Goal: Transaction & Acquisition: Purchase product/service

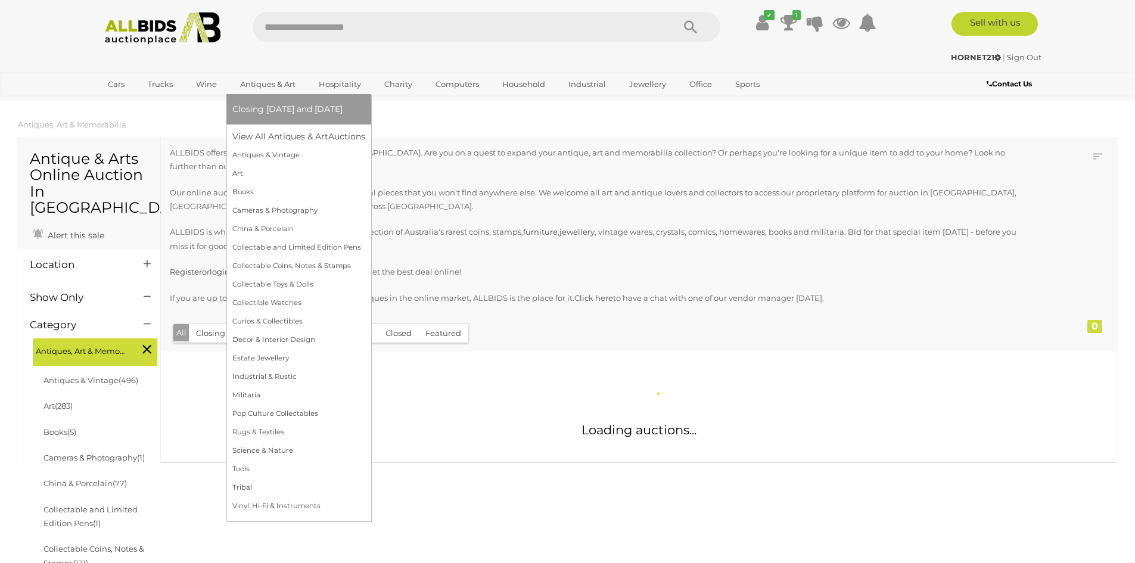
click at [263, 82] on link "Antiques & Art" at bounding box center [267, 84] width 71 height 20
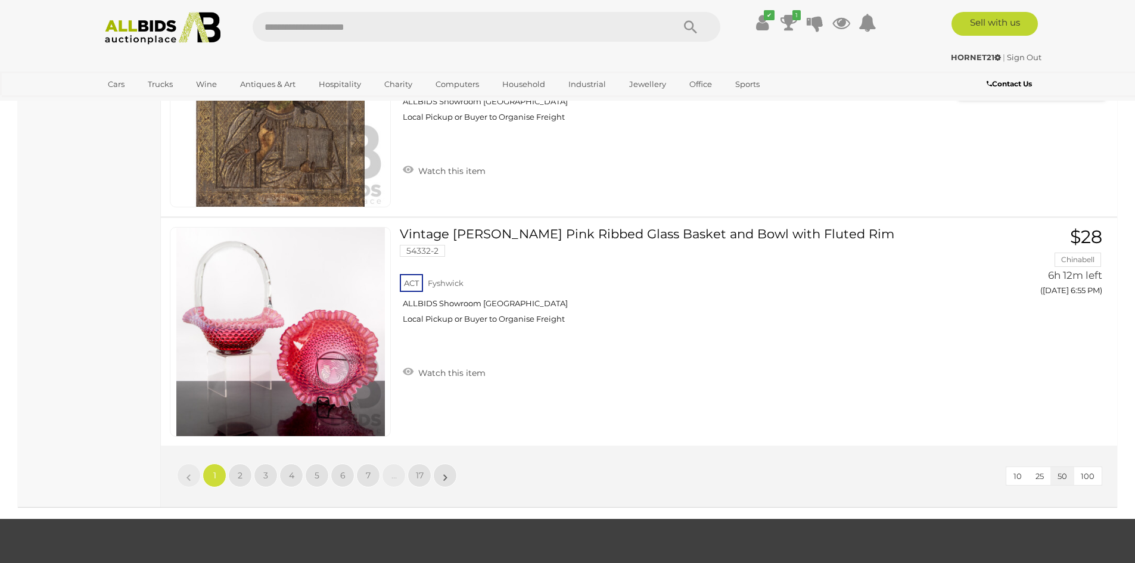
scroll to position [11382, 0]
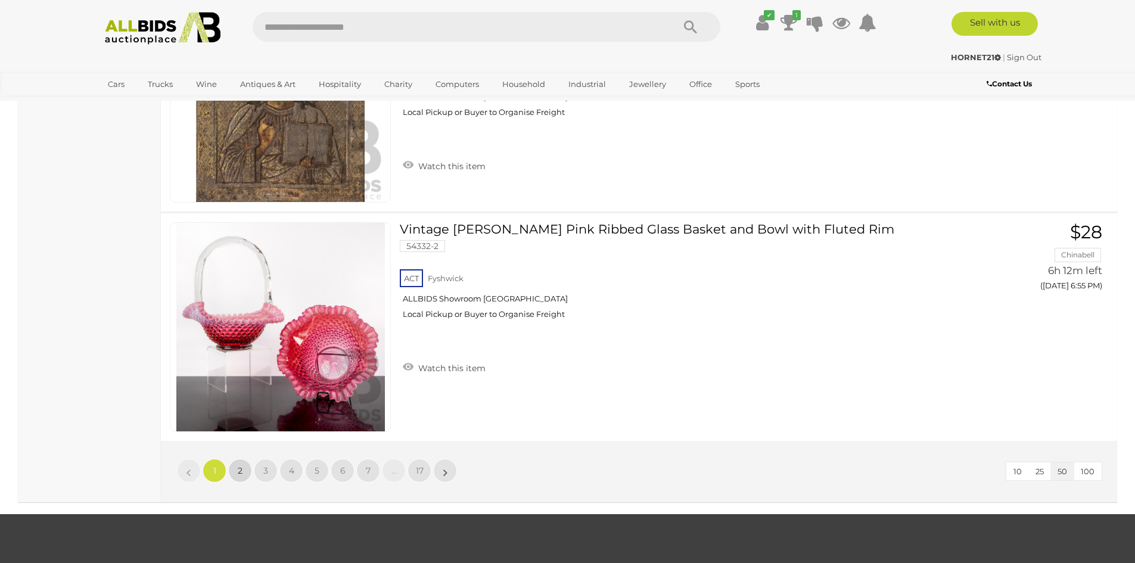
click at [240, 473] on span "2" at bounding box center [240, 470] width 5 height 11
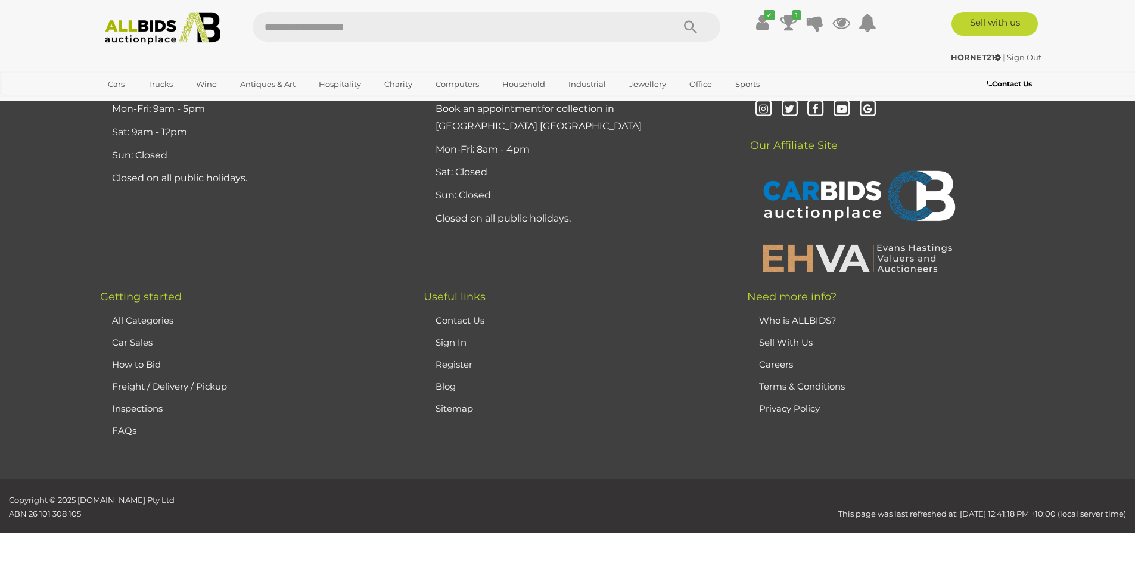
scroll to position [232, 0]
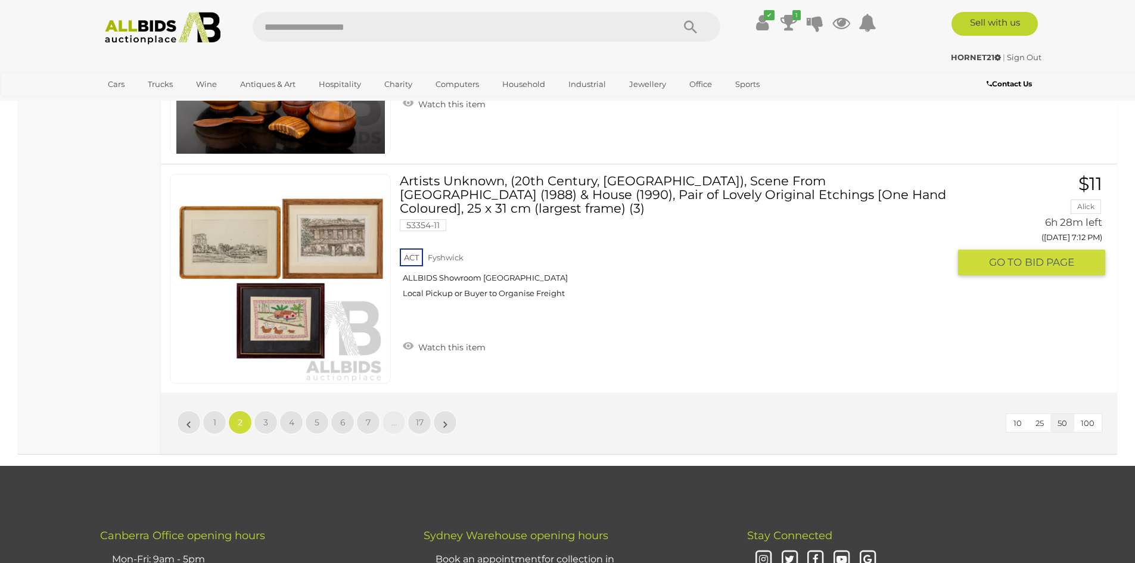
scroll to position [11435, 0]
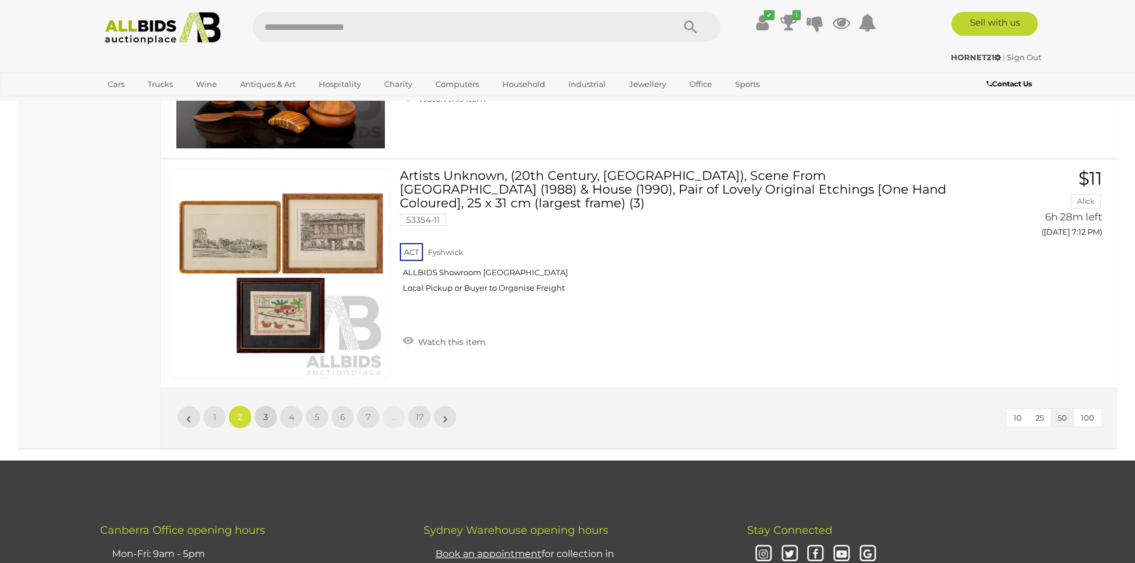
click at [269, 412] on link "3" at bounding box center [266, 417] width 24 height 24
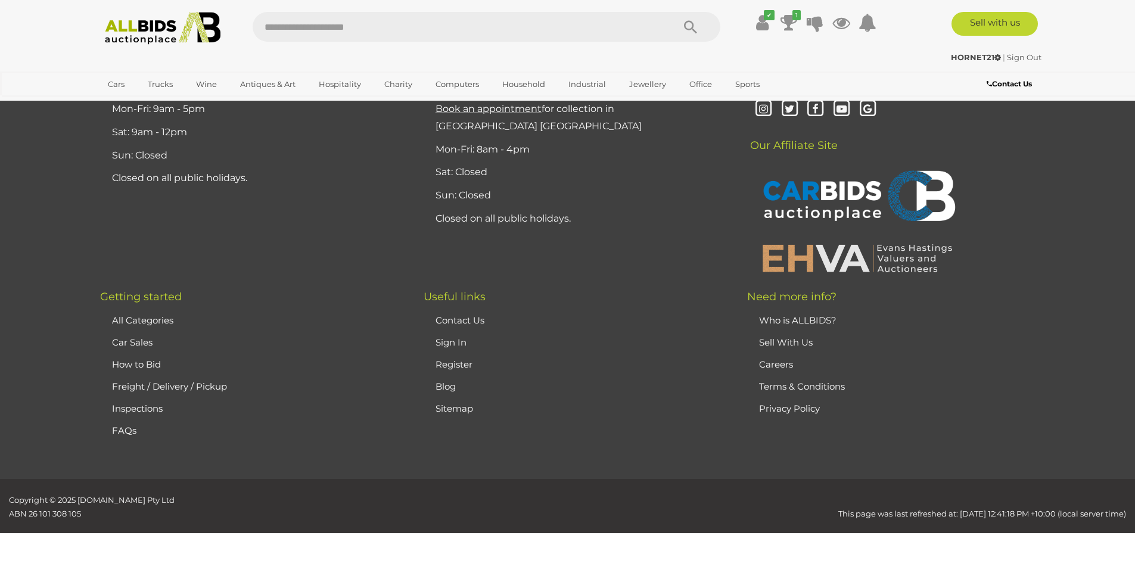
scroll to position [232, 0]
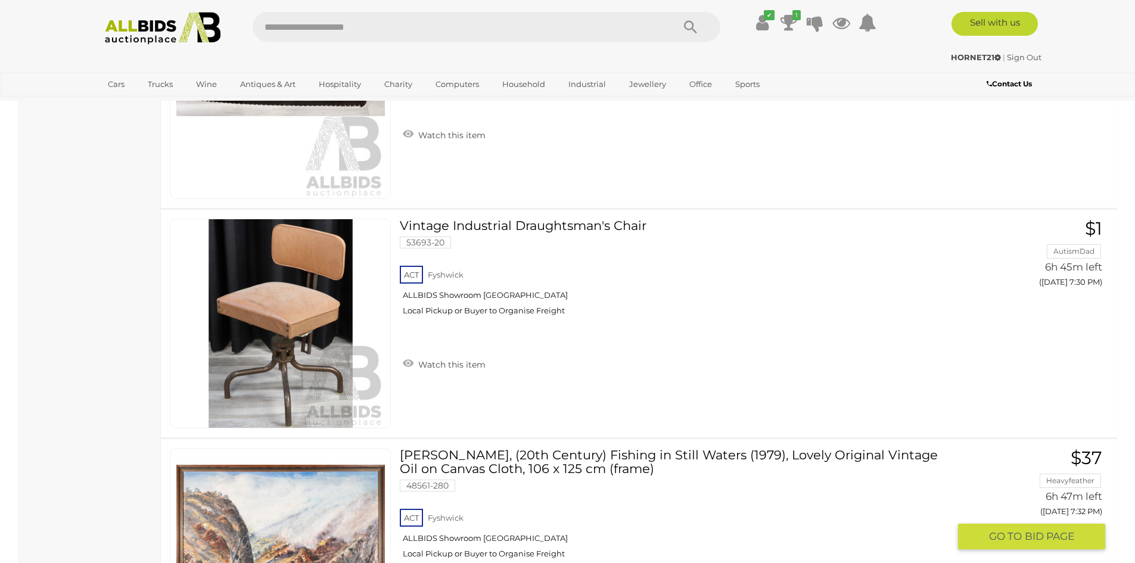
scroll to position [11376, 0]
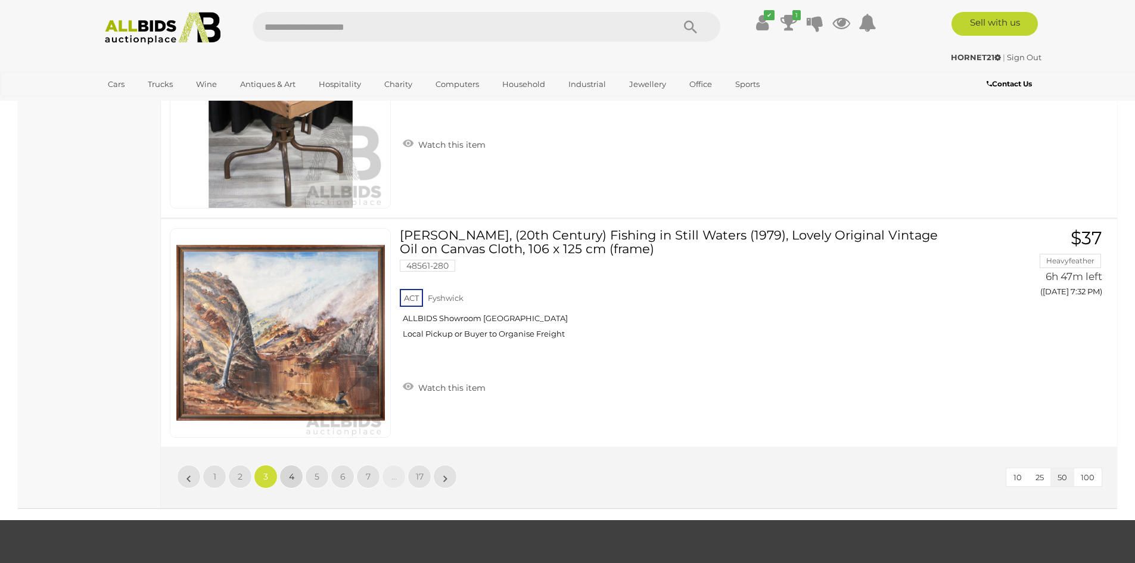
click at [288, 478] on link "4" at bounding box center [291, 477] width 24 height 24
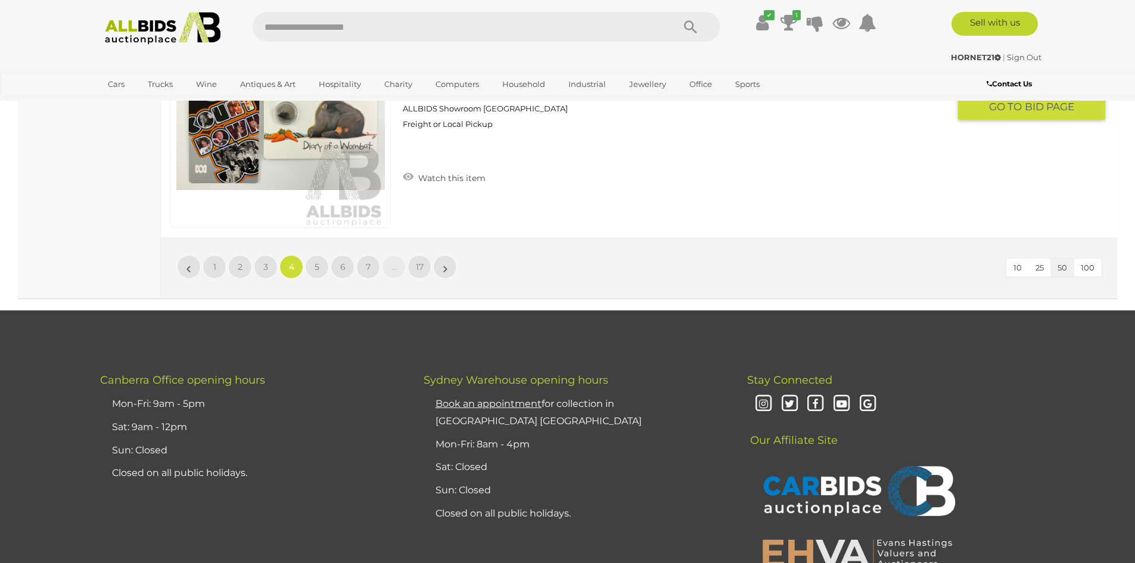
scroll to position [11614, 0]
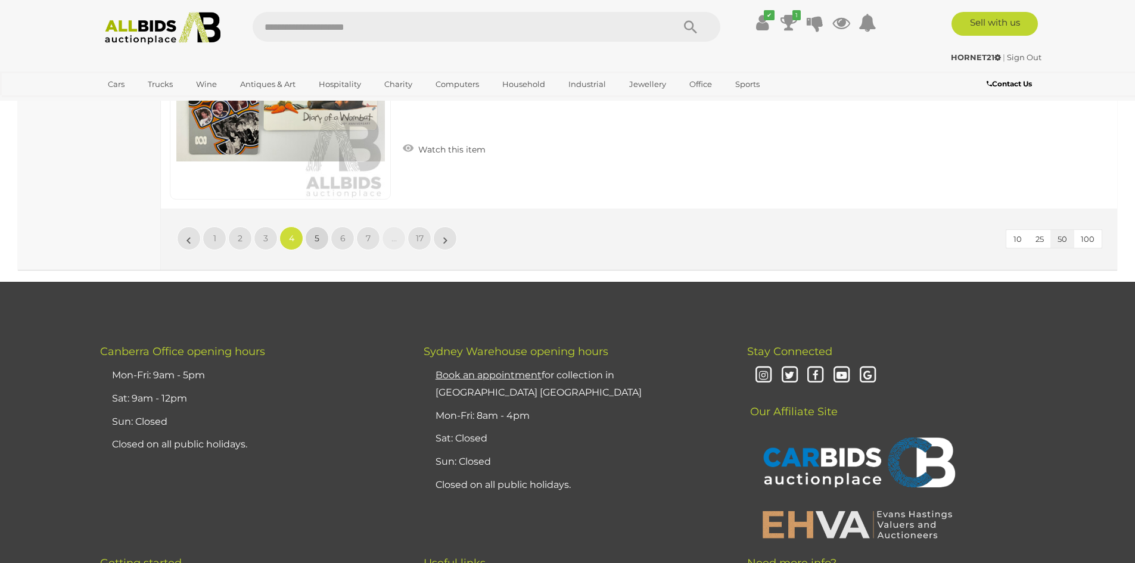
click at [322, 237] on link "5" at bounding box center [317, 238] width 24 height 24
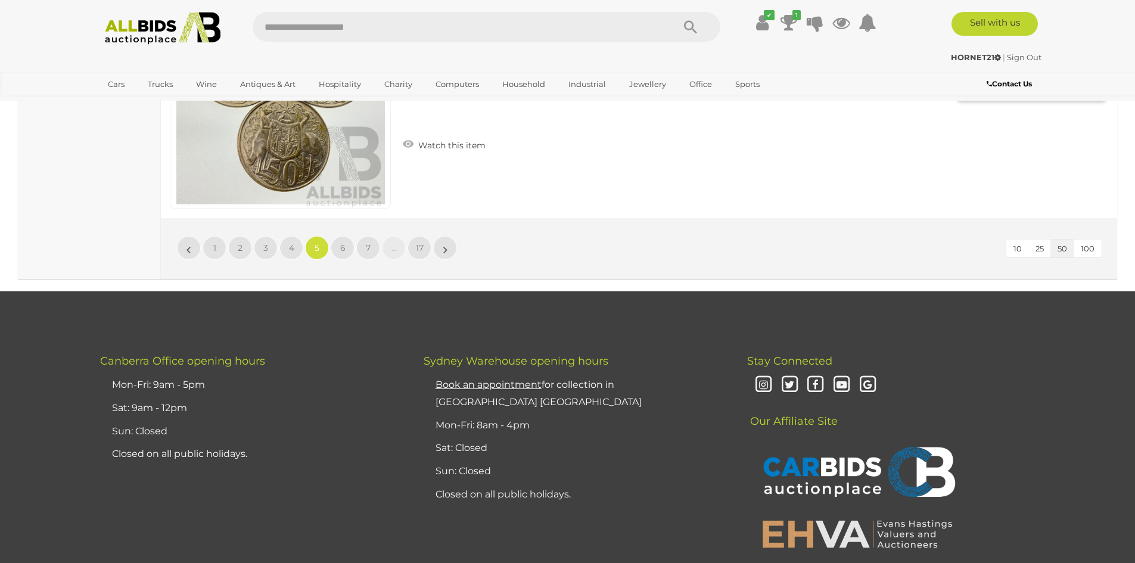
scroll to position [11376, 0]
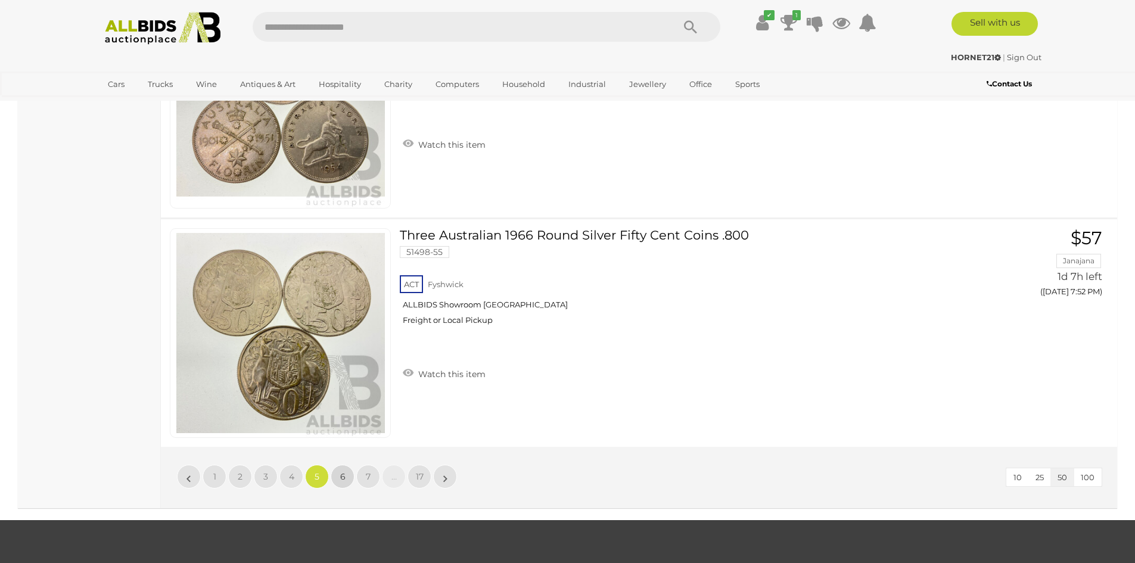
click at [341, 480] on span "6" at bounding box center [342, 476] width 5 height 11
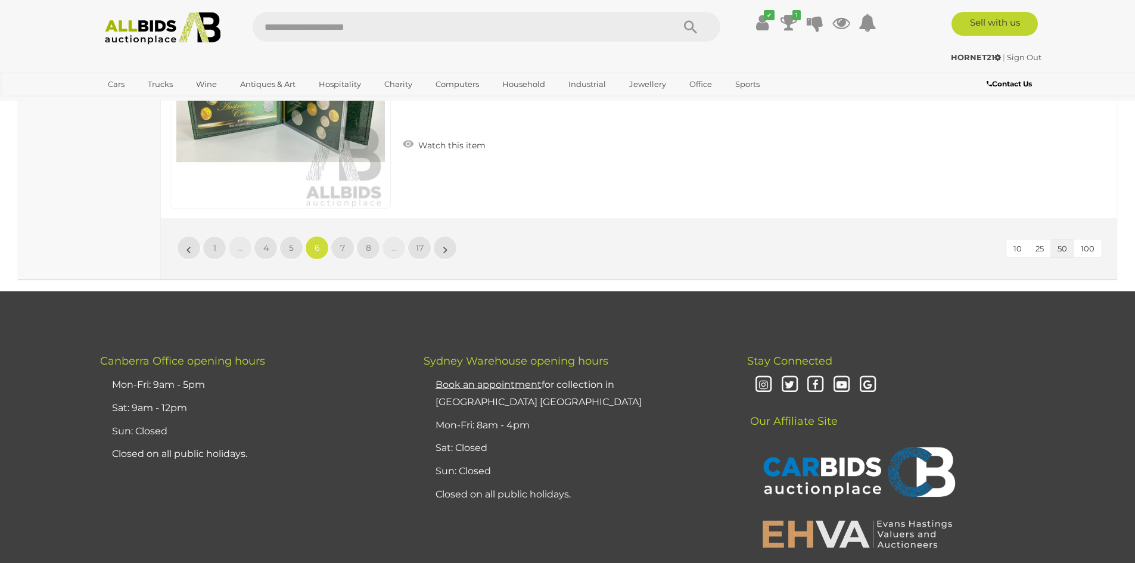
scroll to position [11614, 0]
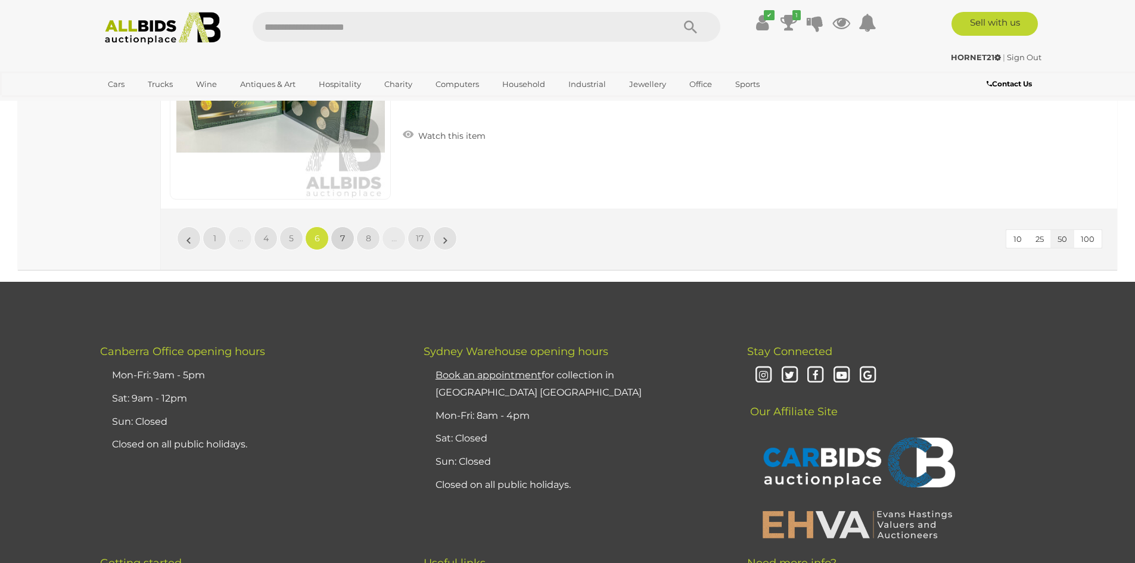
click at [343, 243] on span "7" at bounding box center [342, 238] width 5 height 11
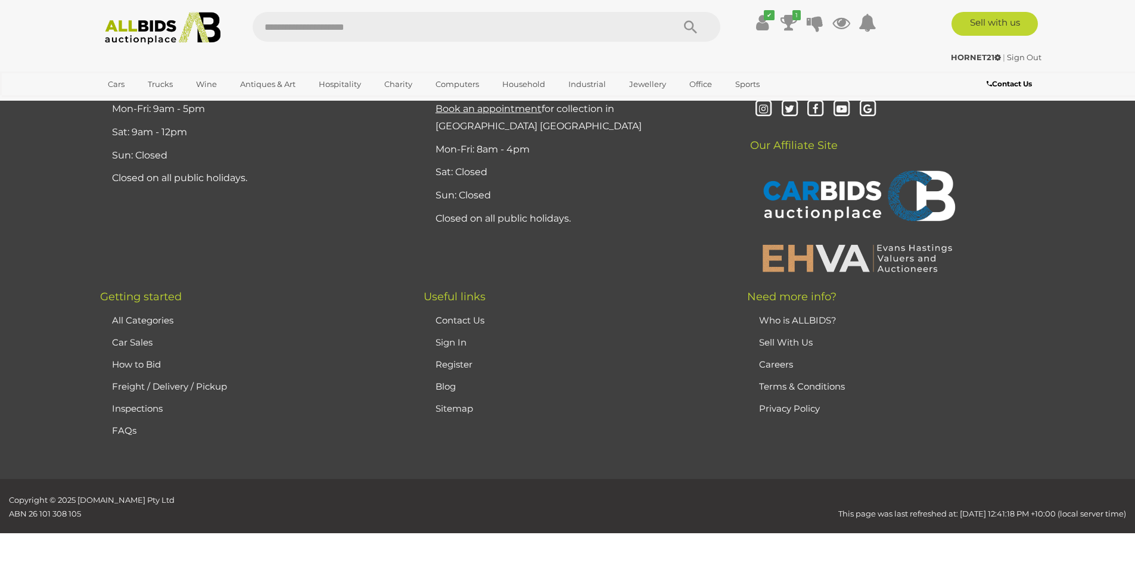
scroll to position [232, 0]
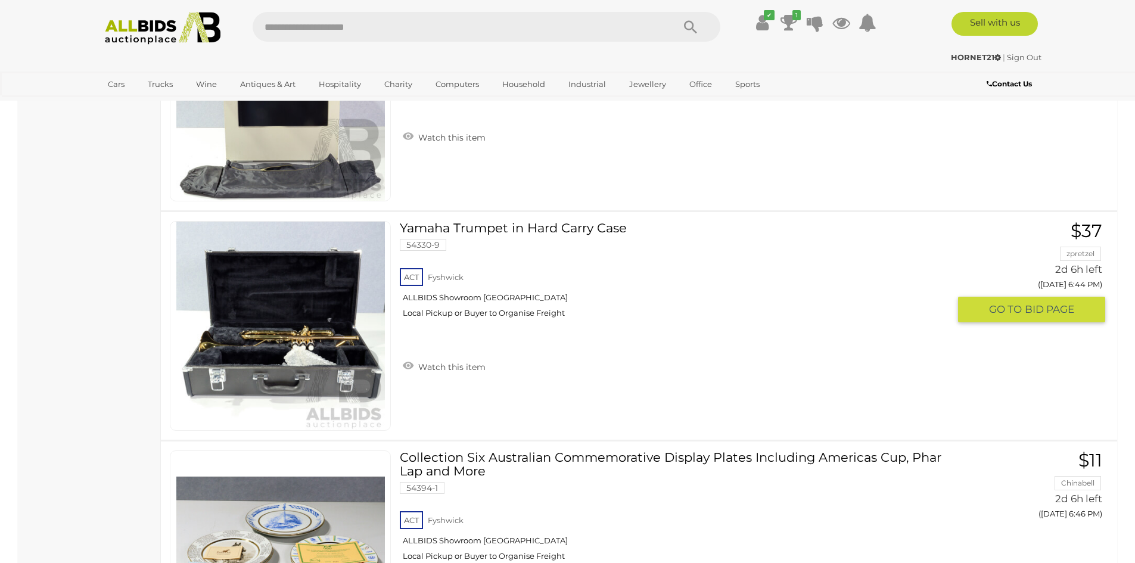
scroll to position [3152, 0]
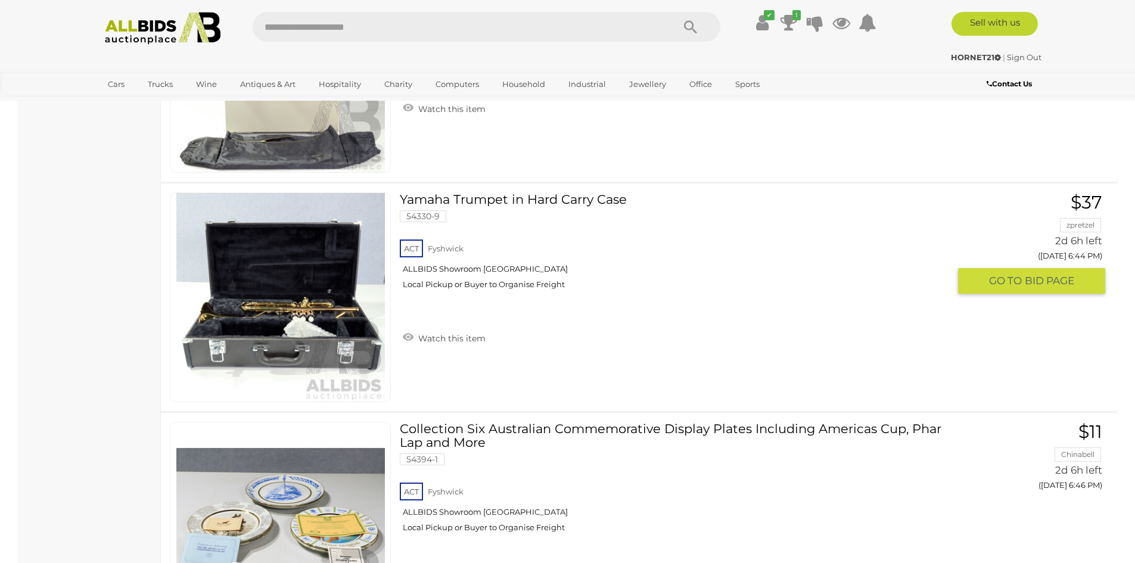
click at [335, 289] on link at bounding box center [280, 297] width 221 height 210
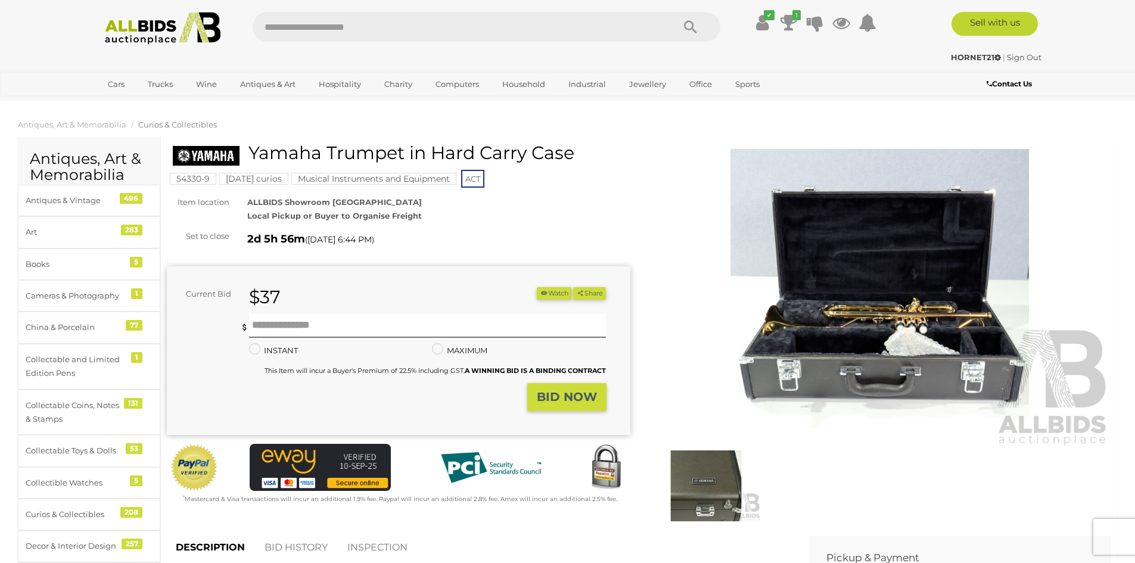
click at [835, 353] on img at bounding box center [880, 298] width 464 height 299
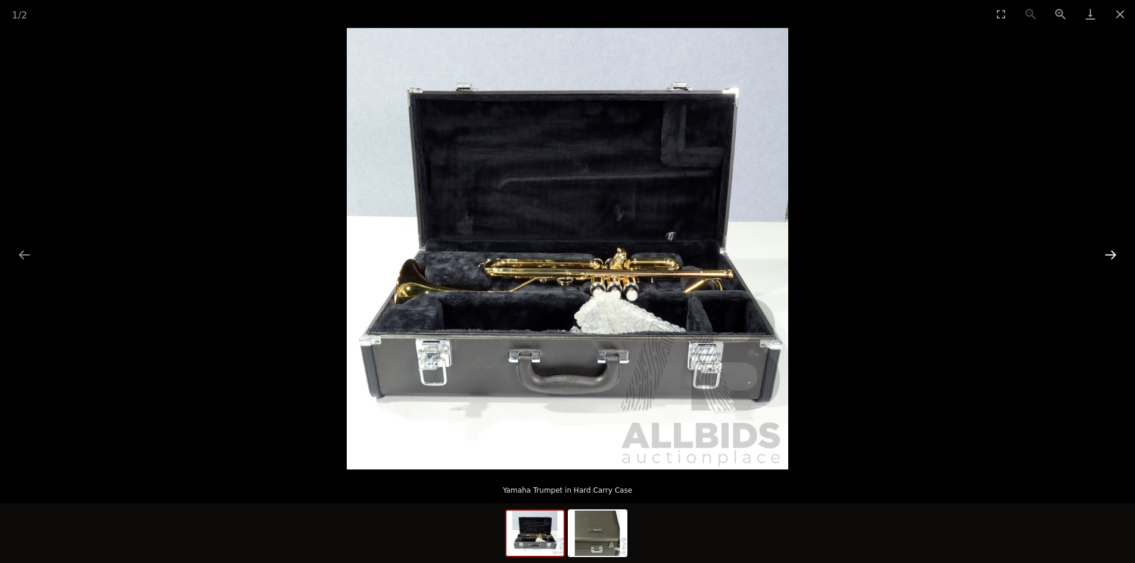
click at [1113, 257] on button "Next slide" at bounding box center [1110, 254] width 25 height 23
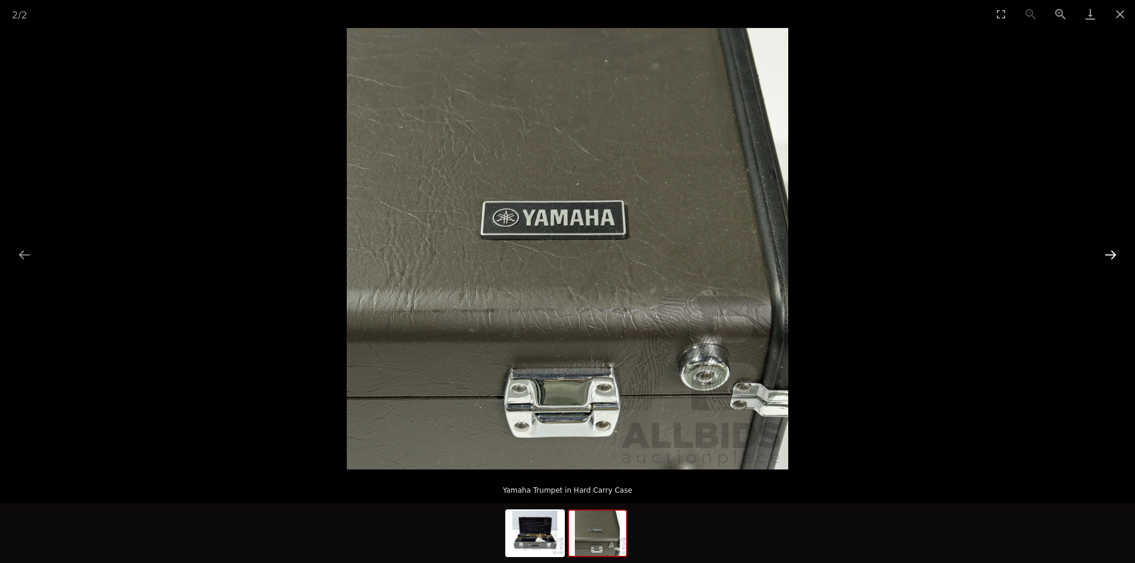
click at [1109, 257] on button "Next slide" at bounding box center [1110, 254] width 25 height 23
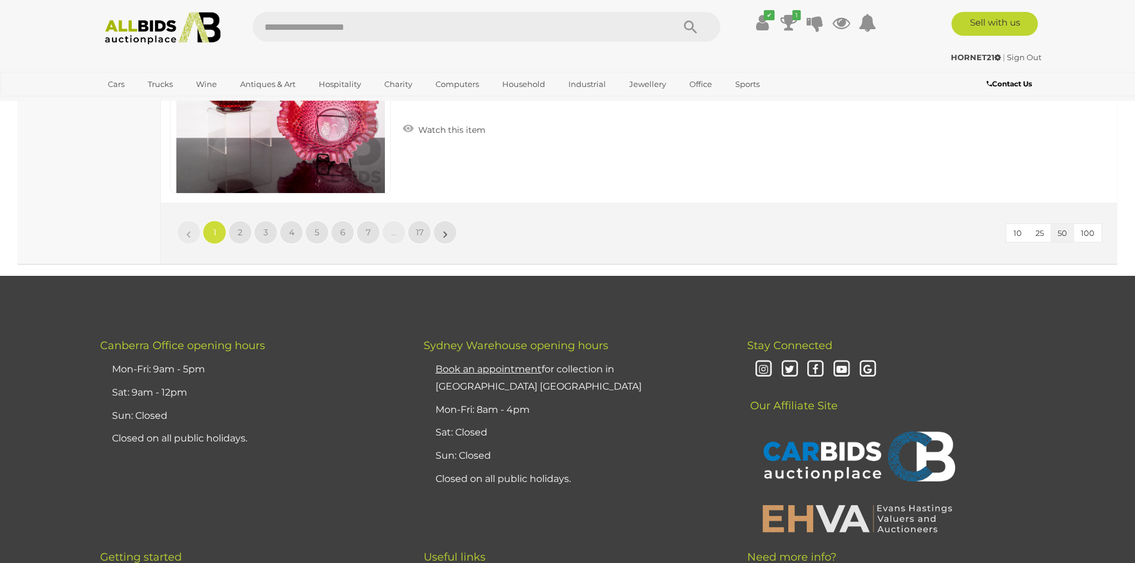
scroll to position [11560, 0]
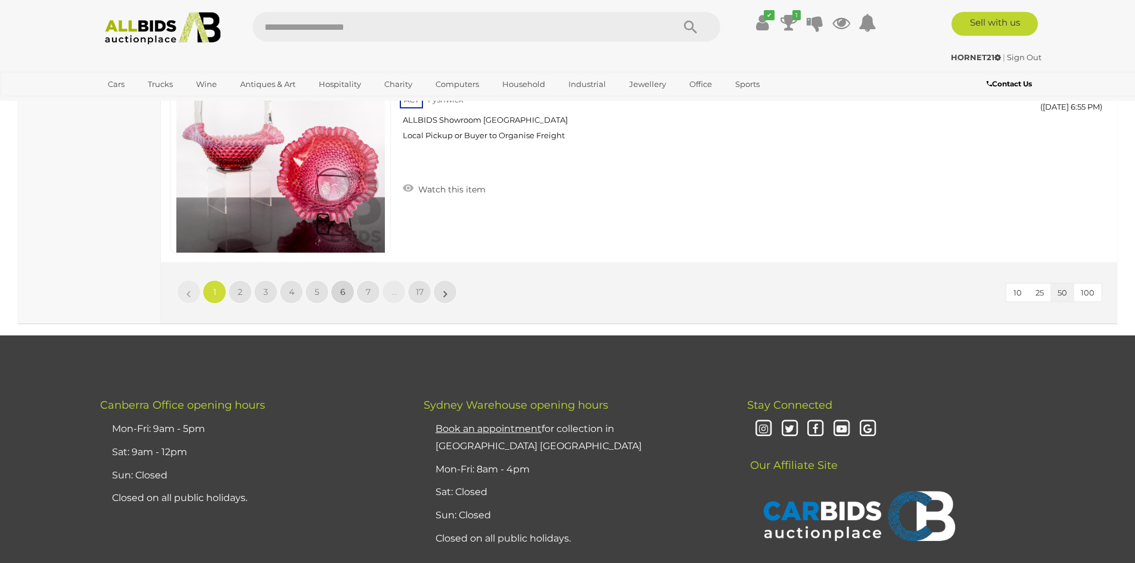
click at [346, 294] on link "6" at bounding box center [343, 292] width 24 height 24
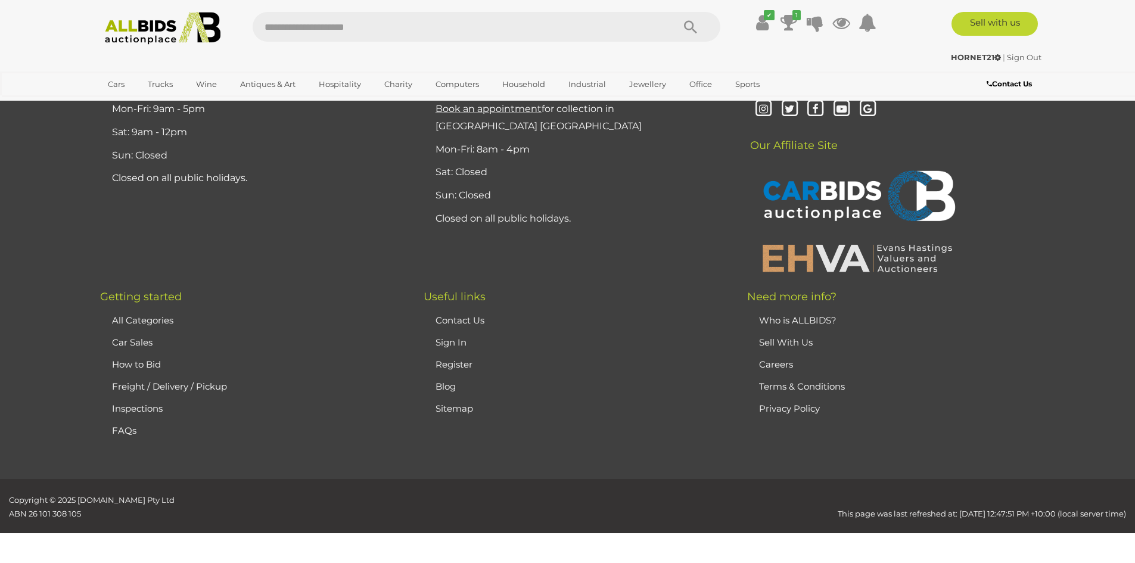
scroll to position [232, 0]
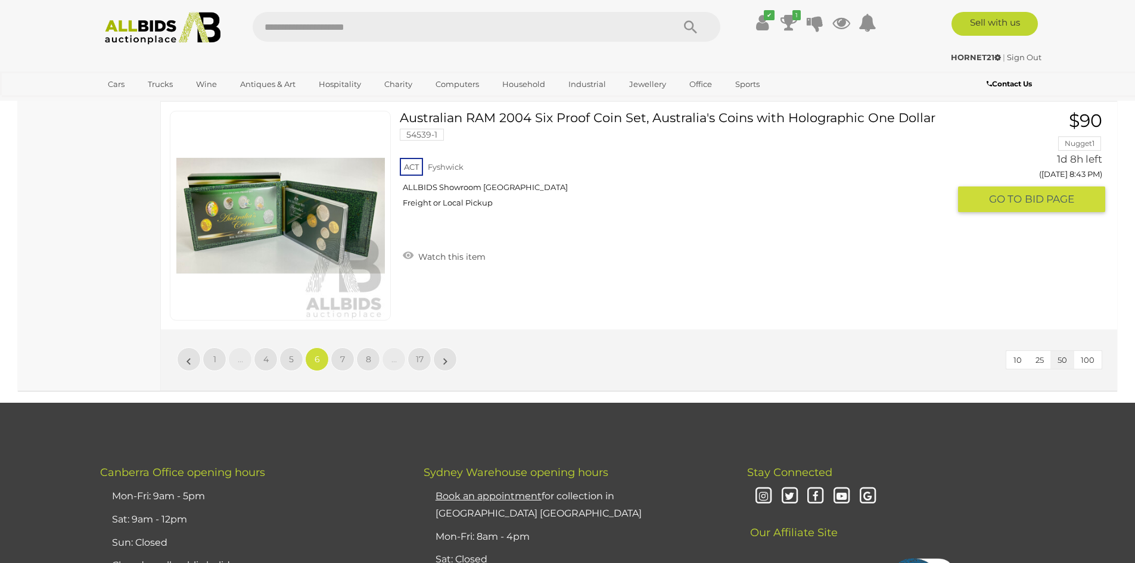
scroll to position [11495, 0]
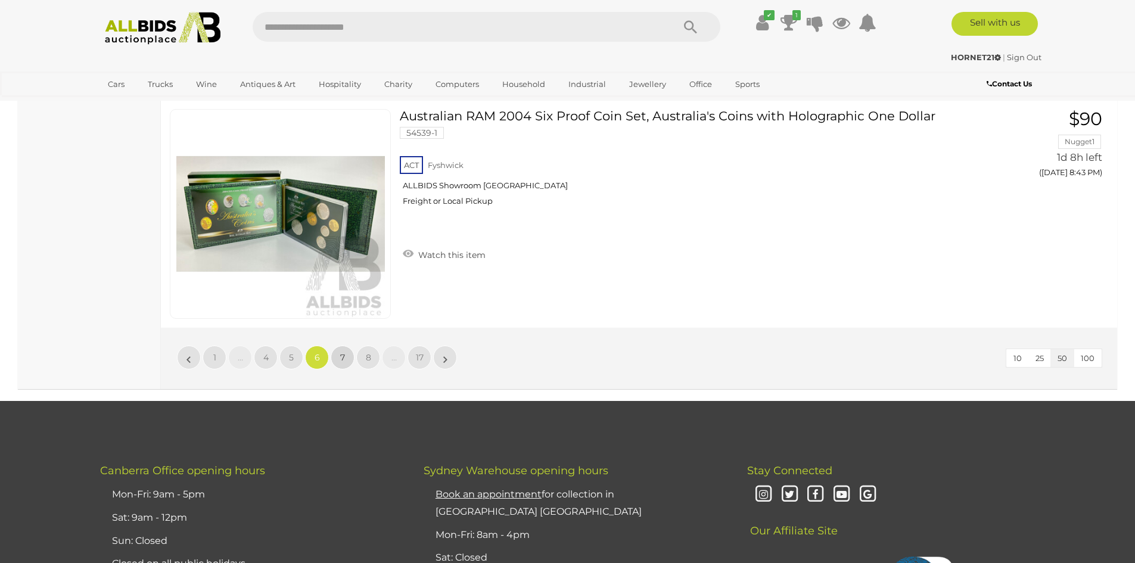
click at [341, 355] on span "7" at bounding box center [342, 357] width 5 height 11
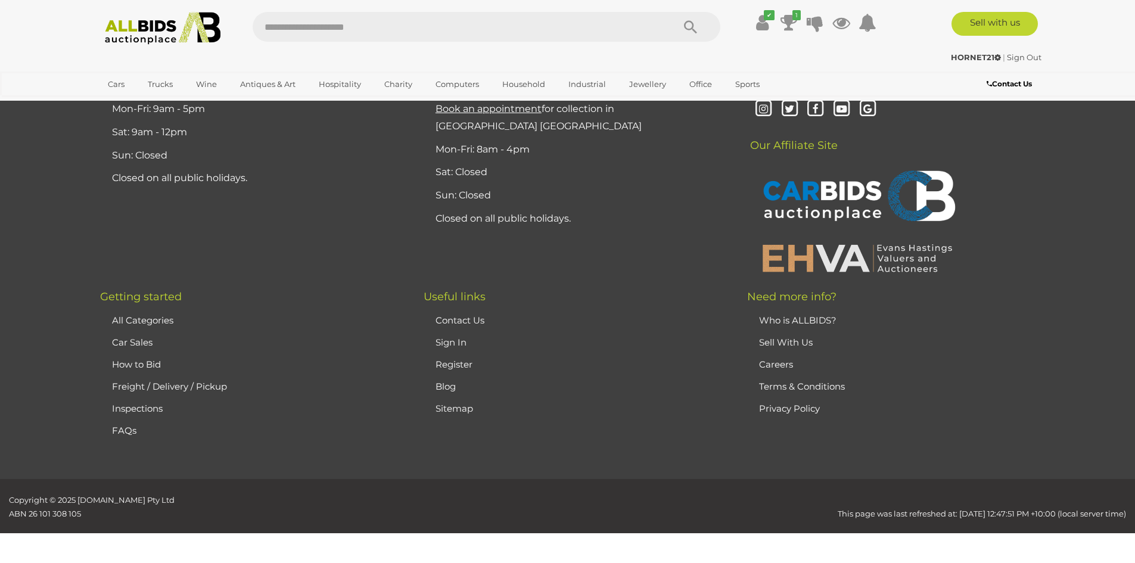
scroll to position [232, 0]
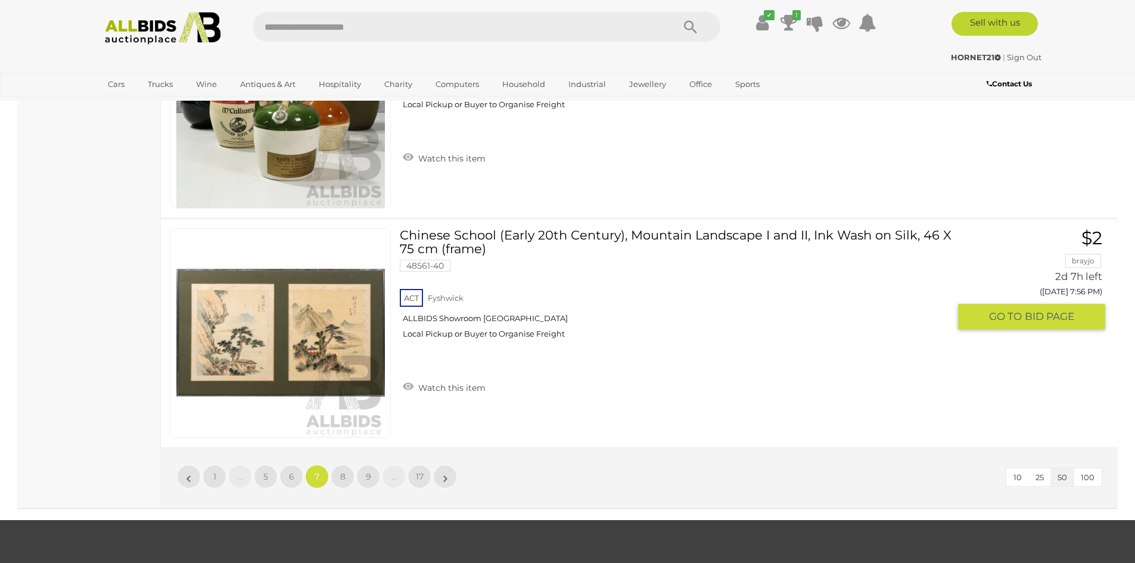
scroll to position [11382, 0]
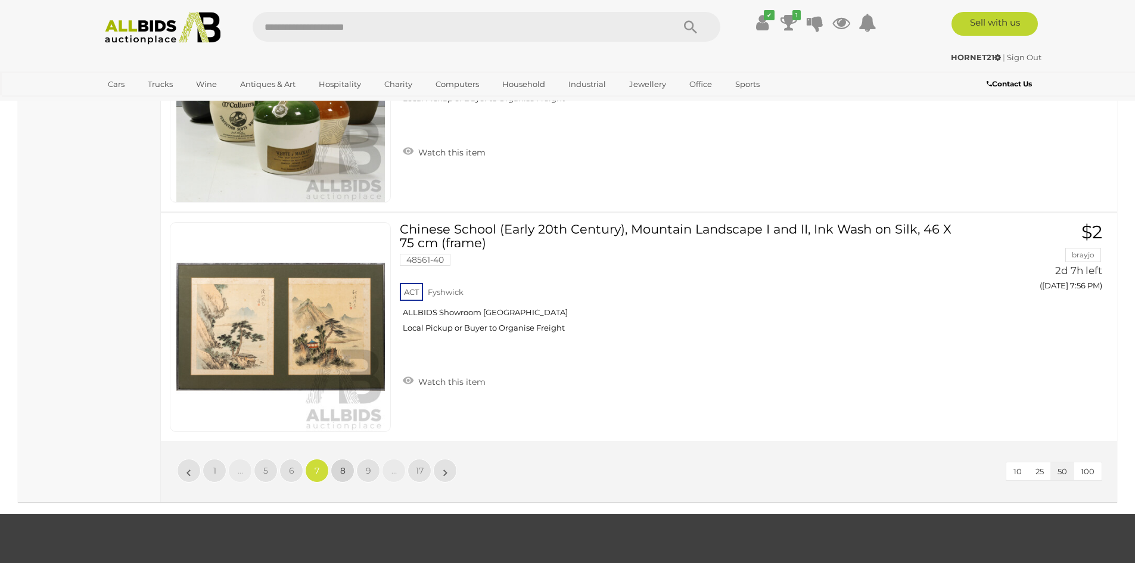
click at [340, 471] on link "8" at bounding box center [343, 471] width 24 height 24
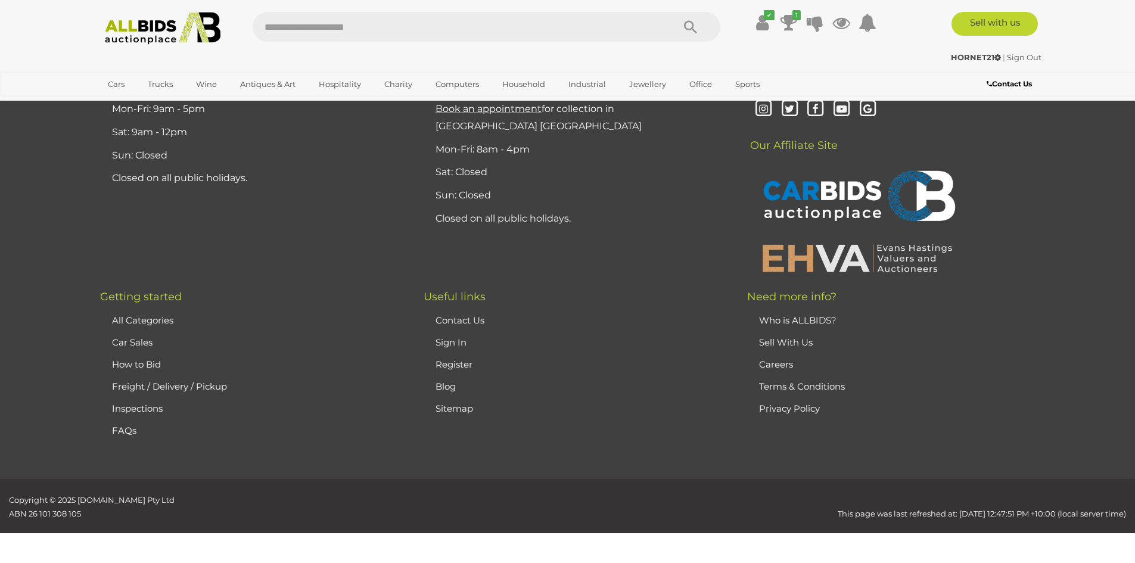
scroll to position [232, 0]
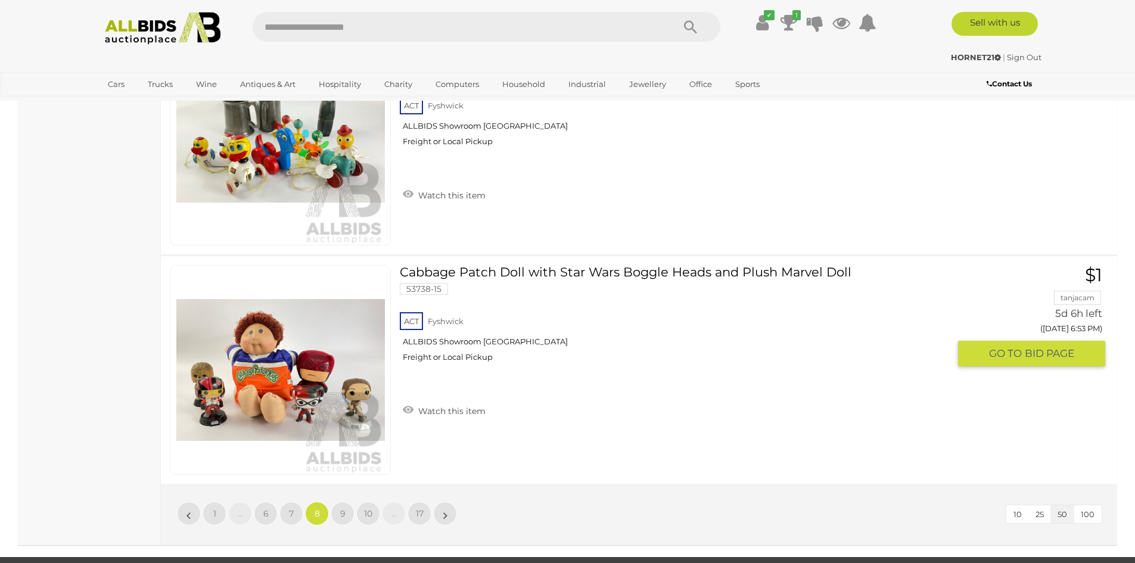
scroll to position [11316, 0]
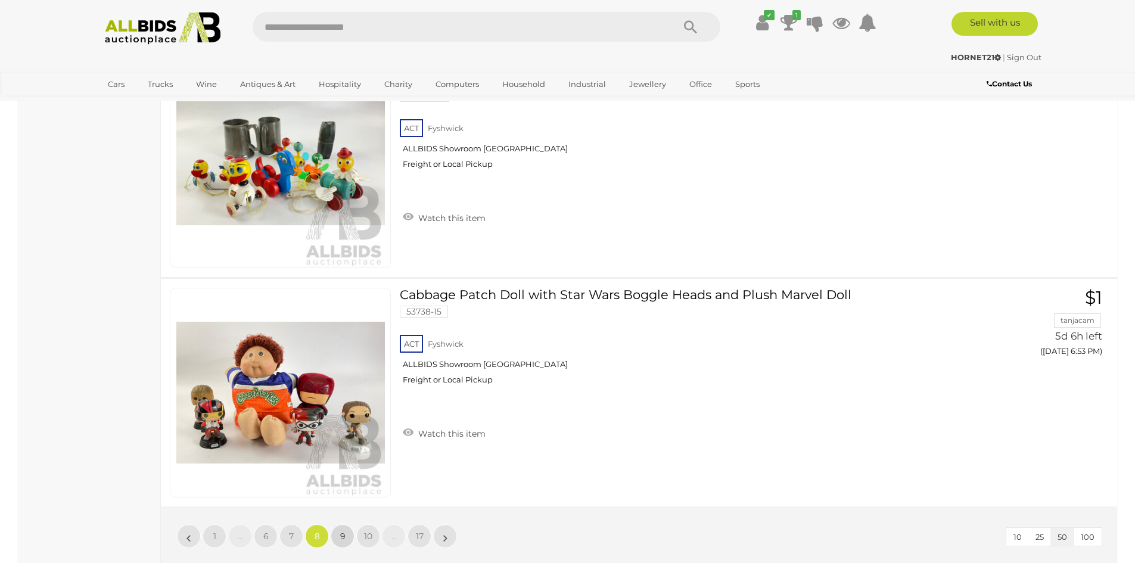
click at [341, 537] on span "9" at bounding box center [342, 536] width 5 height 11
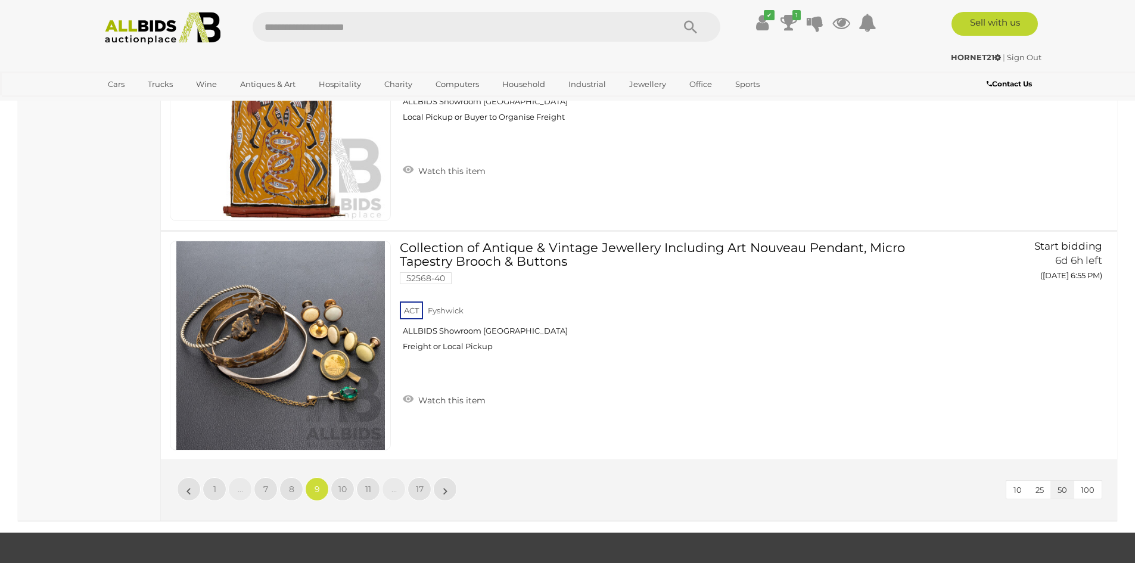
scroll to position [11495, 0]
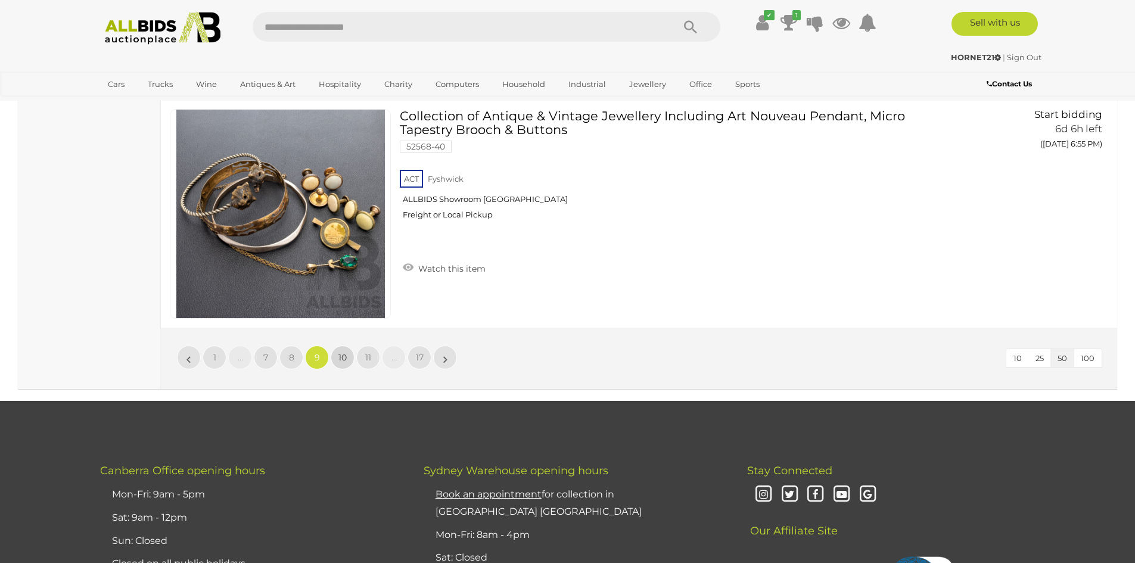
click at [340, 353] on span "10" at bounding box center [342, 357] width 8 height 11
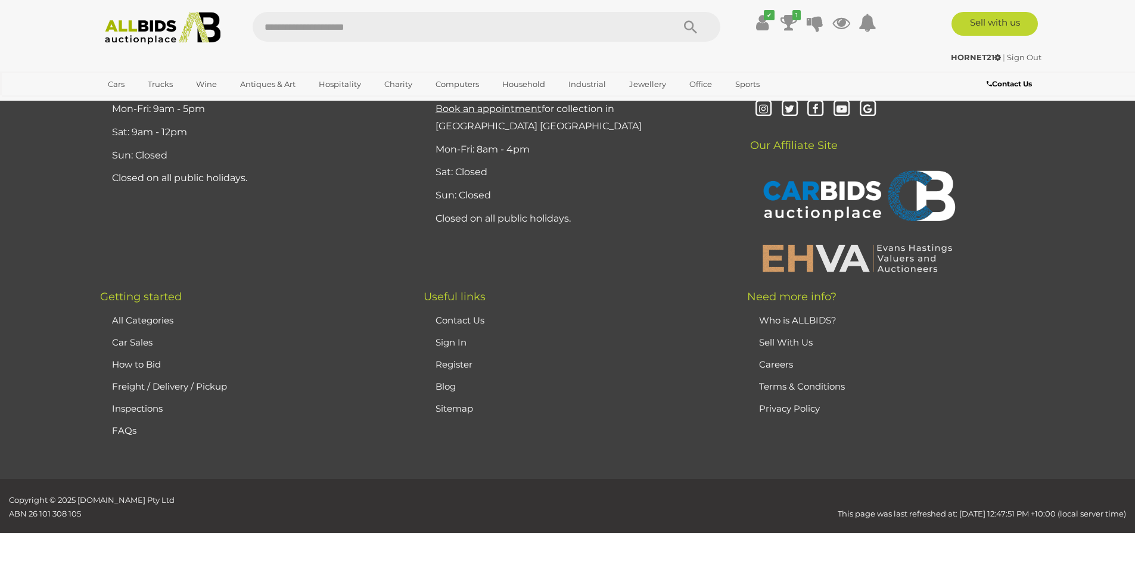
scroll to position [232, 0]
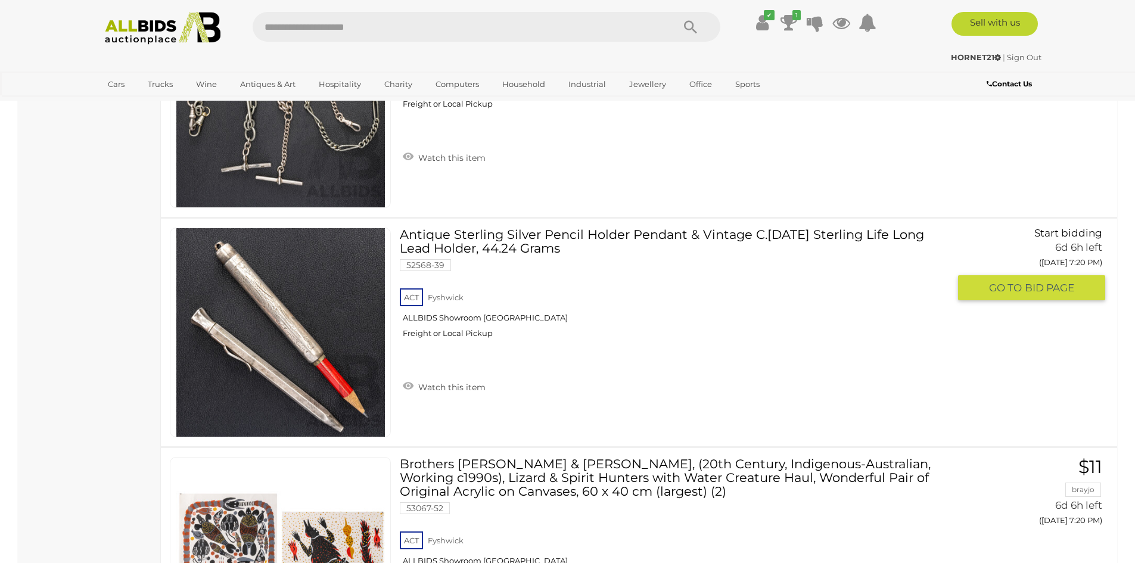
scroll to position [7085, 0]
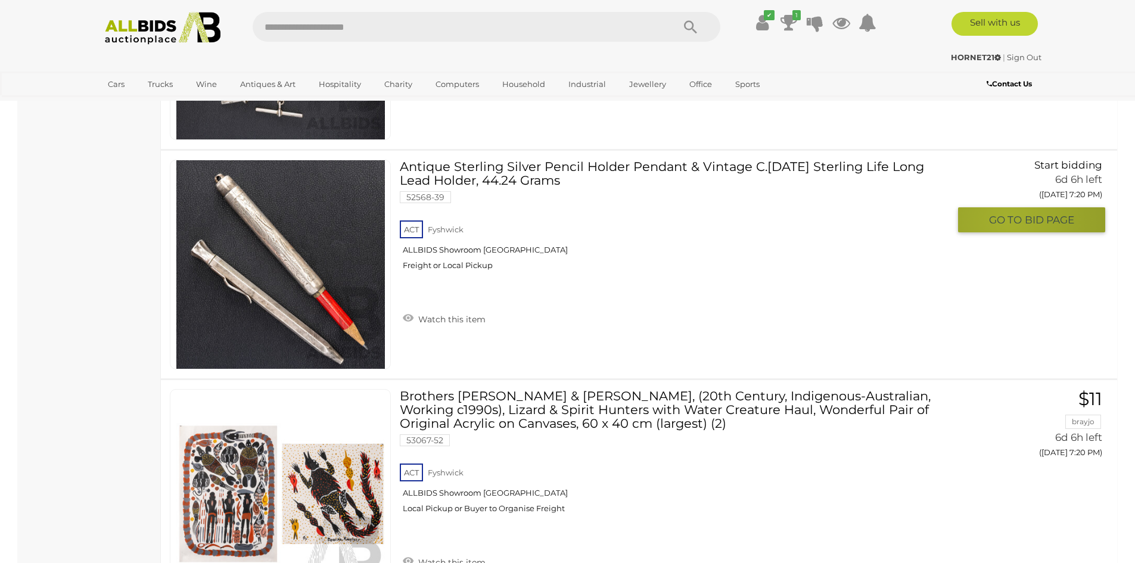
click at [1008, 213] on span "GO TO" at bounding box center [1007, 220] width 36 height 14
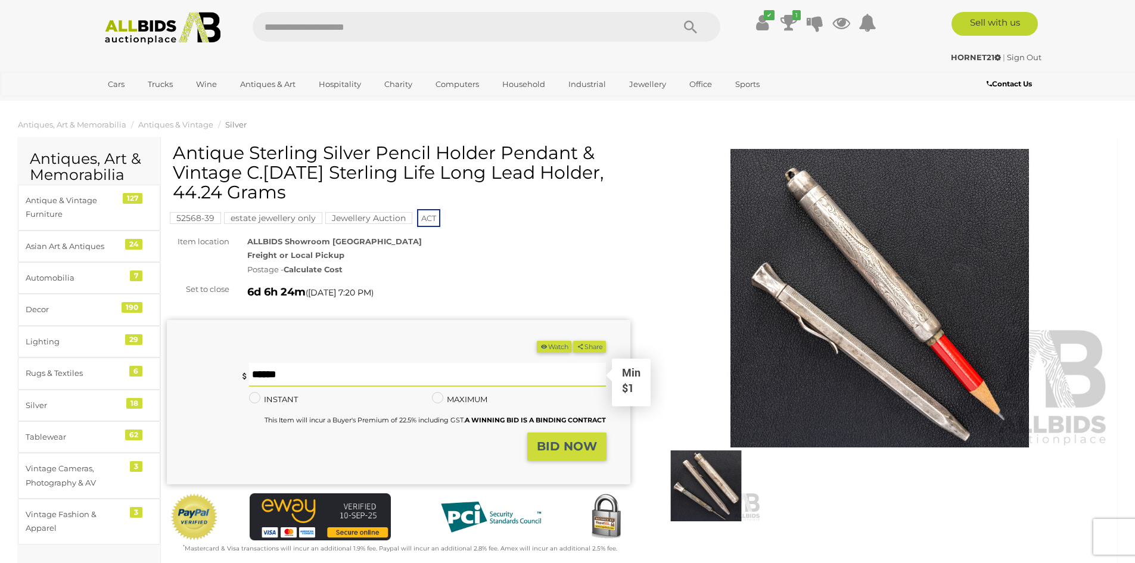
click at [424, 386] on div "Min $1" at bounding box center [428, 375] width 358 height 24
type input "**"
click at [568, 448] on strong "BID NOW" at bounding box center [567, 446] width 60 height 14
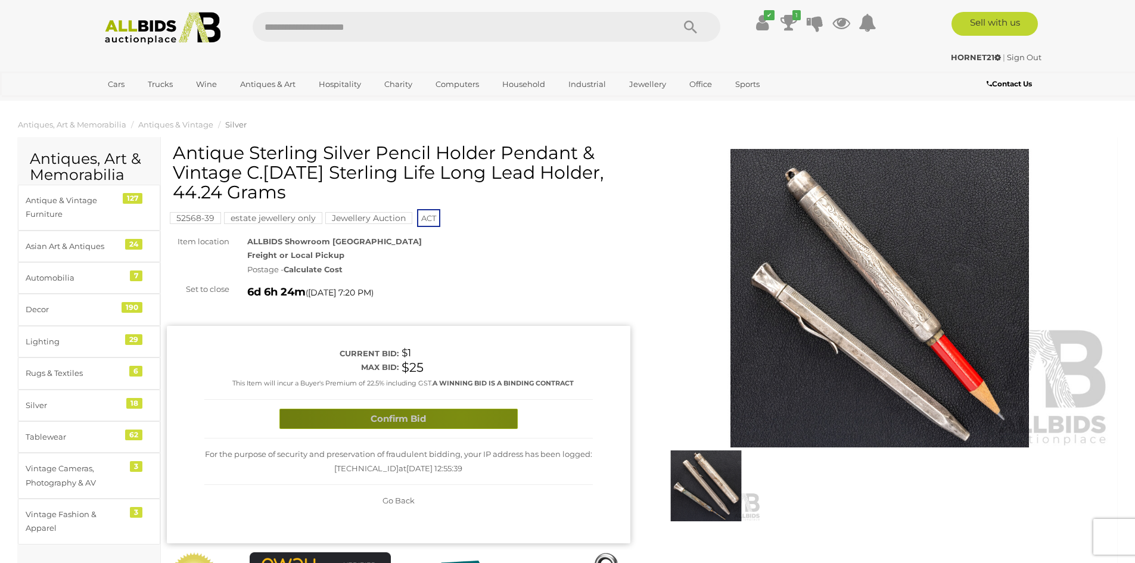
click at [461, 416] on button "Confirm Bid" at bounding box center [398, 419] width 238 height 21
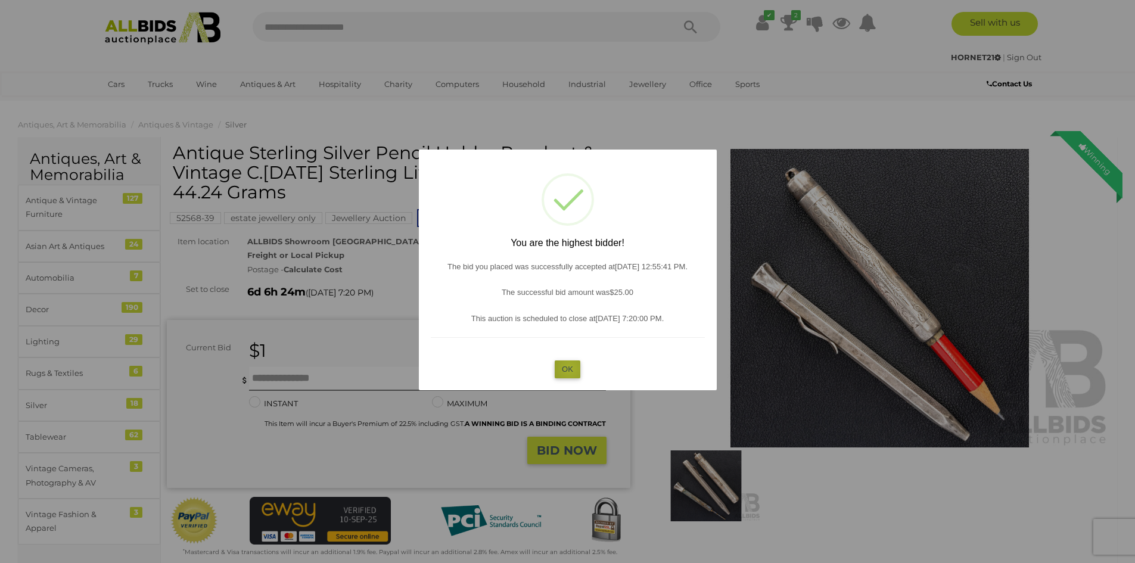
click at [570, 369] on button "OK" at bounding box center [568, 369] width 26 height 17
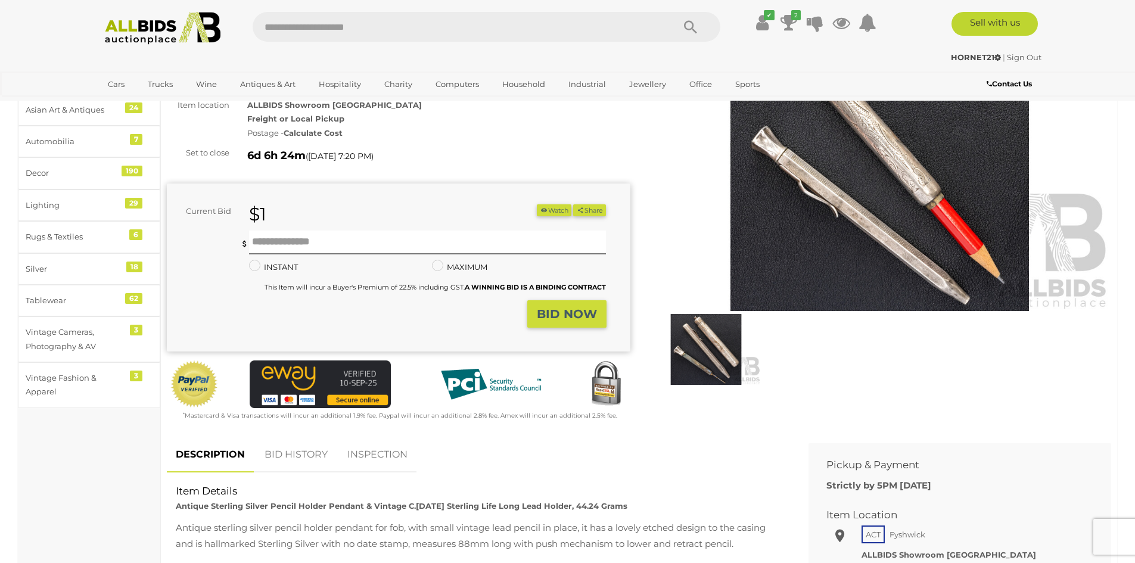
scroll to position [238, 0]
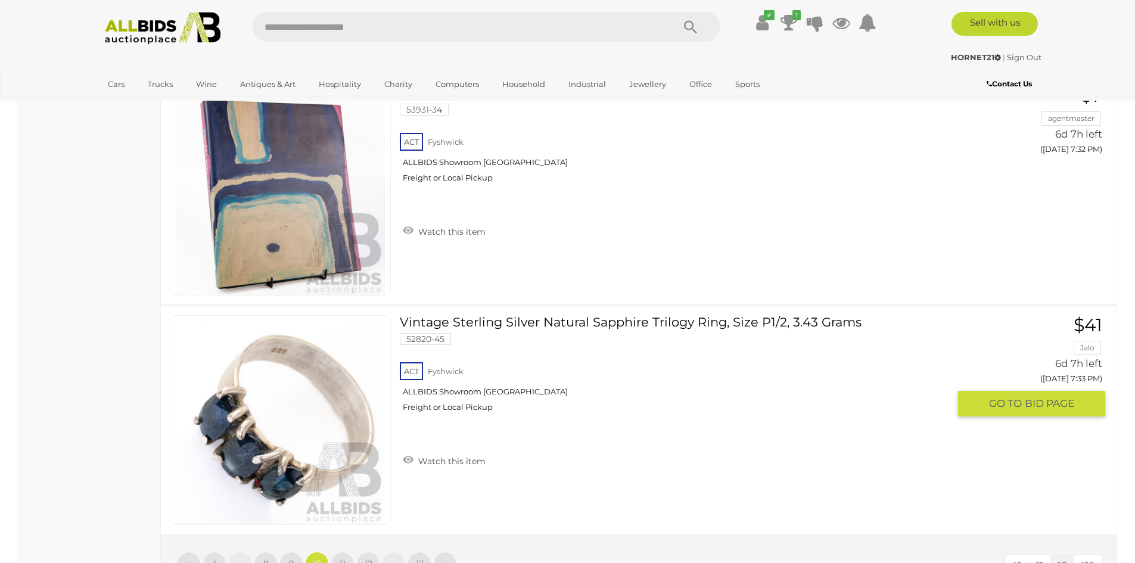
scroll to position [11464, 0]
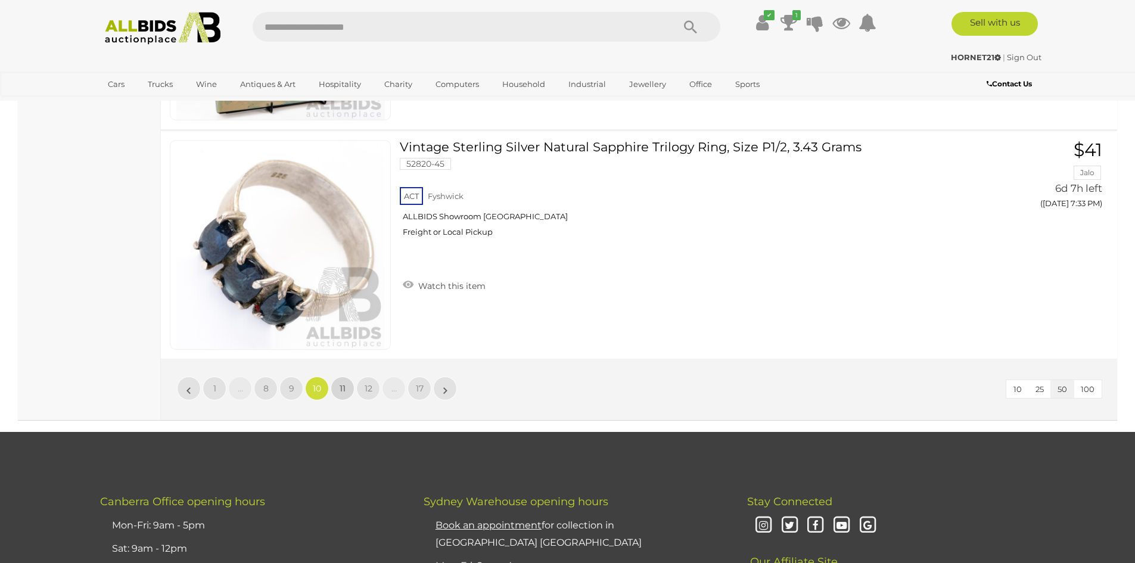
click at [343, 388] on span "11" at bounding box center [343, 388] width 6 height 11
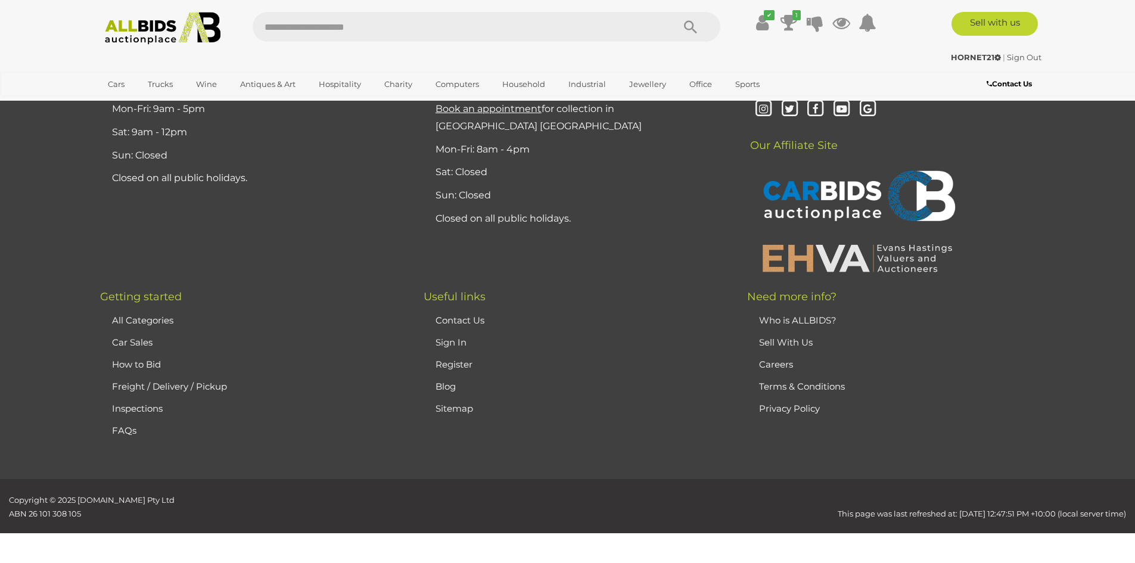
scroll to position [232, 0]
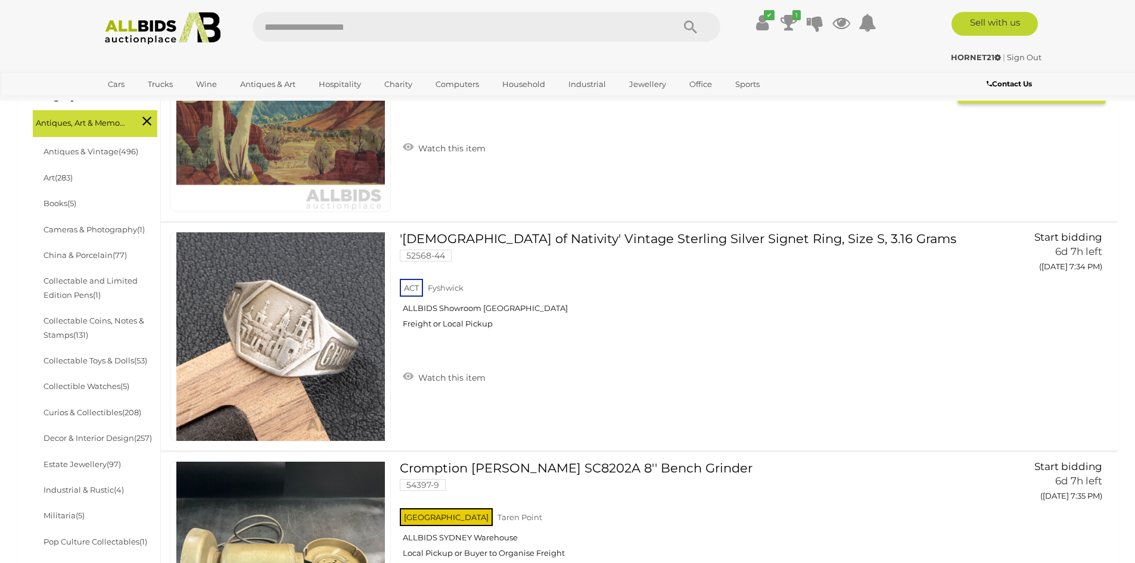
scroll to position [232, 0]
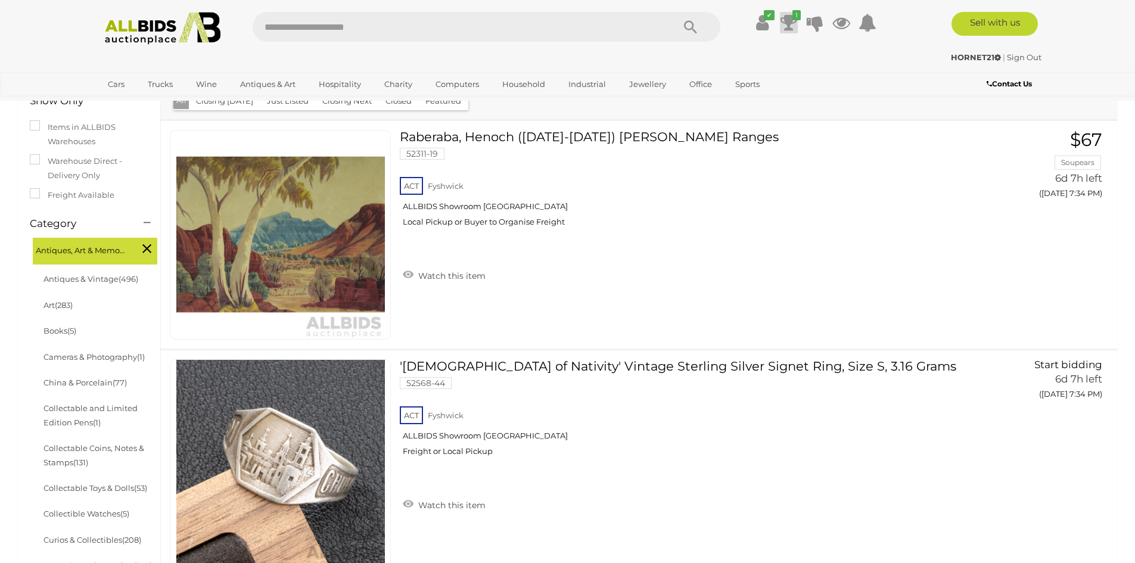
click at [796, 17] on icon "1" at bounding box center [797, 15] width 8 height 10
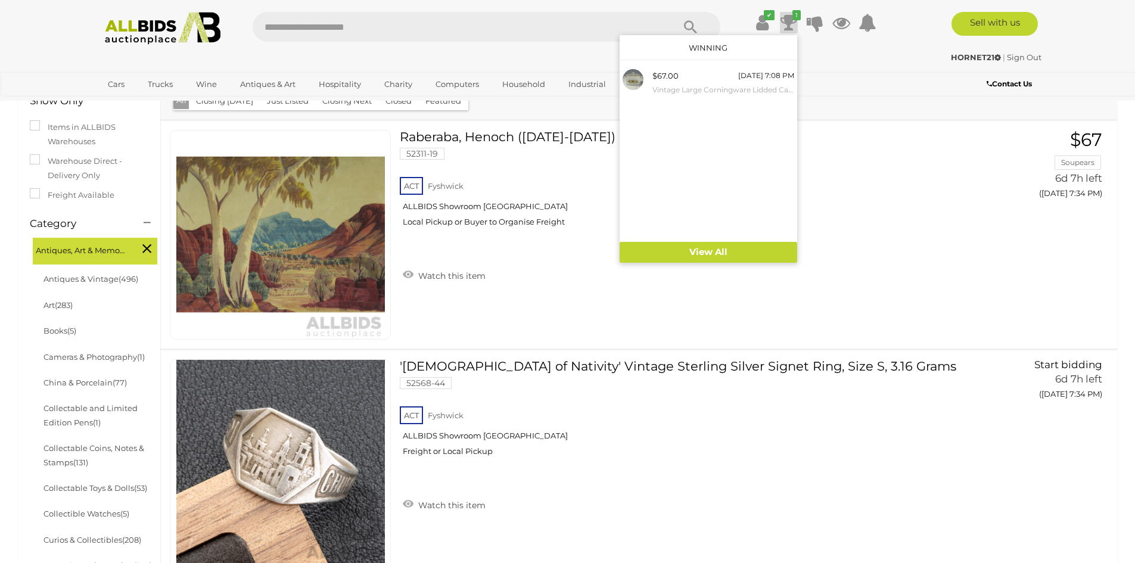
click at [796, 17] on icon "1" at bounding box center [797, 15] width 8 height 10
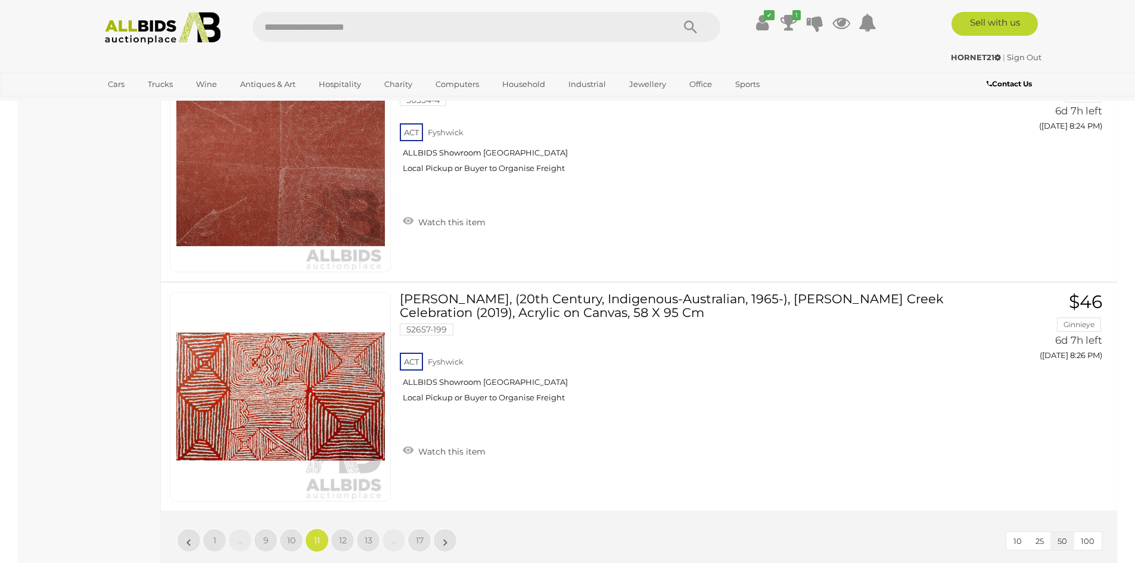
scroll to position [11316, 0]
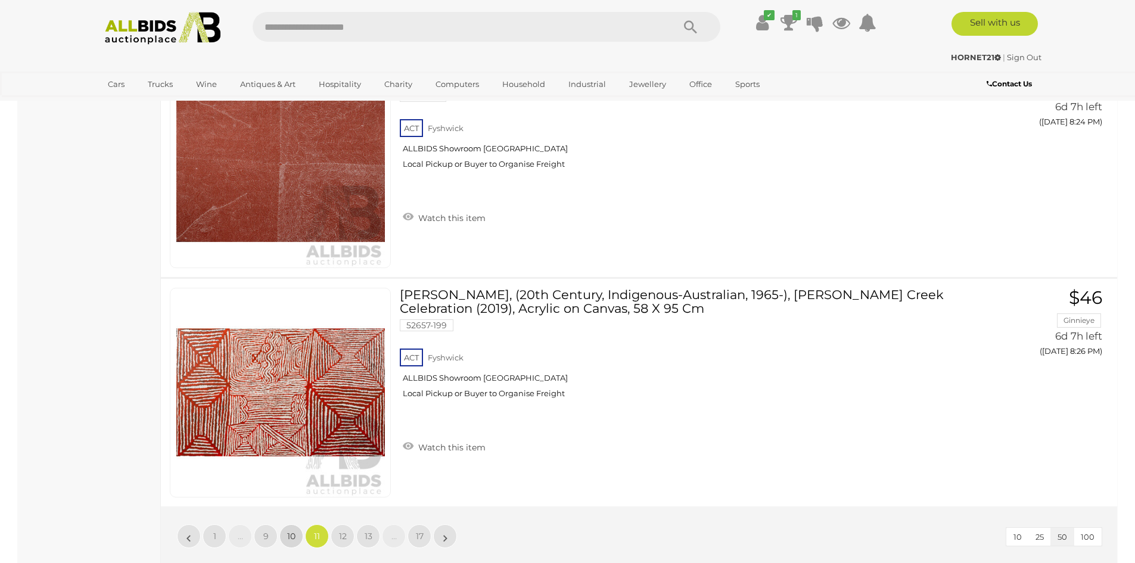
click at [290, 529] on link "10" at bounding box center [291, 536] width 24 height 24
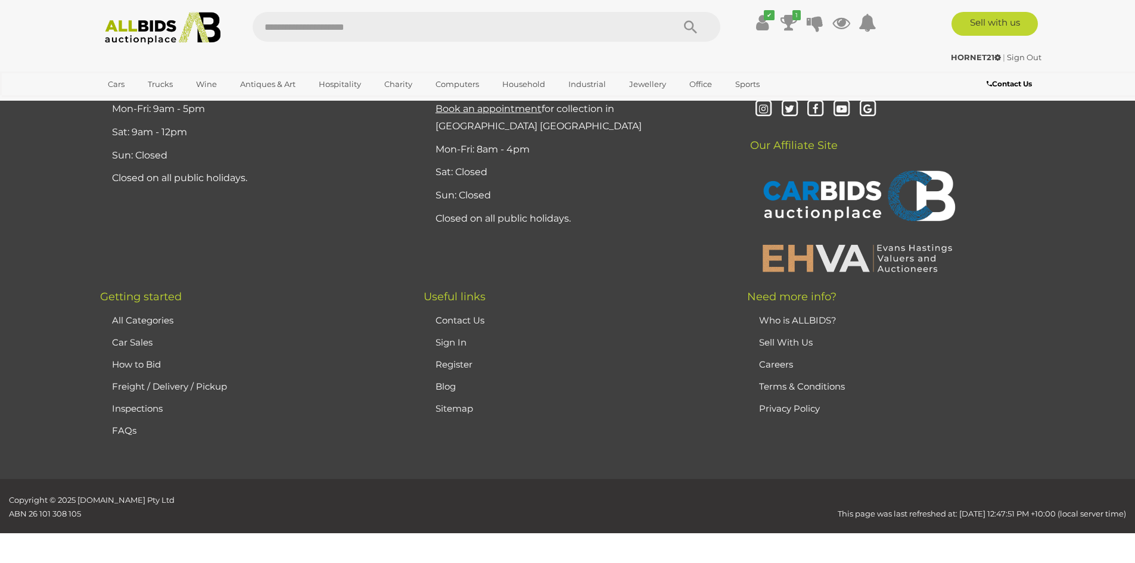
scroll to position [232, 0]
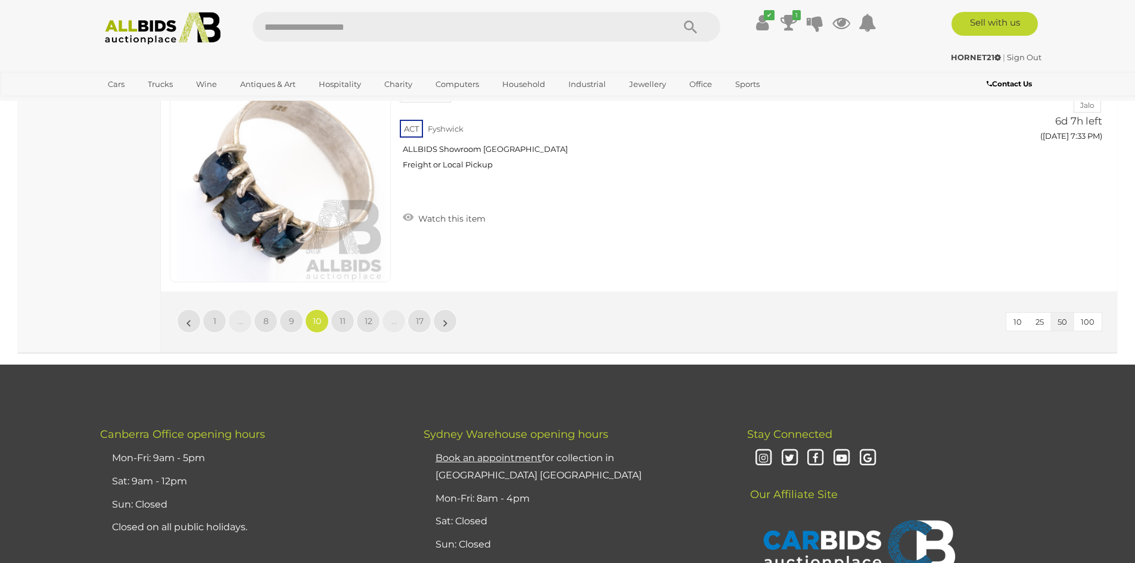
scroll to position [11523, 0]
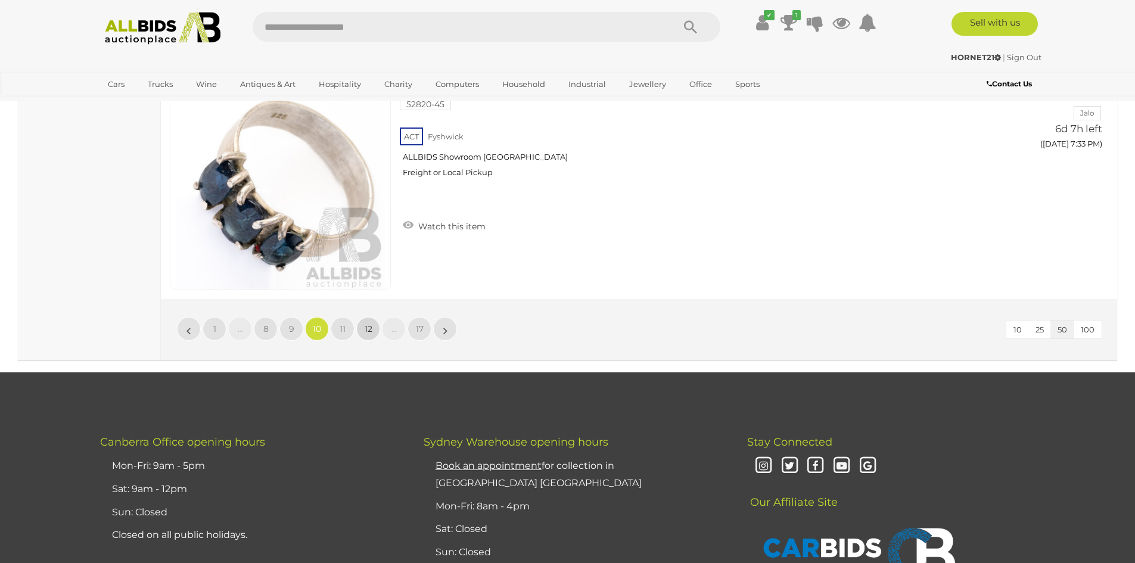
click at [371, 330] on span "12" at bounding box center [369, 329] width 8 height 11
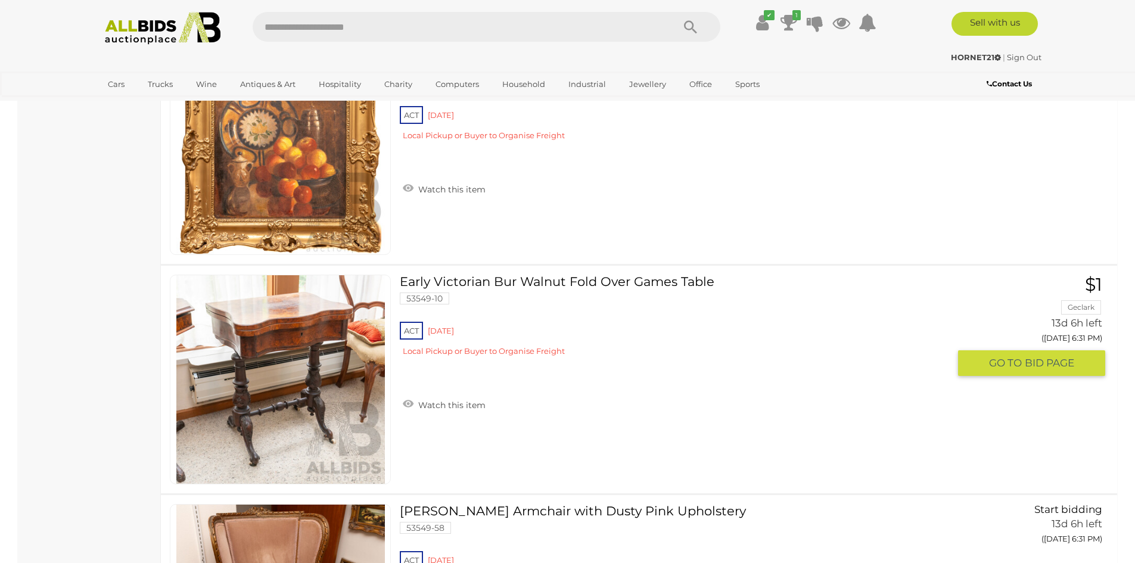
scroll to position [3689, 0]
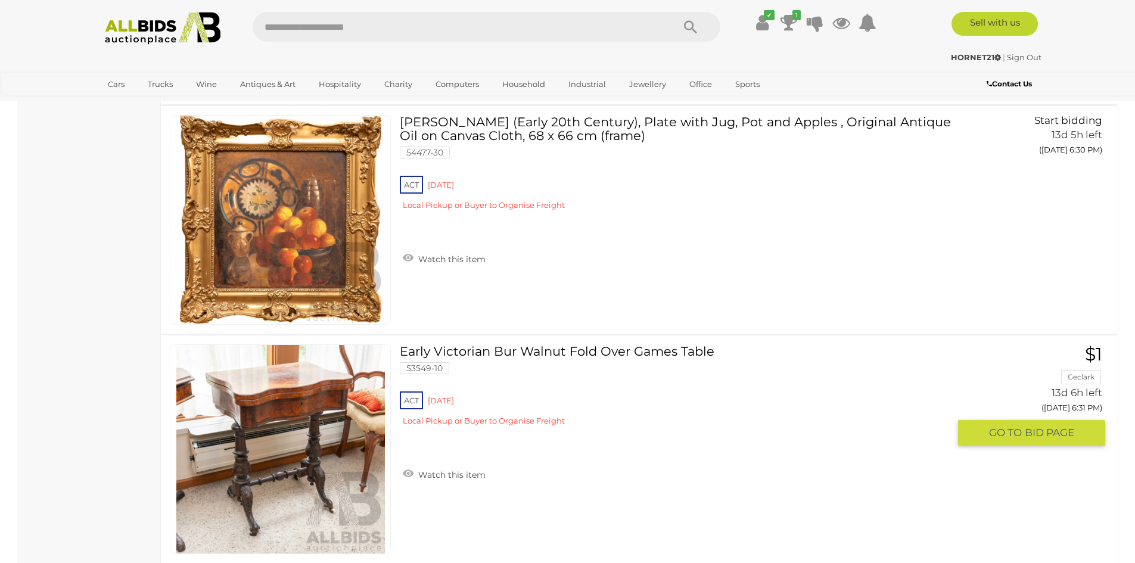
click at [293, 393] on link at bounding box center [280, 449] width 221 height 210
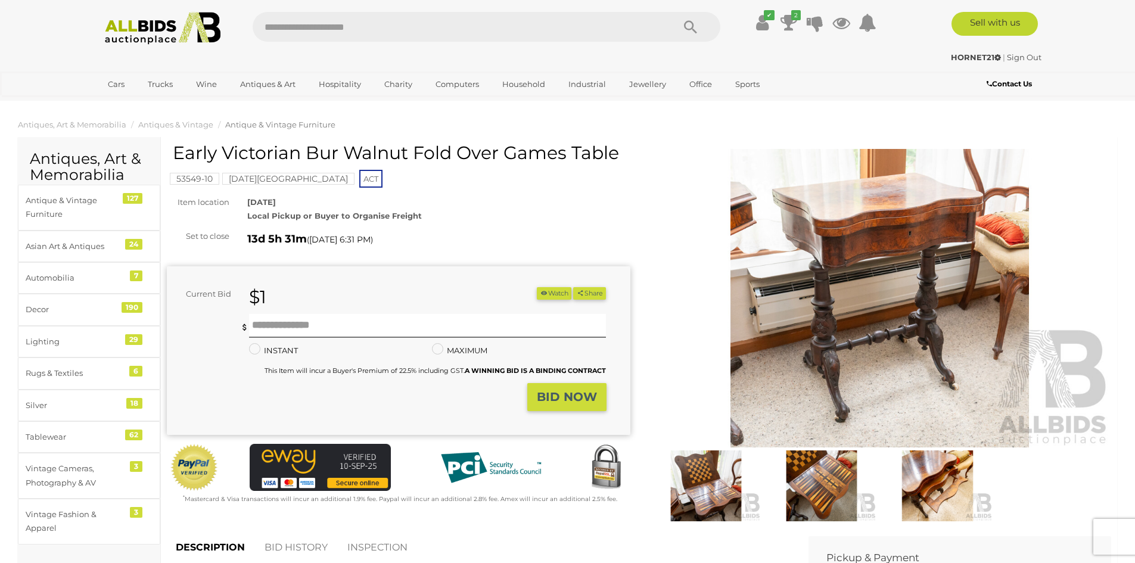
click at [839, 254] on img at bounding box center [880, 298] width 464 height 299
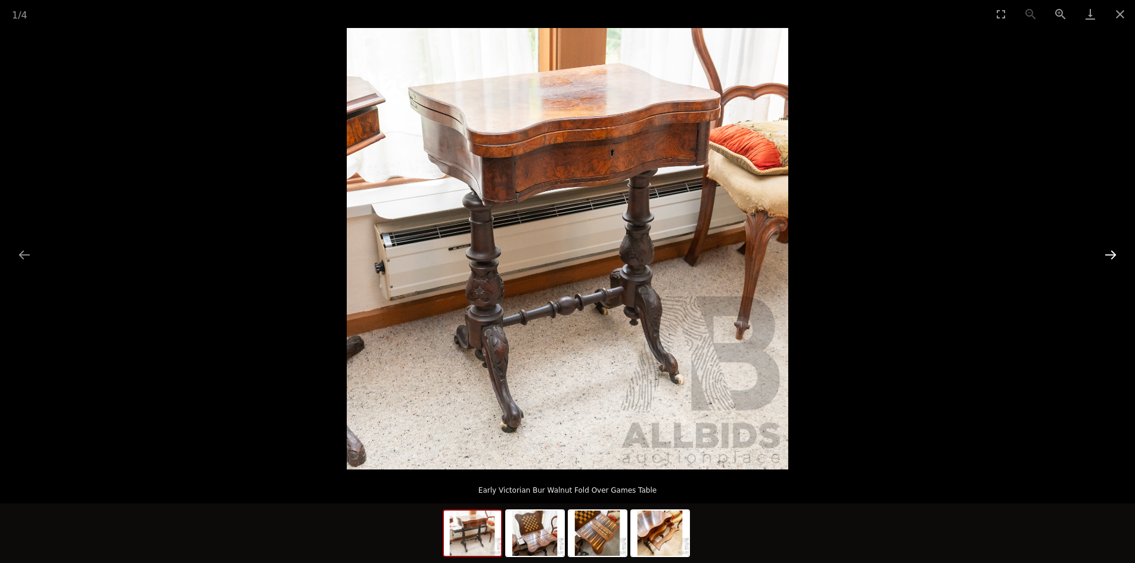
click at [1110, 250] on button "Next slide" at bounding box center [1110, 254] width 25 height 23
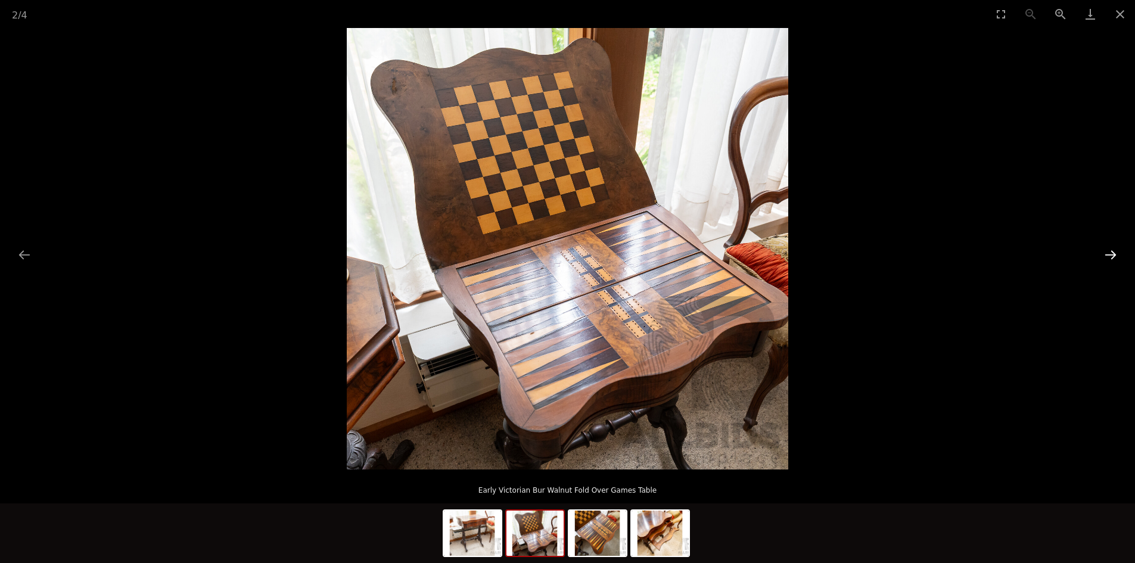
click at [1109, 251] on button "Next slide" at bounding box center [1110, 254] width 25 height 23
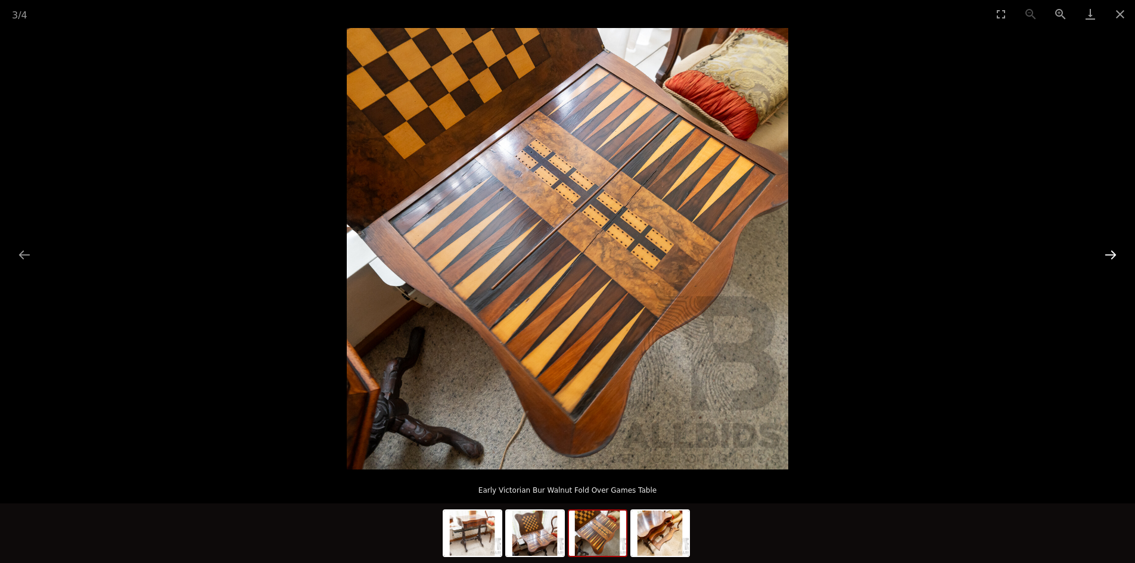
click at [1109, 251] on button "Next slide" at bounding box center [1110, 254] width 25 height 23
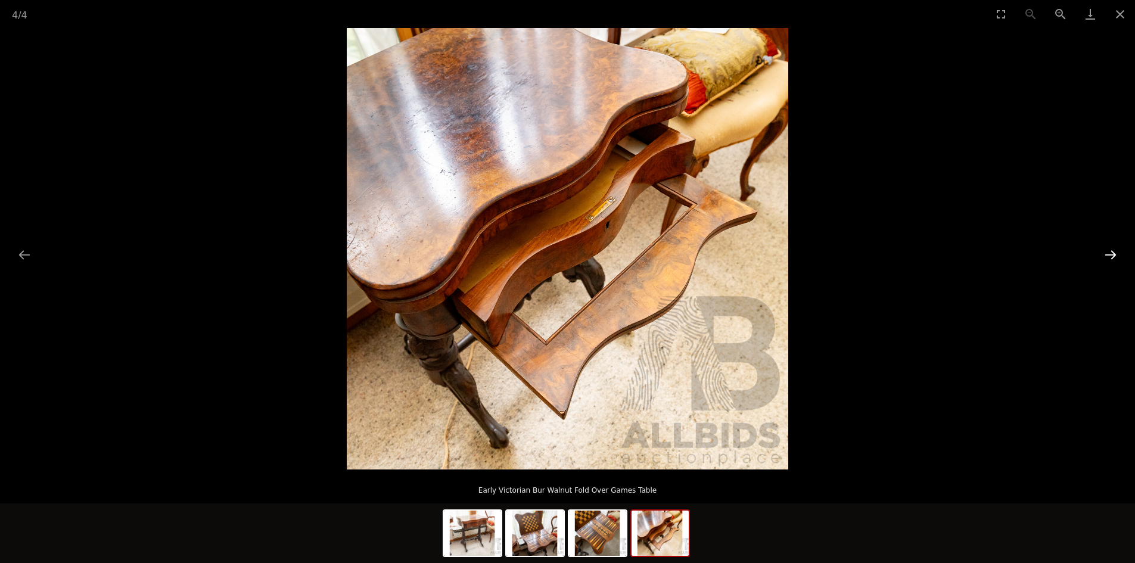
click at [1109, 251] on button "Next slide" at bounding box center [1110, 254] width 25 height 23
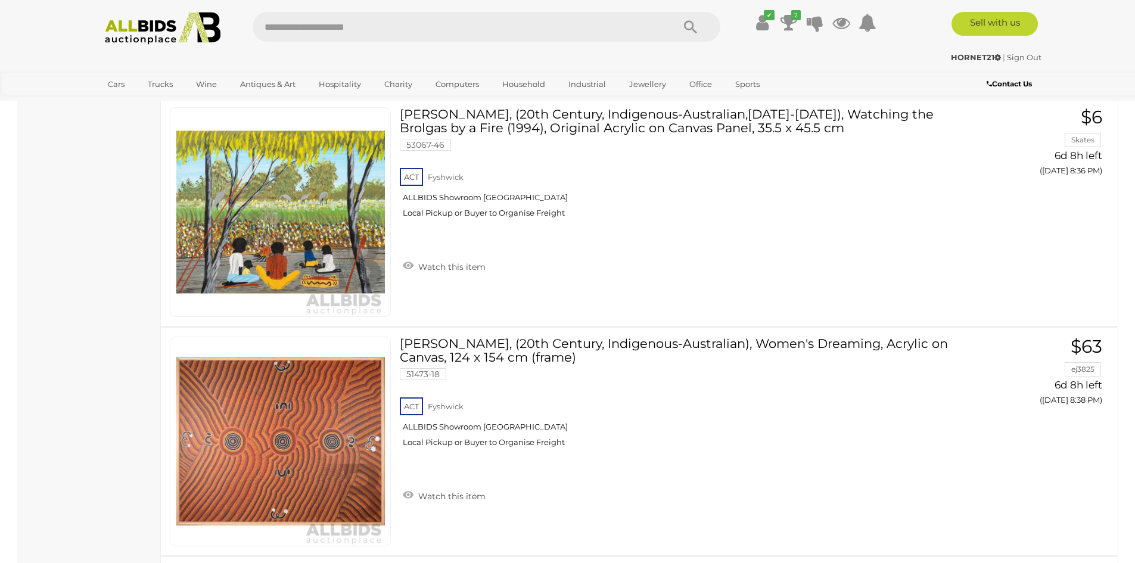
scroll to position [3962, 0]
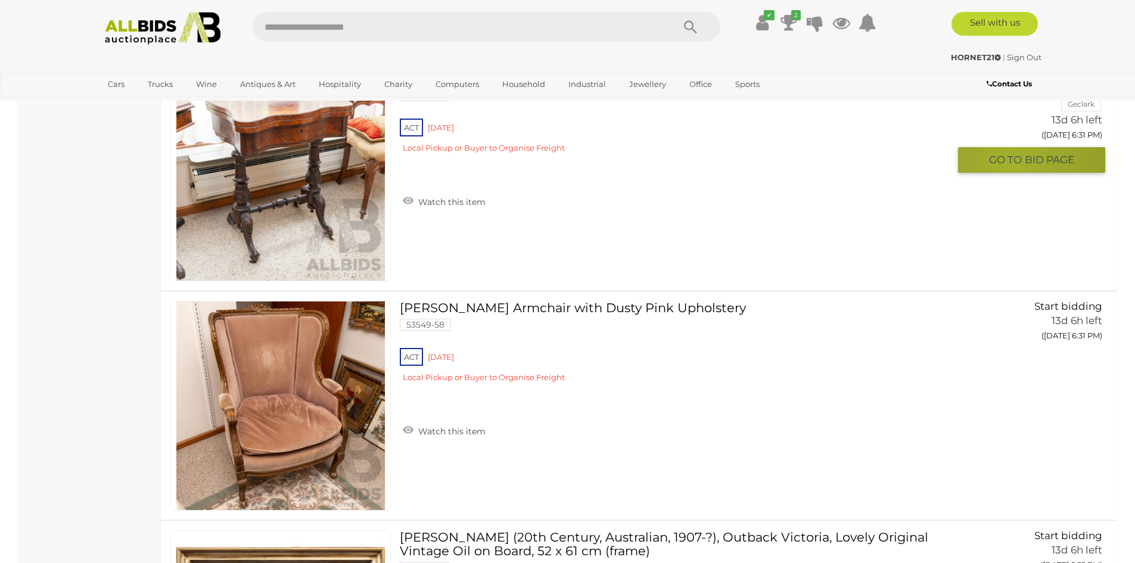
click at [1013, 163] on span "GO TO" at bounding box center [1007, 160] width 36 height 14
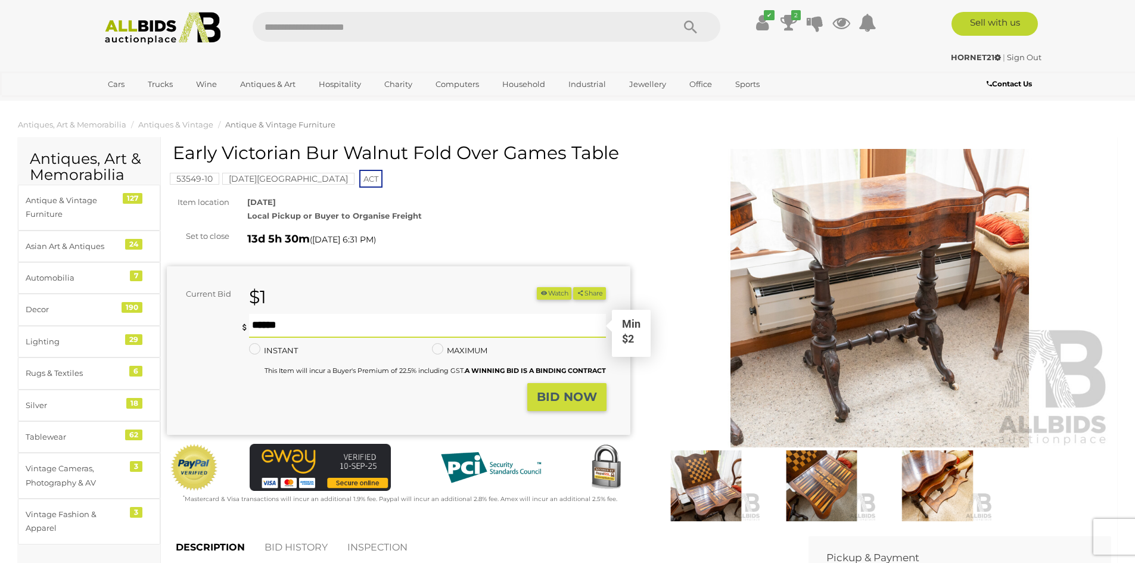
drag, startPoint x: 307, startPoint y: 322, endPoint x: 253, endPoint y: 322, distance: 54.2
click at [253, 322] on input "******" at bounding box center [428, 326] width 358 height 24
type input "**"
click at [571, 396] on strong "BID NOW" at bounding box center [567, 397] width 60 height 14
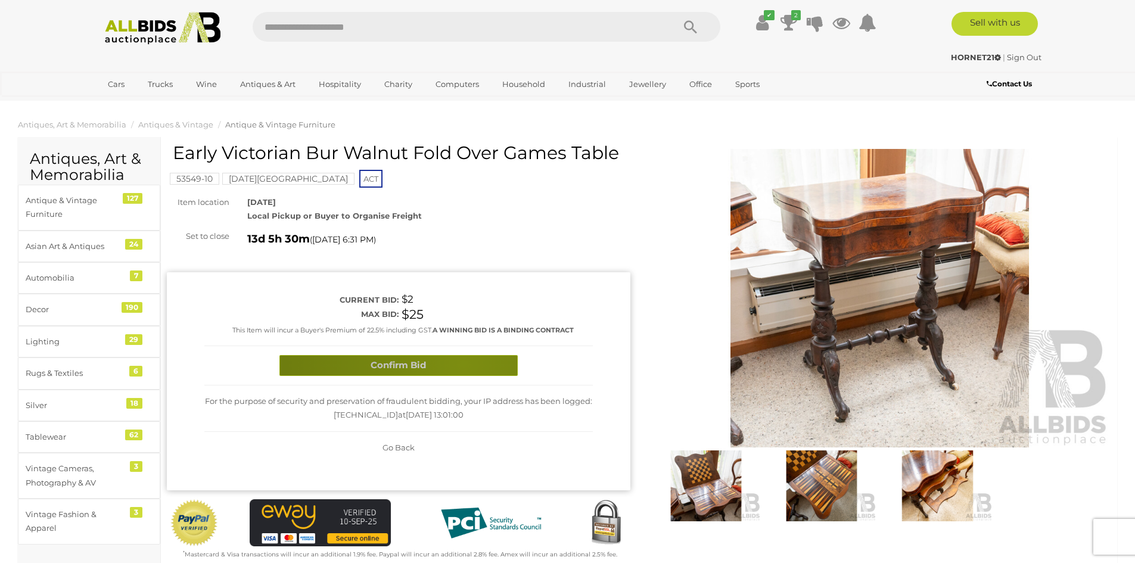
click at [463, 363] on button "Confirm Bid" at bounding box center [398, 365] width 238 height 21
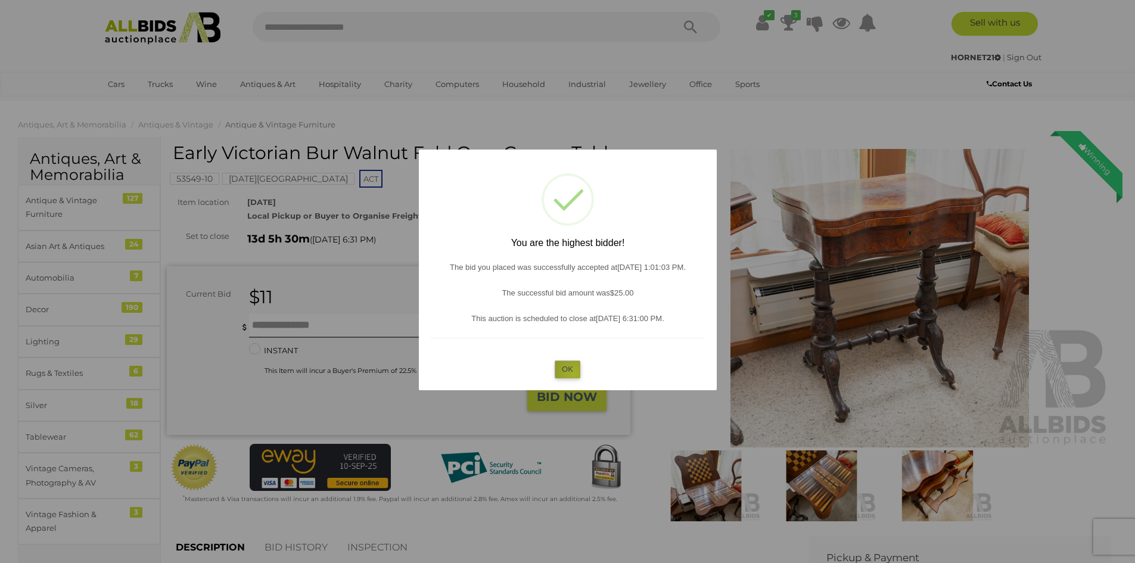
click at [573, 375] on button "OK" at bounding box center [568, 369] width 26 height 17
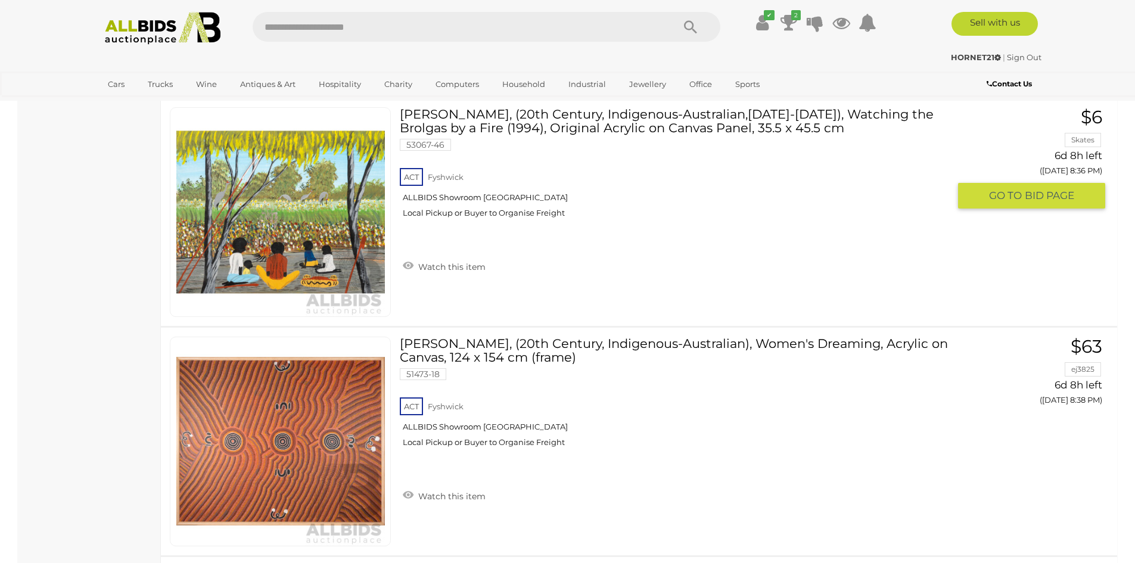
scroll to position [3962, 0]
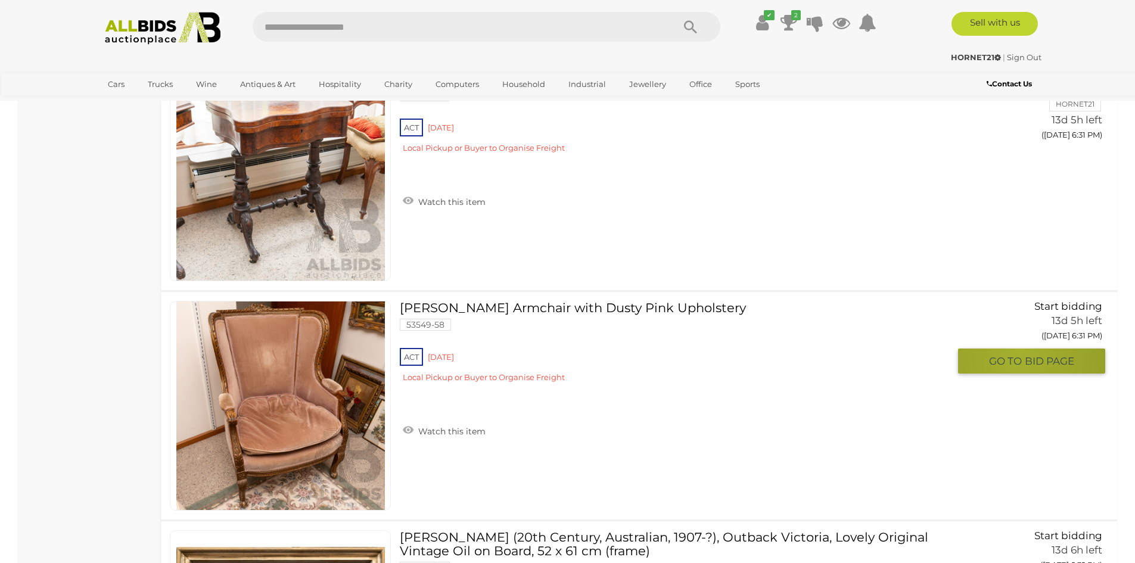
click at [1020, 355] on span "GO TO" at bounding box center [1007, 362] width 36 height 14
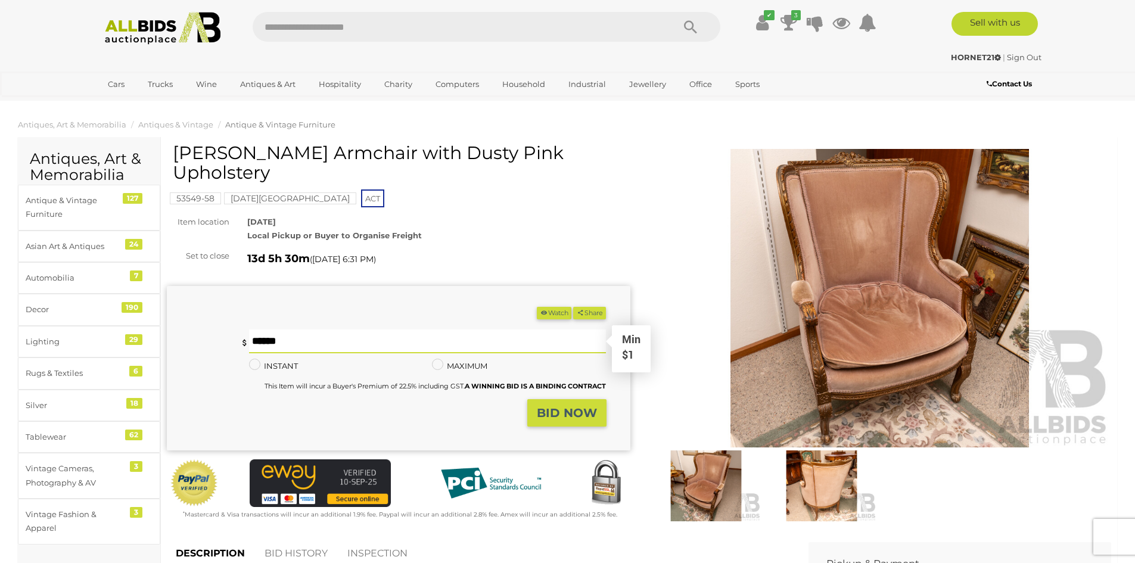
click at [285, 339] on input "text" at bounding box center [428, 342] width 358 height 24
type input "**"
click at [564, 412] on strong "BID NOW" at bounding box center [567, 413] width 60 height 14
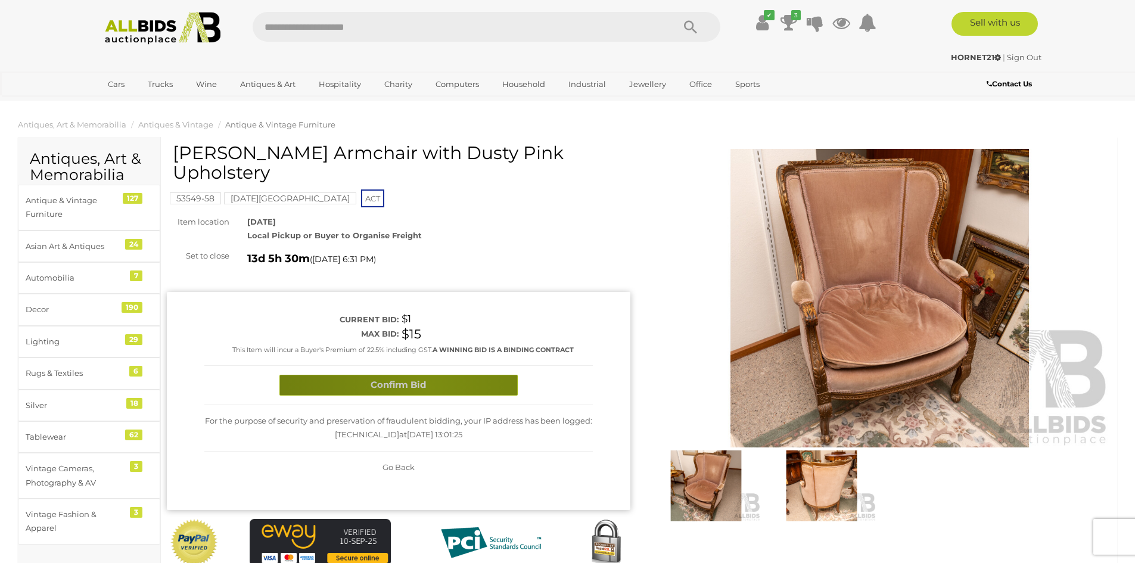
click at [428, 387] on button "Confirm Bid" at bounding box center [398, 385] width 238 height 21
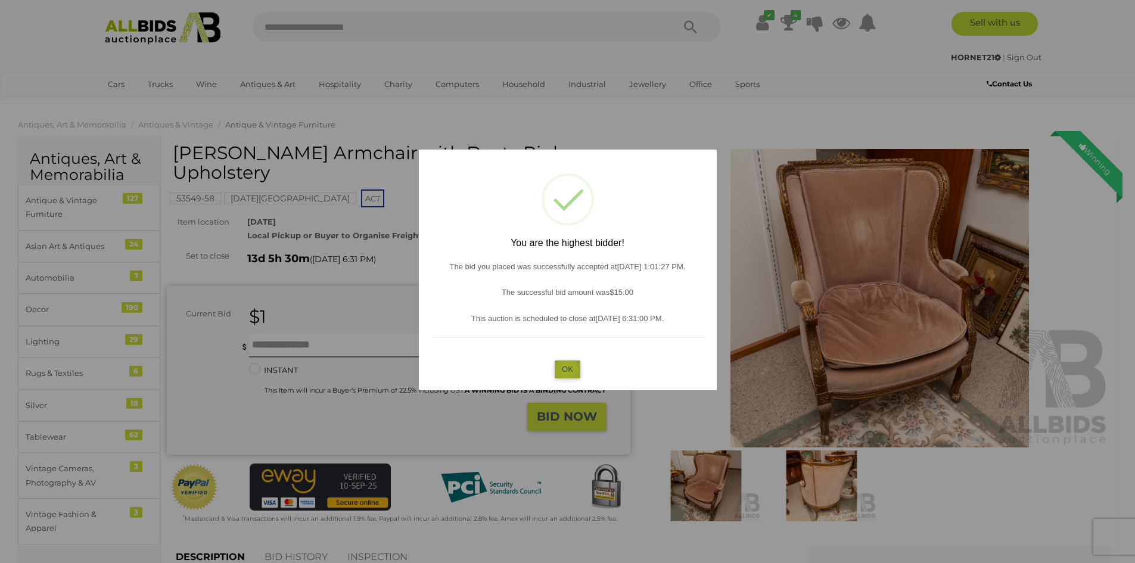
drag, startPoint x: 567, startPoint y: 370, endPoint x: 557, endPoint y: 366, distance: 11.0
click at [566, 370] on button "OK" at bounding box center [568, 369] width 26 height 17
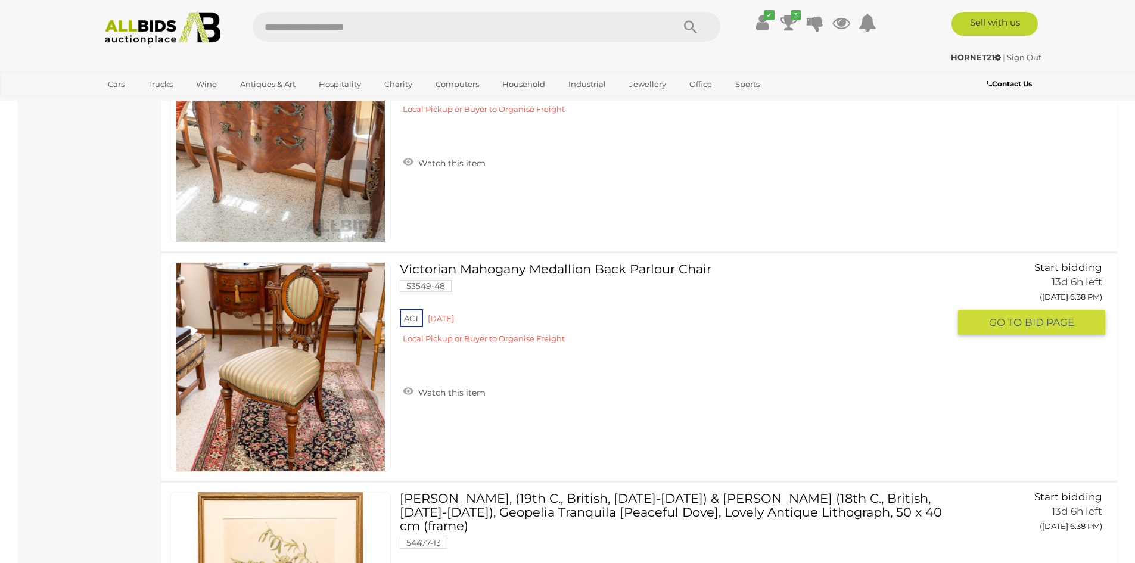
scroll to position [6872, 0]
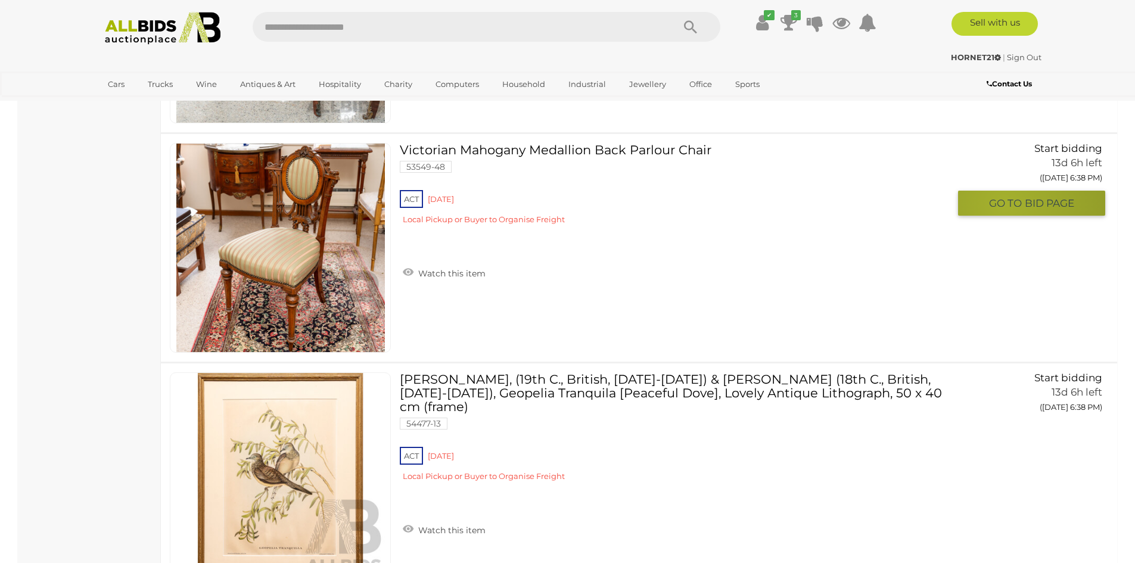
click at [1004, 204] on span "GO TO" at bounding box center [1007, 204] width 36 height 14
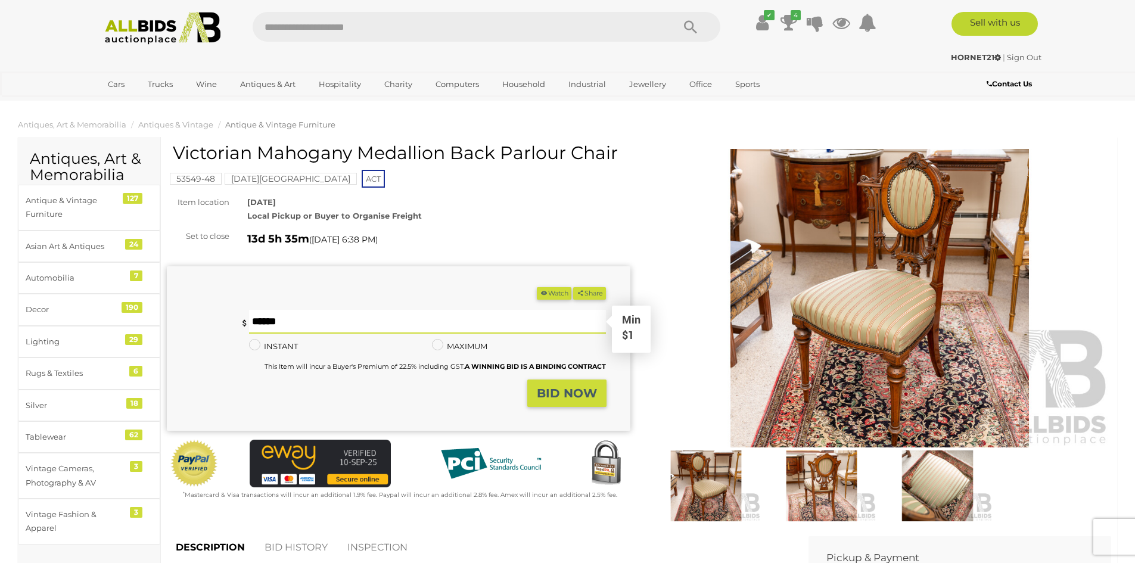
click at [352, 312] on input "text" at bounding box center [428, 322] width 358 height 24
type input "**"
click at [579, 387] on strong "BID NOW" at bounding box center [567, 393] width 60 height 14
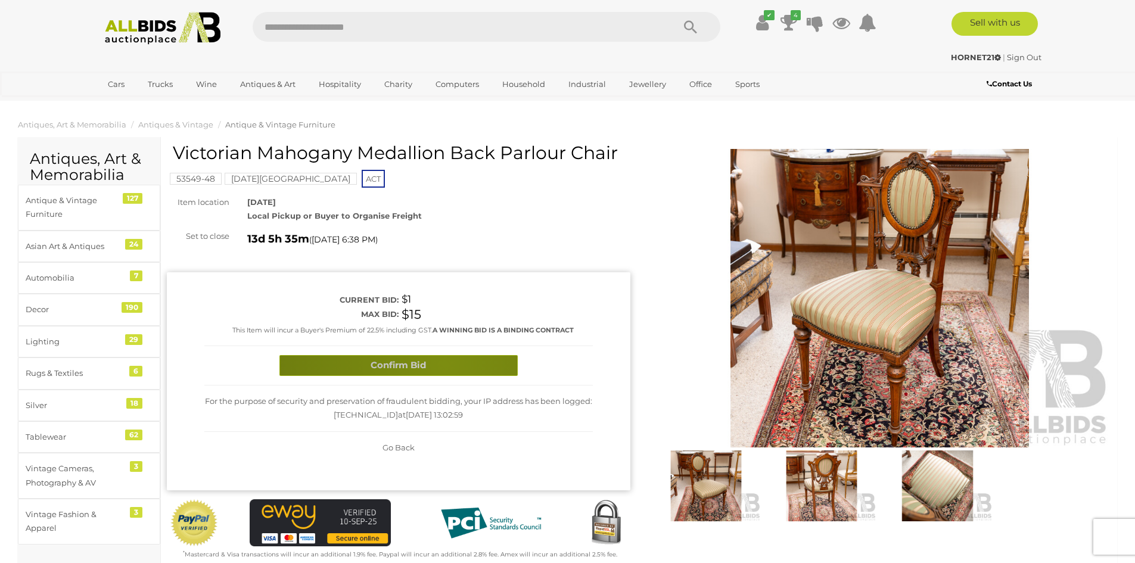
click at [445, 363] on button "Confirm Bid" at bounding box center [398, 365] width 238 height 21
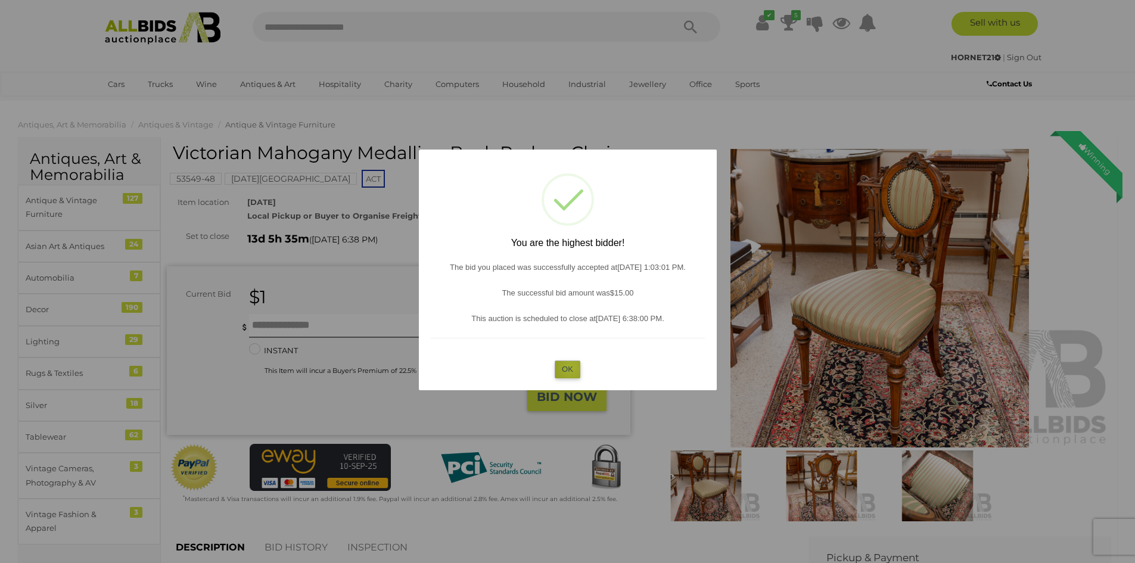
click at [571, 368] on button "OK" at bounding box center [568, 369] width 26 height 17
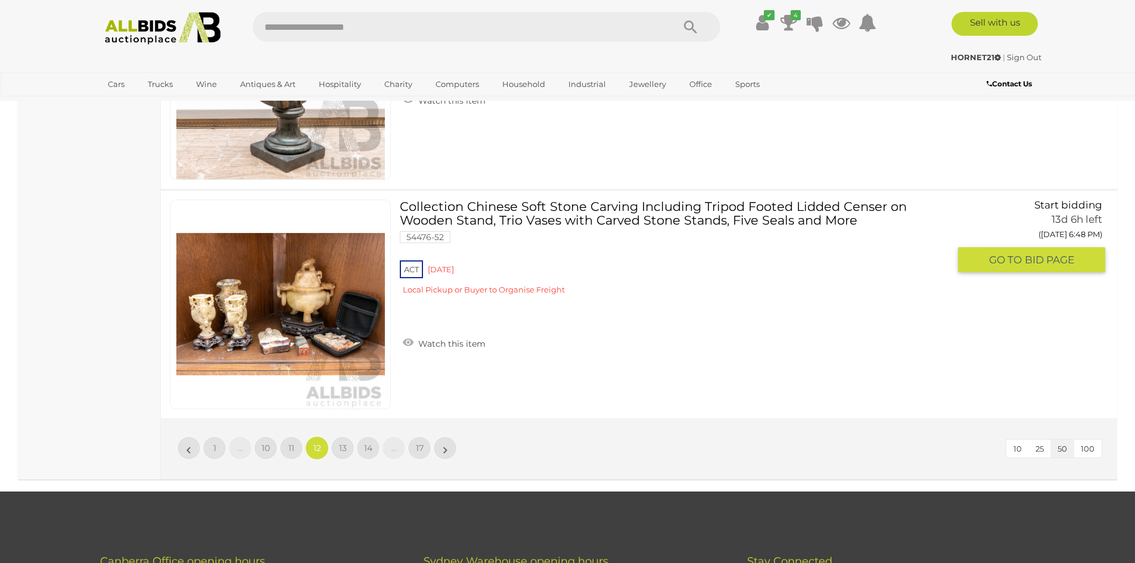
scroll to position [11532, 0]
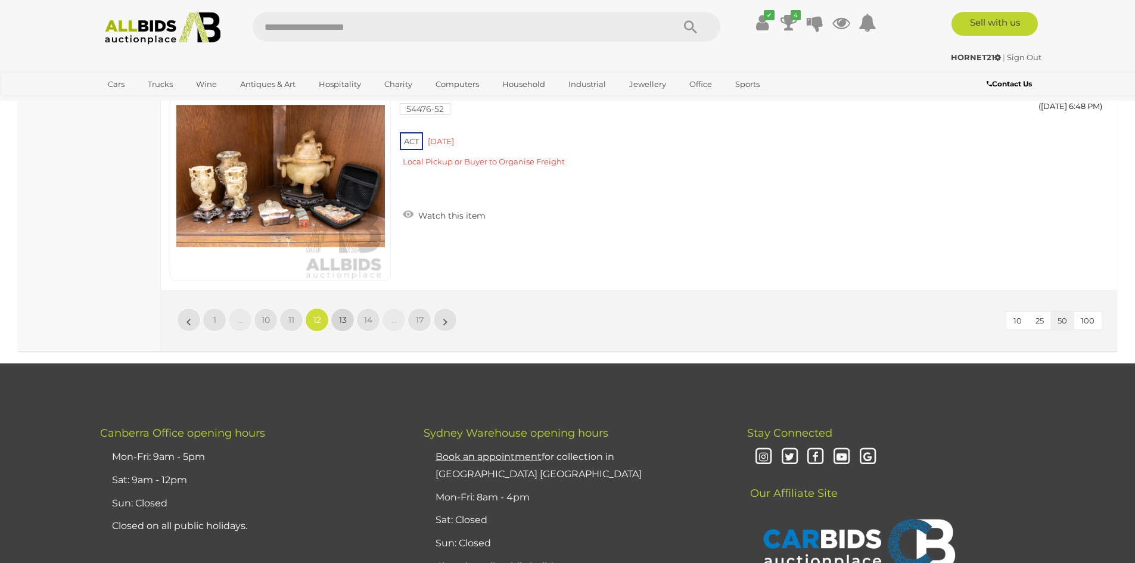
click at [343, 319] on span "13" at bounding box center [343, 320] width 8 height 11
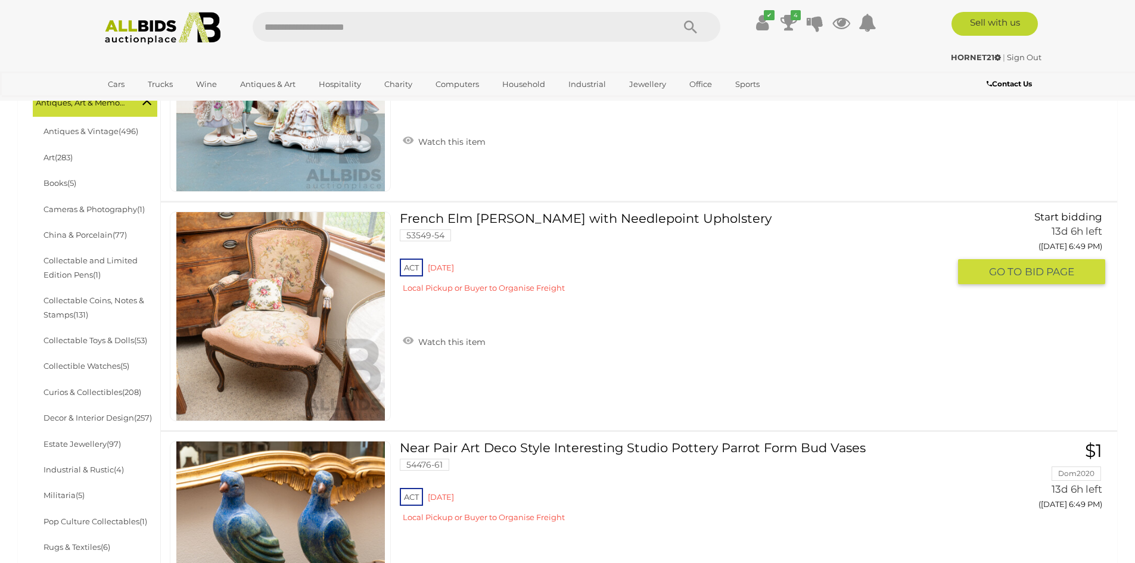
scroll to position [411, 0]
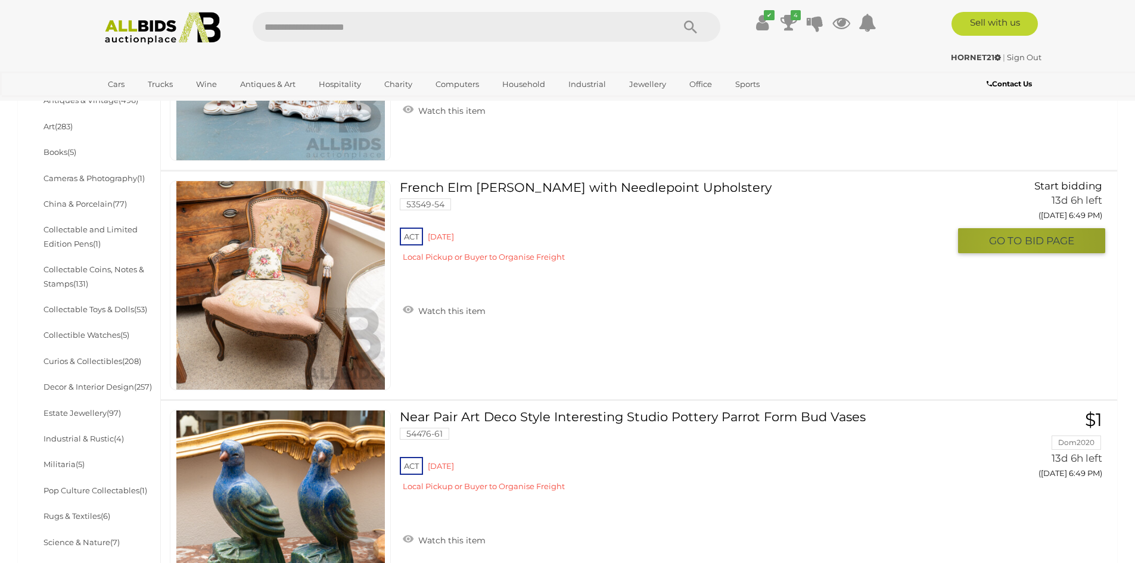
click at [1014, 246] on span "GO TO" at bounding box center [1007, 241] width 36 height 14
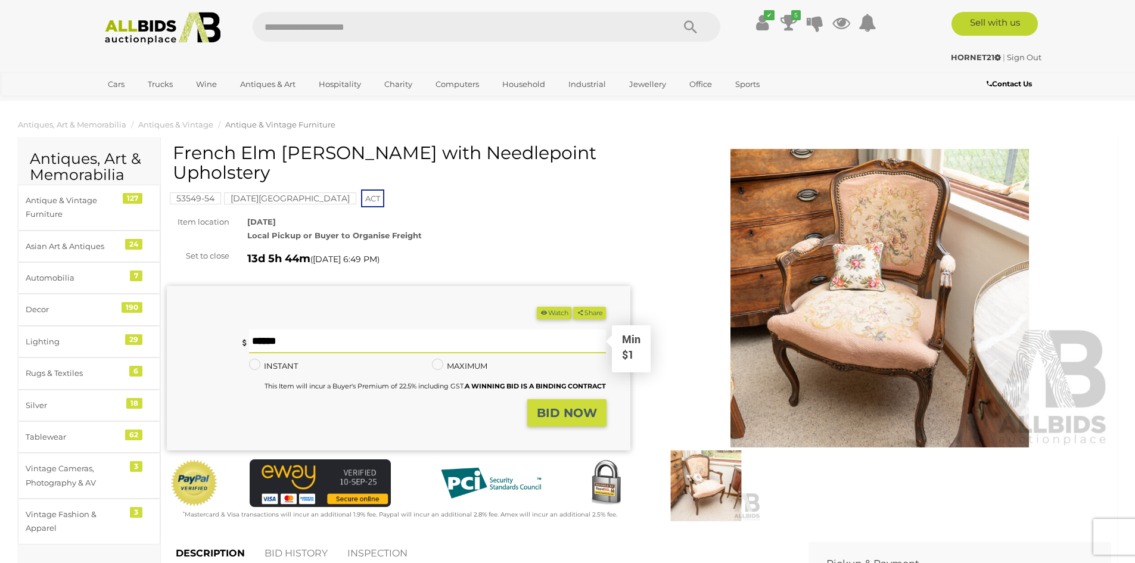
click at [304, 330] on input "text" at bounding box center [428, 342] width 358 height 24
type input "**"
click at [566, 400] on button "BID NOW" at bounding box center [566, 413] width 79 height 28
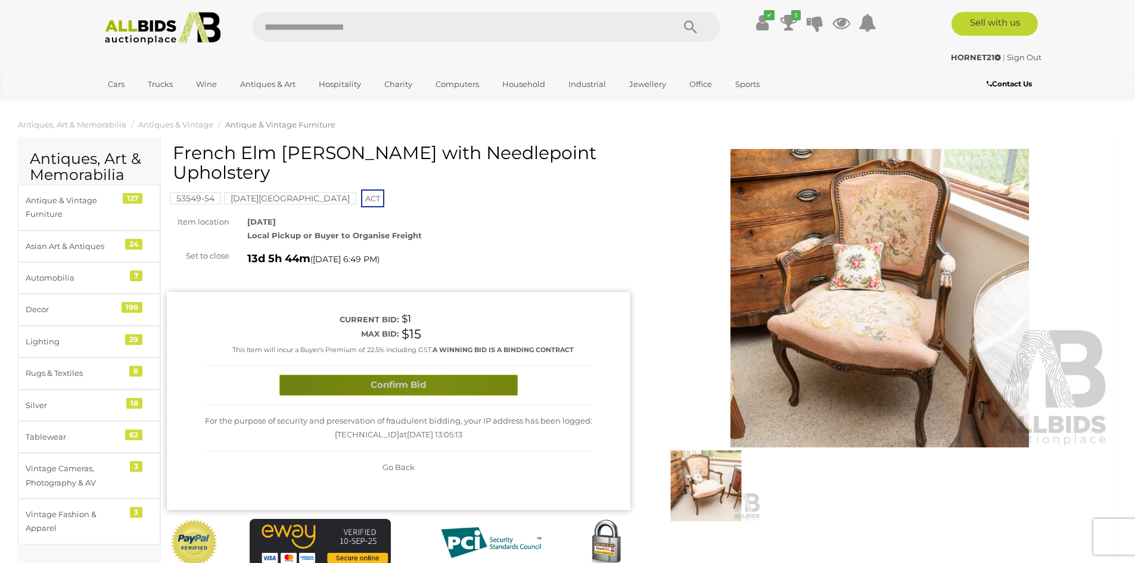
click at [428, 375] on button "Confirm Bid" at bounding box center [398, 385] width 238 height 21
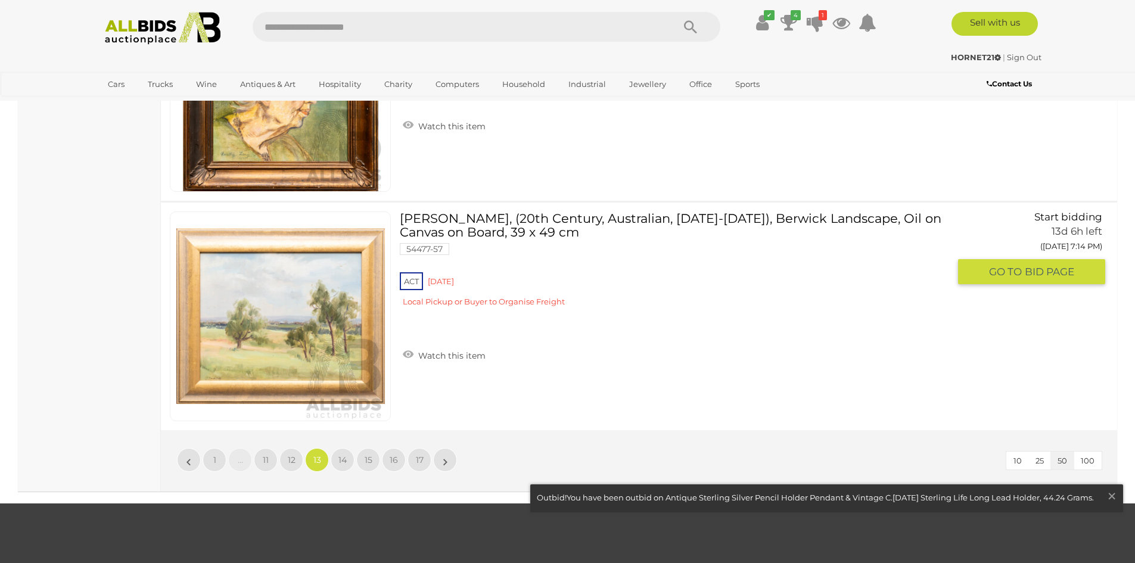
scroll to position [11366, 0]
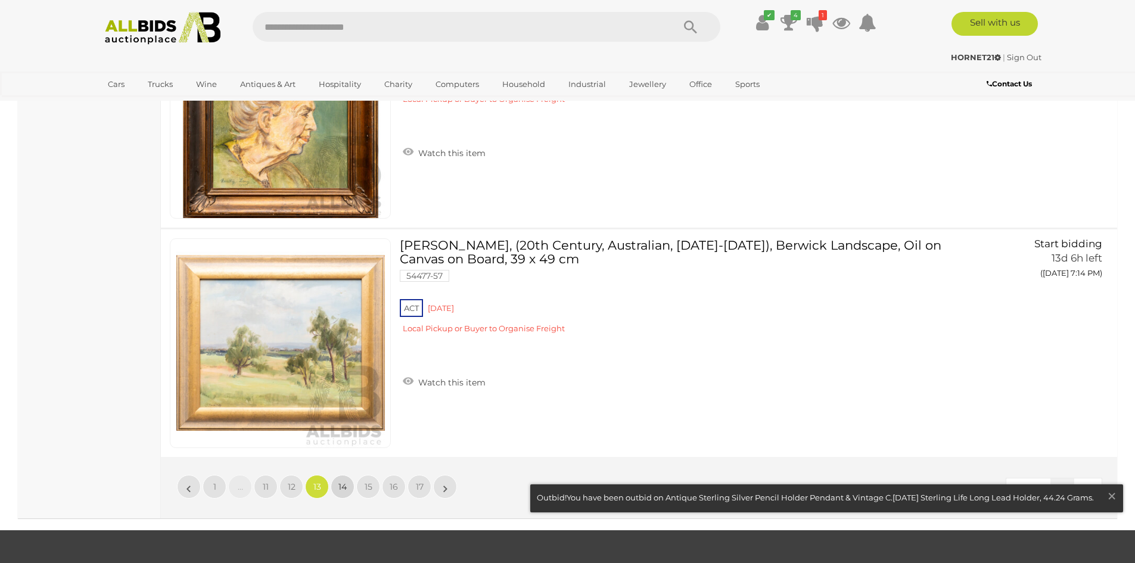
click at [344, 481] on span "14" at bounding box center [342, 486] width 8 height 11
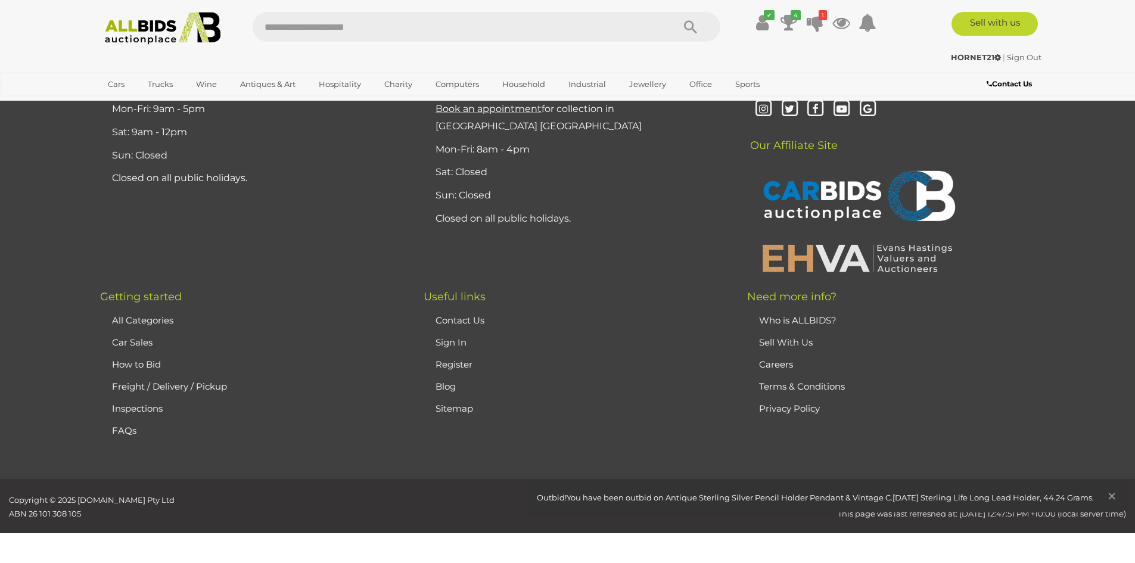
scroll to position [232, 0]
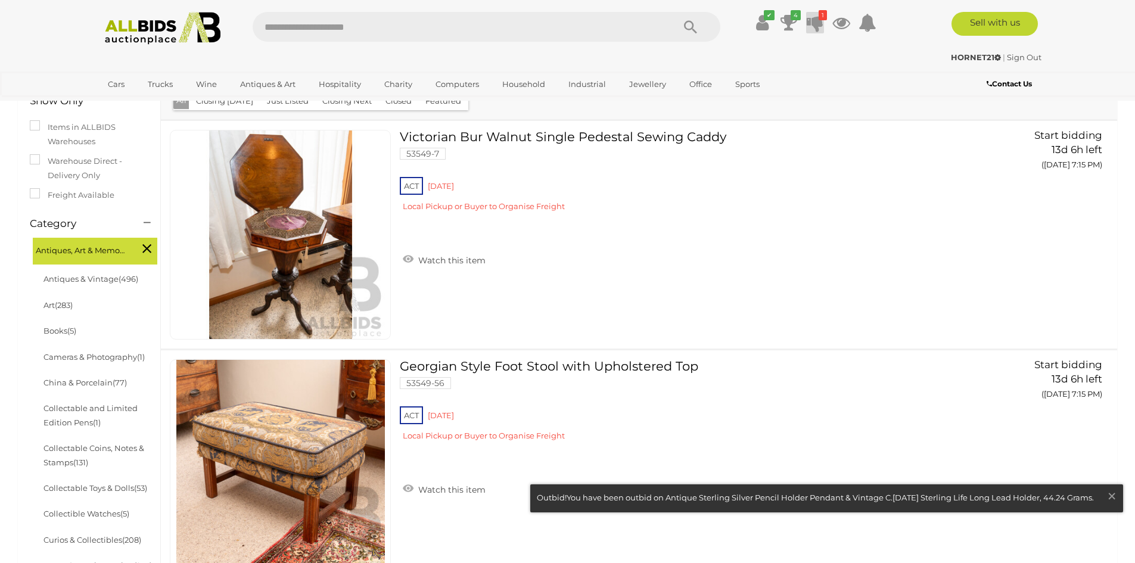
click at [816, 23] on icon at bounding box center [815, 22] width 17 height 21
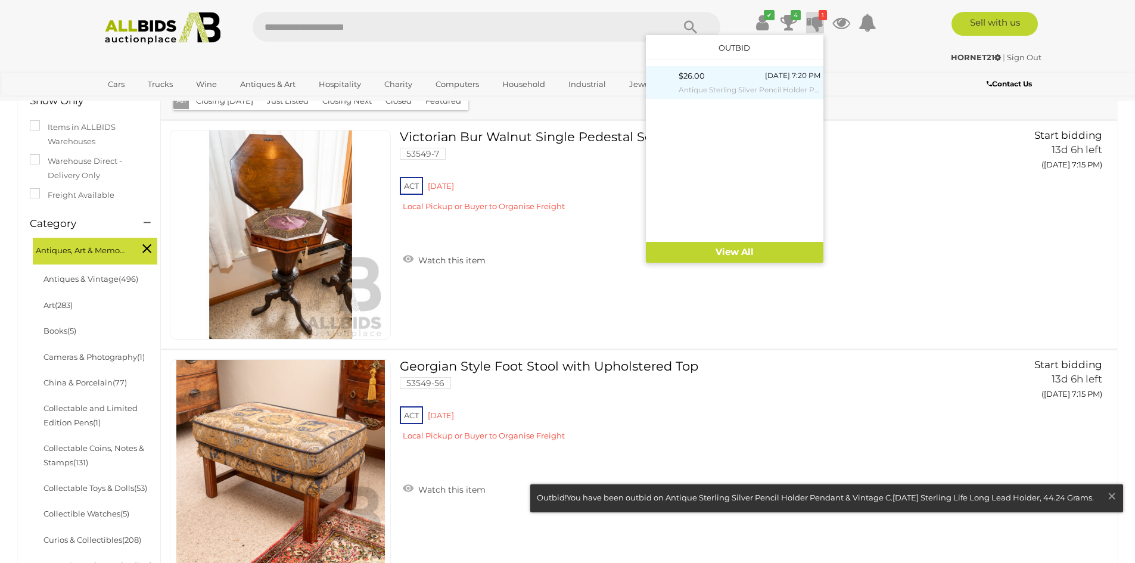
click at [772, 82] on div "$26.00 [DATE] 7:20 PM Antique Sterling Silver Pencil Holder Pendant & Vintage C…" at bounding box center [750, 82] width 142 height 27
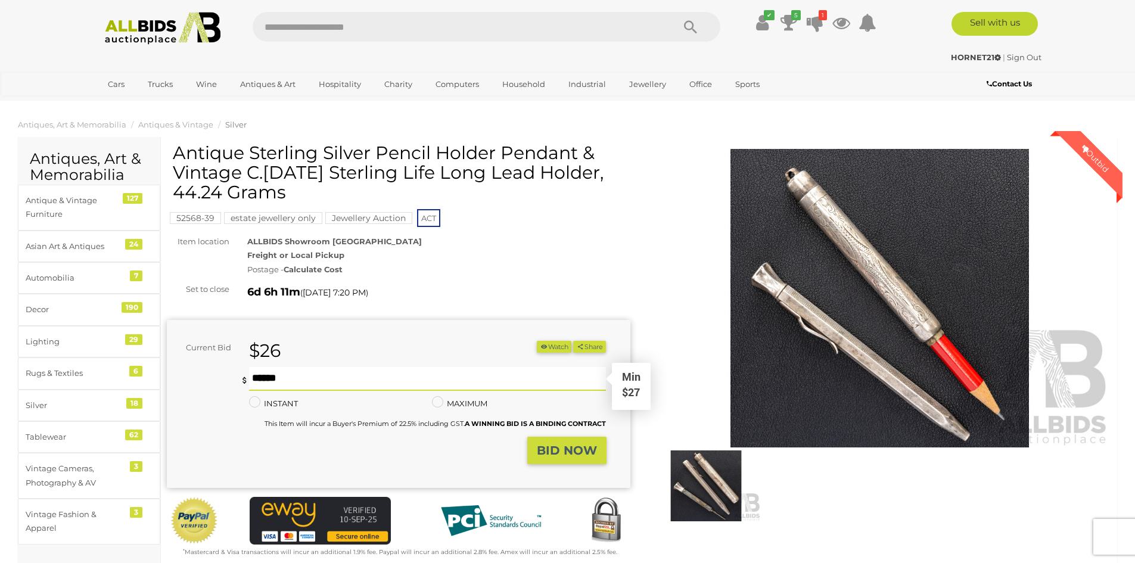
click at [299, 373] on input "text" at bounding box center [428, 379] width 358 height 24
type input "**"
click at [546, 450] on strong "BID NOW" at bounding box center [567, 450] width 60 height 14
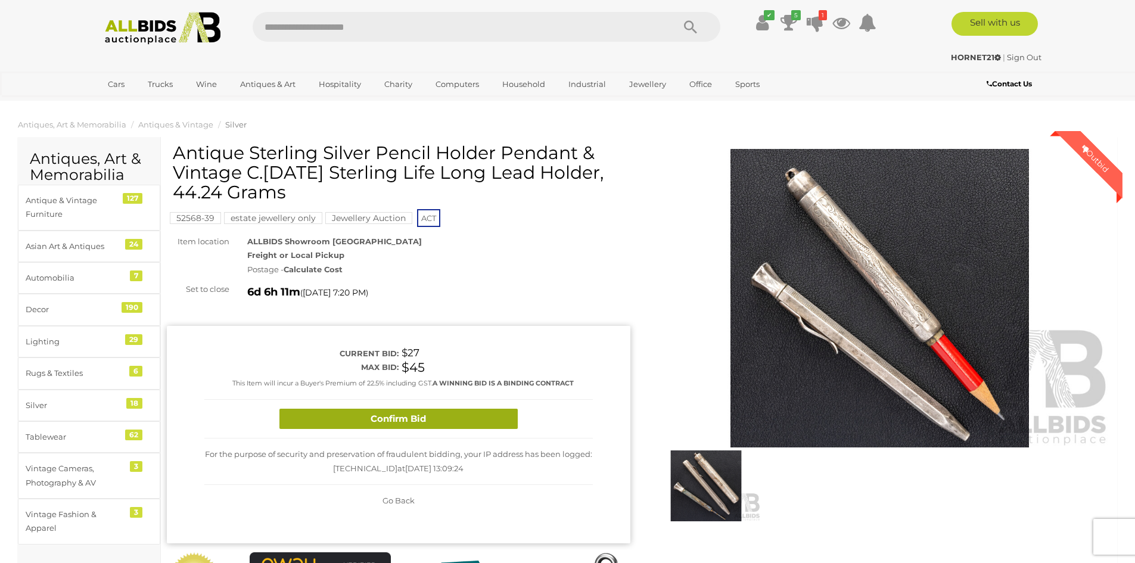
click at [449, 412] on button "Confirm Bid" at bounding box center [398, 419] width 238 height 21
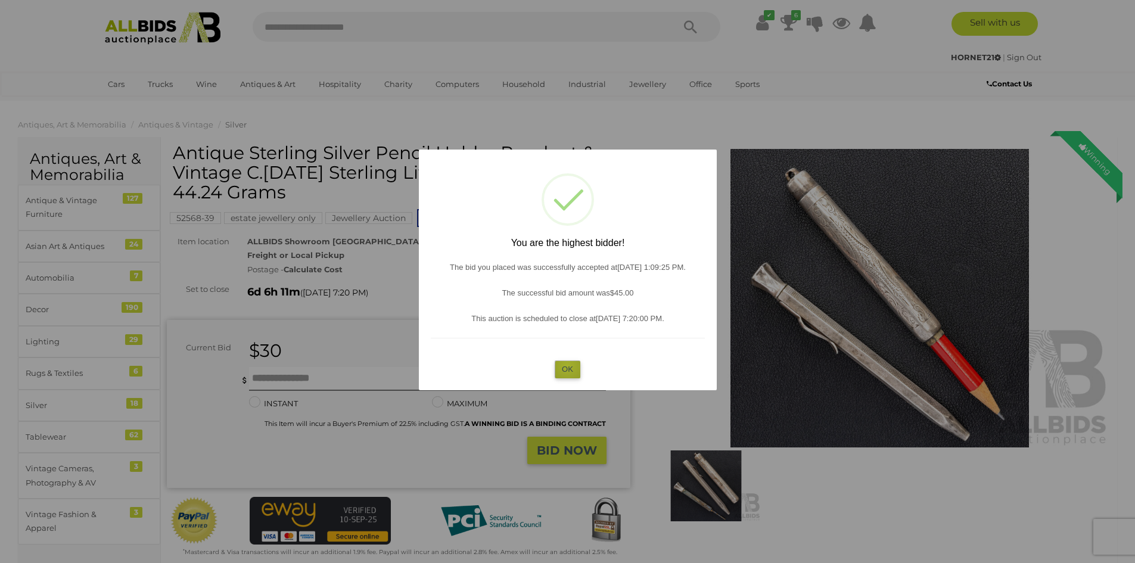
click at [567, 366] on button "OK" at bounding box center [568, 369] width 26 height 17
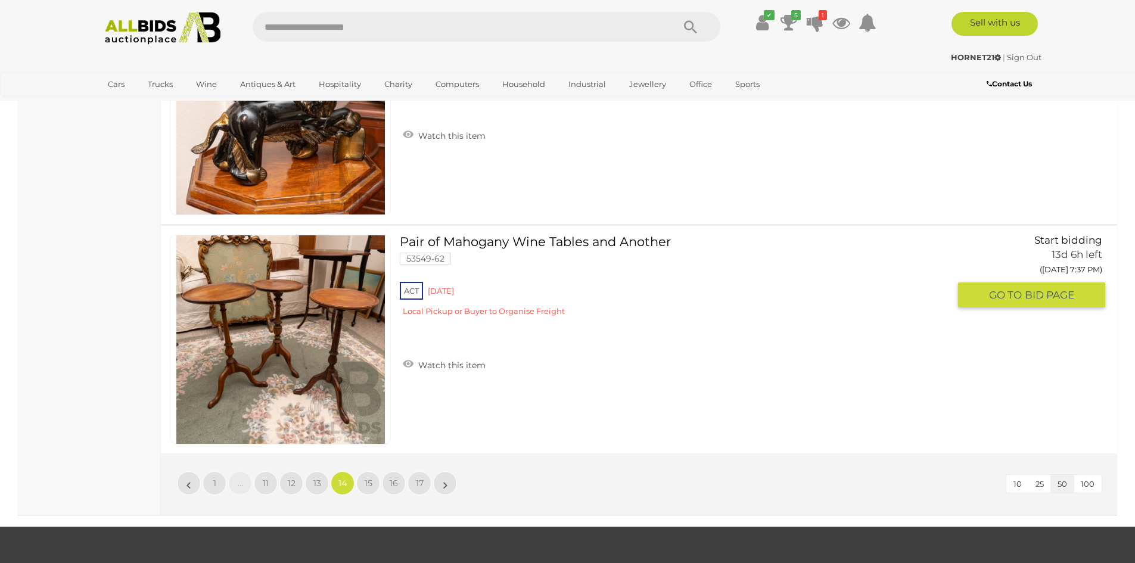
scroll to position [11554, 0]
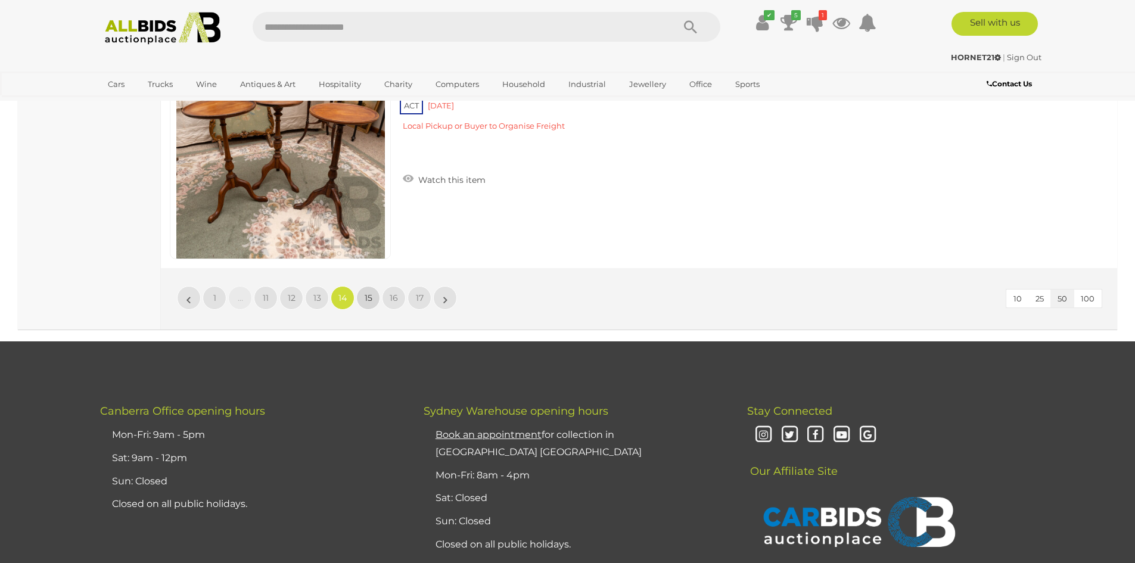
click at [366, 293] on span "15" at bounding box center [369, 298] width 8 height 11
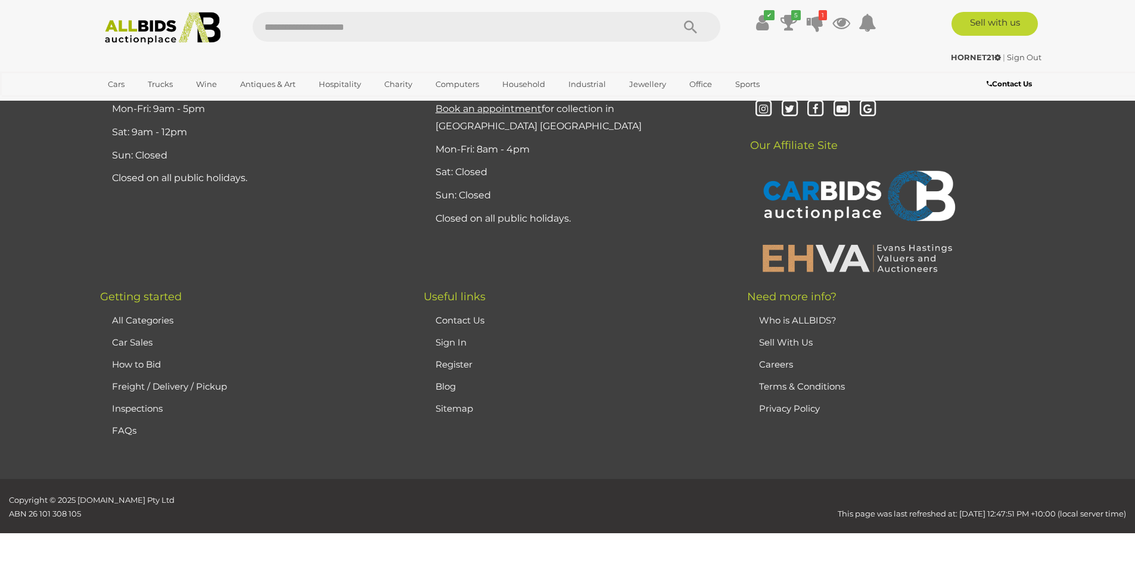
scroll to position [232, 0]
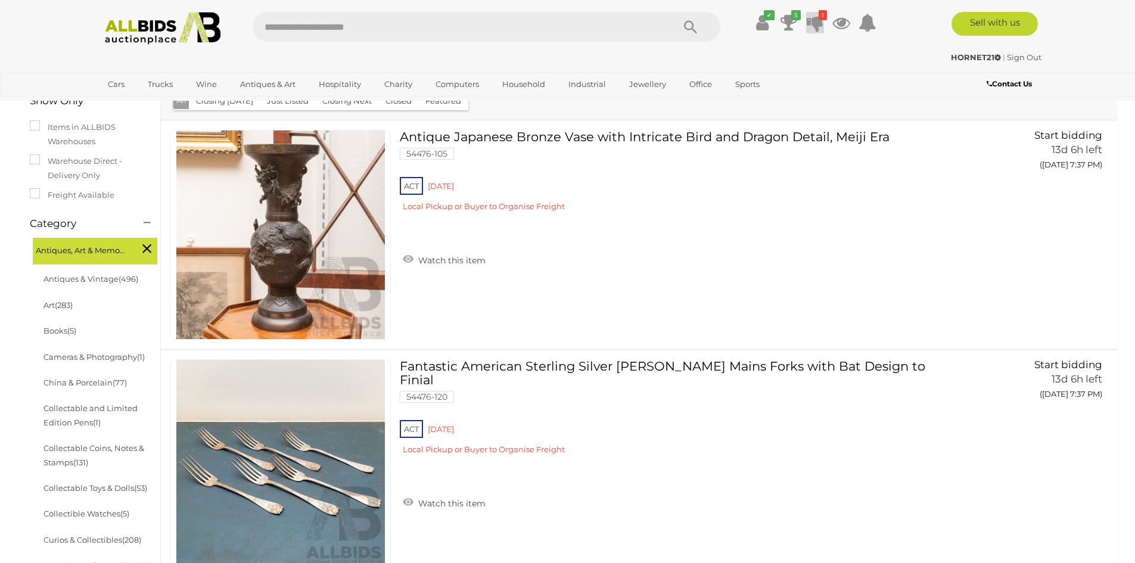
click at [819, 23] on icon at bounding box center [815, 22] width 17 height 21
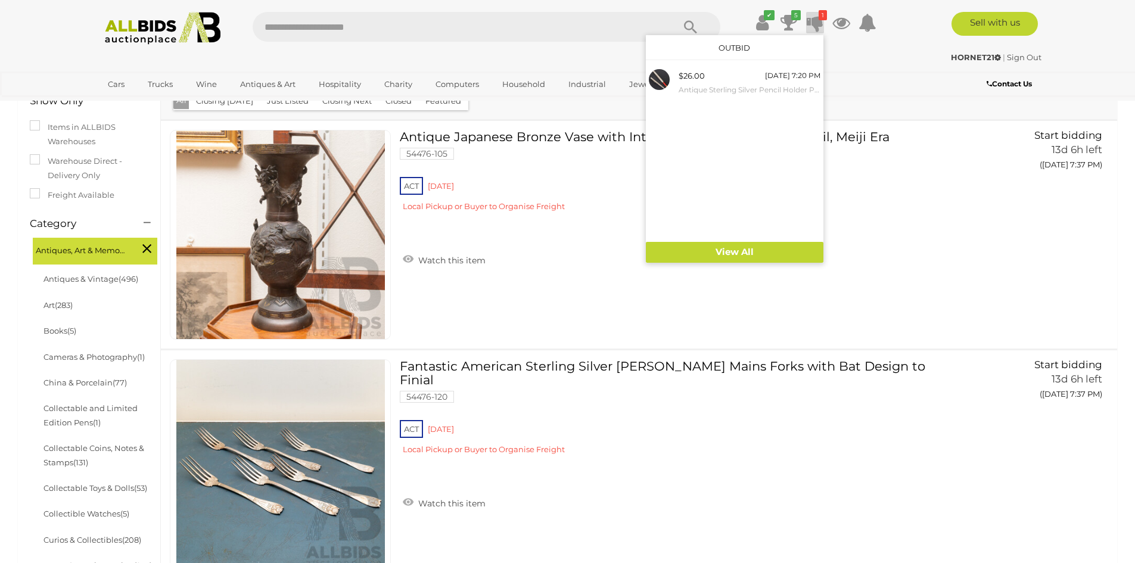
click at [819, 23] on icon at bounding box center [815, 22] width 17 height 21
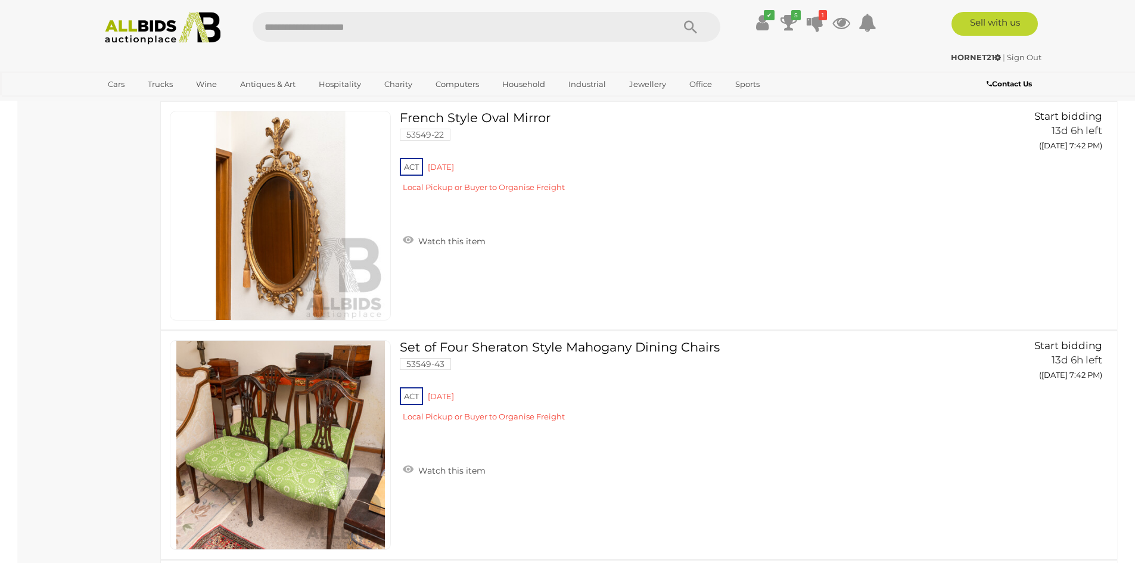
scroll to position [3510, 0]
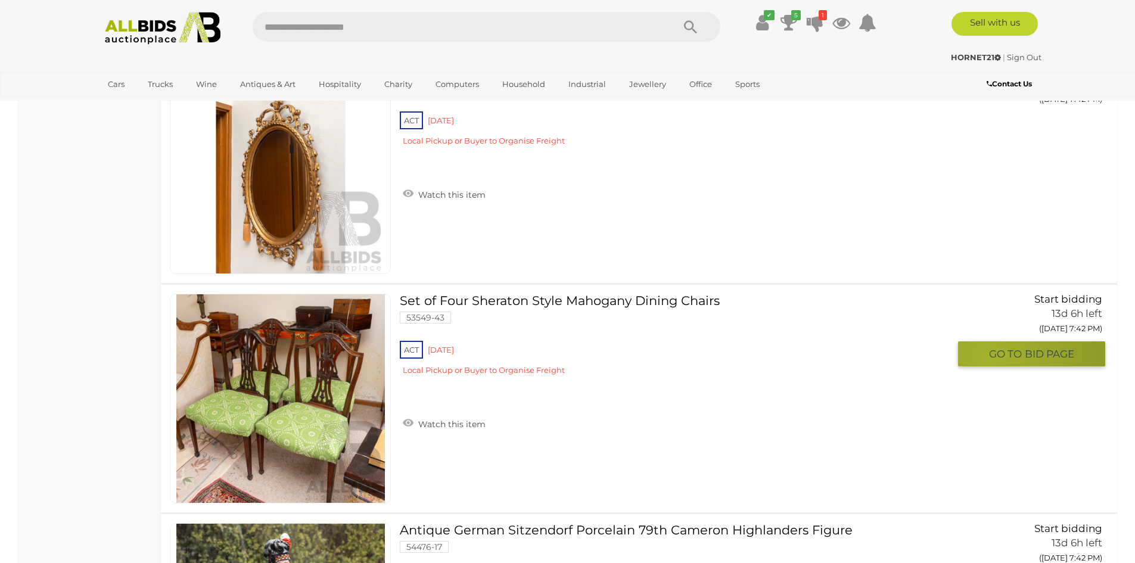
click at [989, 359] on span "GO TO" at bounding box center [1007, 354] width 36 height 14
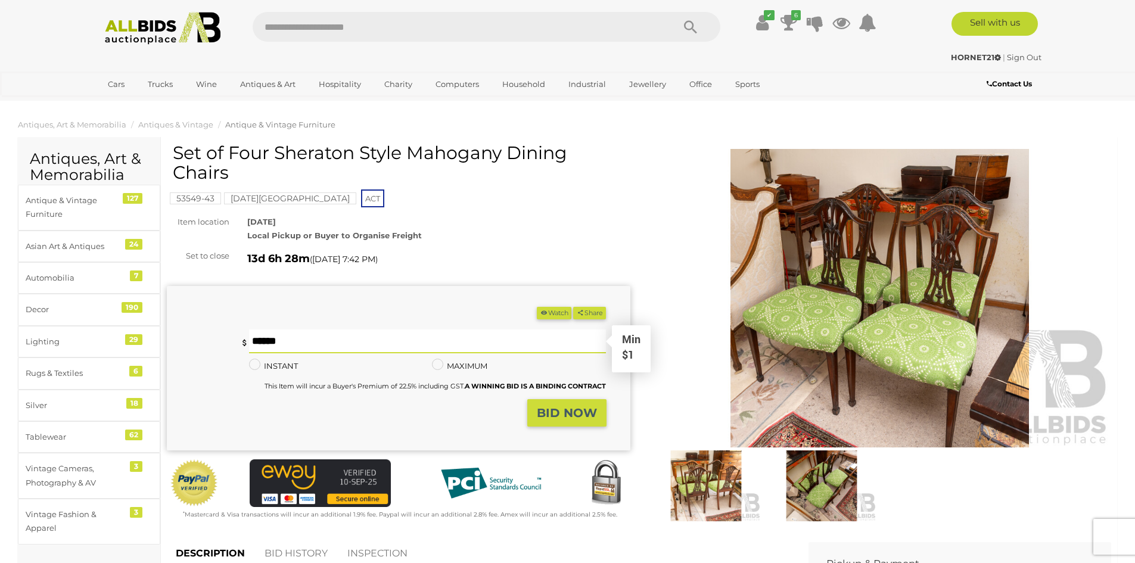
click at [302, 334] on input "text" at bounding box center [428, 342] width 358 height 24
type input "**"
click at [568, 412] on strong "BID NOW" at bounding box center [567, 413] width 60 height 14
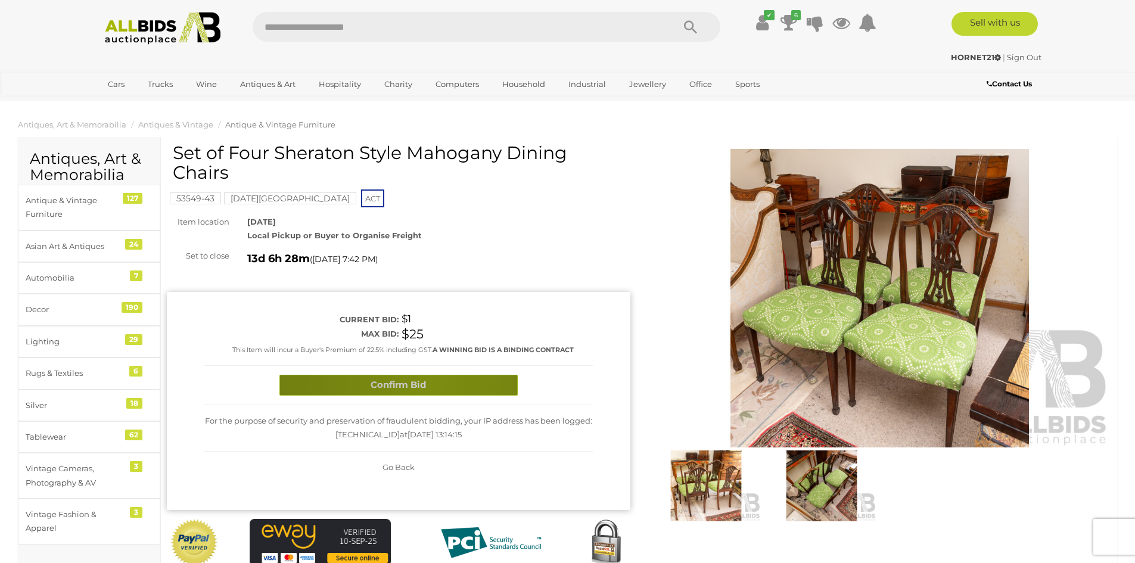
click at [428, 386] on button "Confirm Bid" at bounding box center [398, 385] width 238 height 21
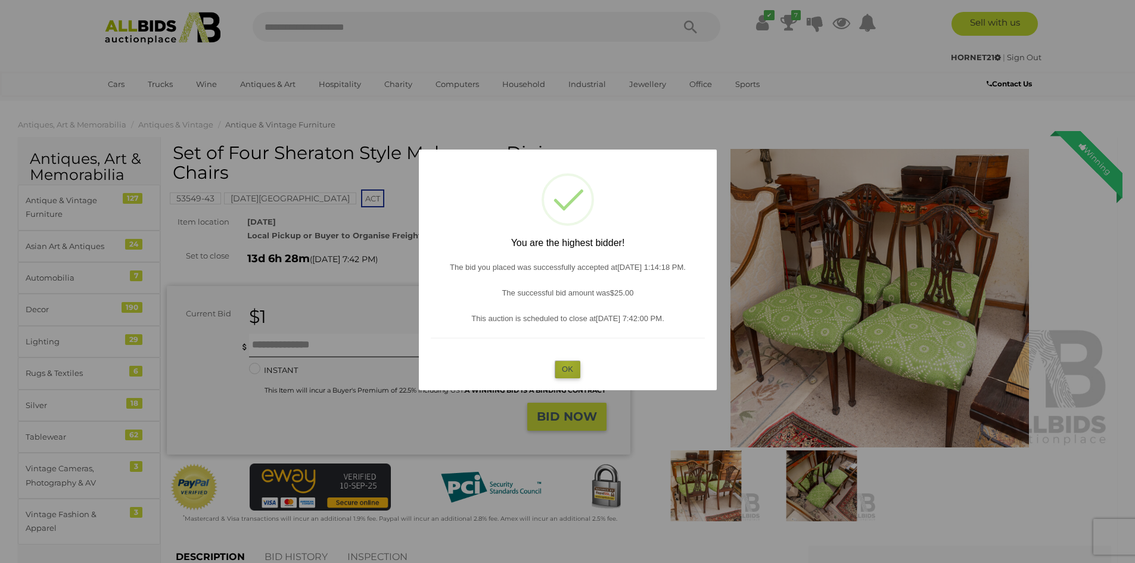
click at [567, 365] on button "OK" at bounding box center [568, 369] width 26 height 17
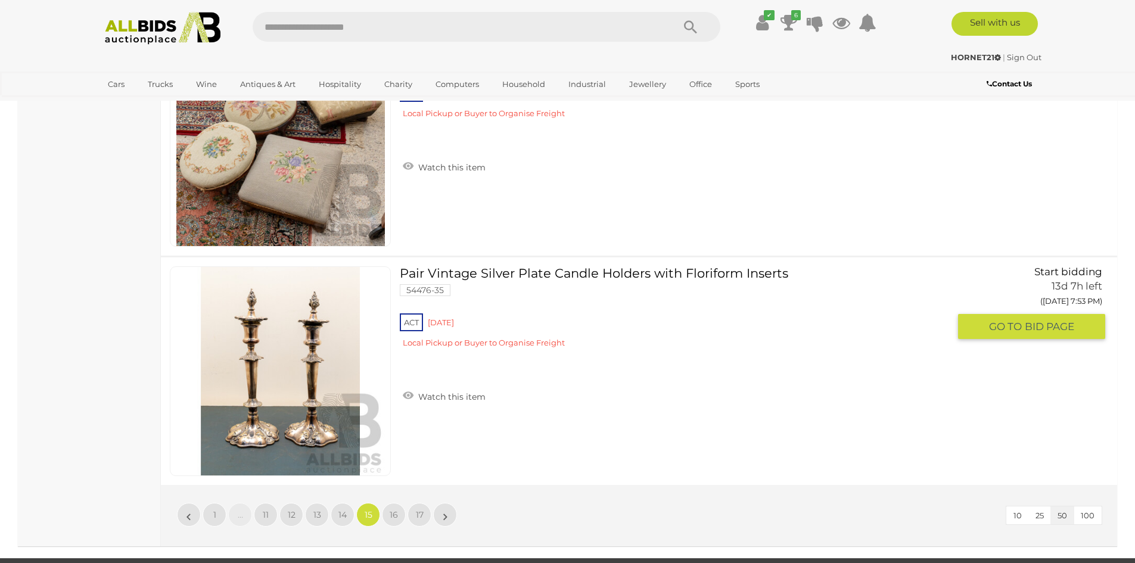
scroll to position [11419, 0]
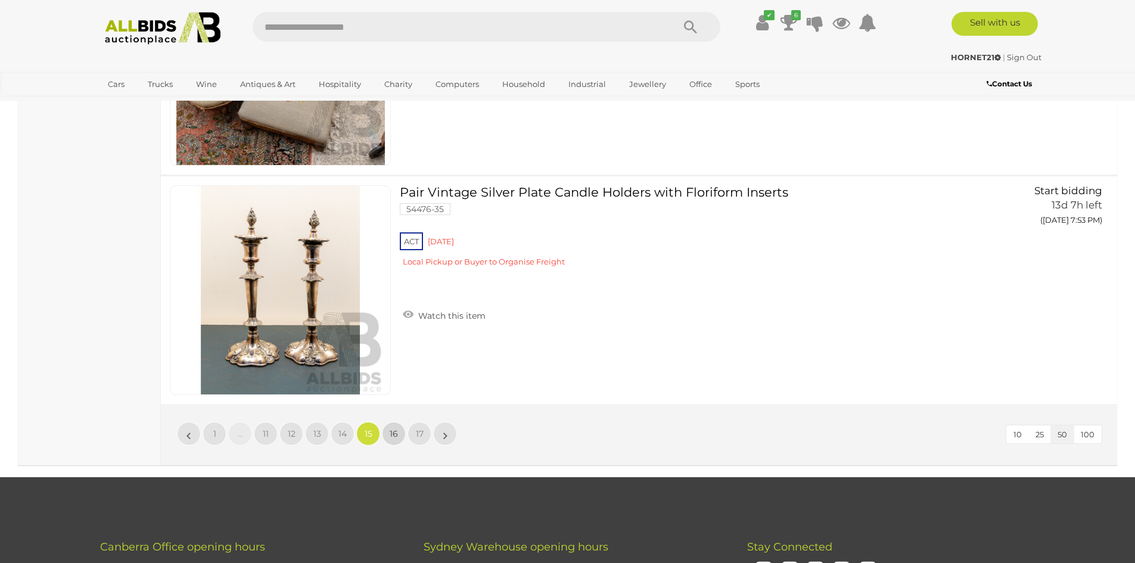
click at [393, 429] on span "16" at bounding box center [394, 433] width 8 height 11
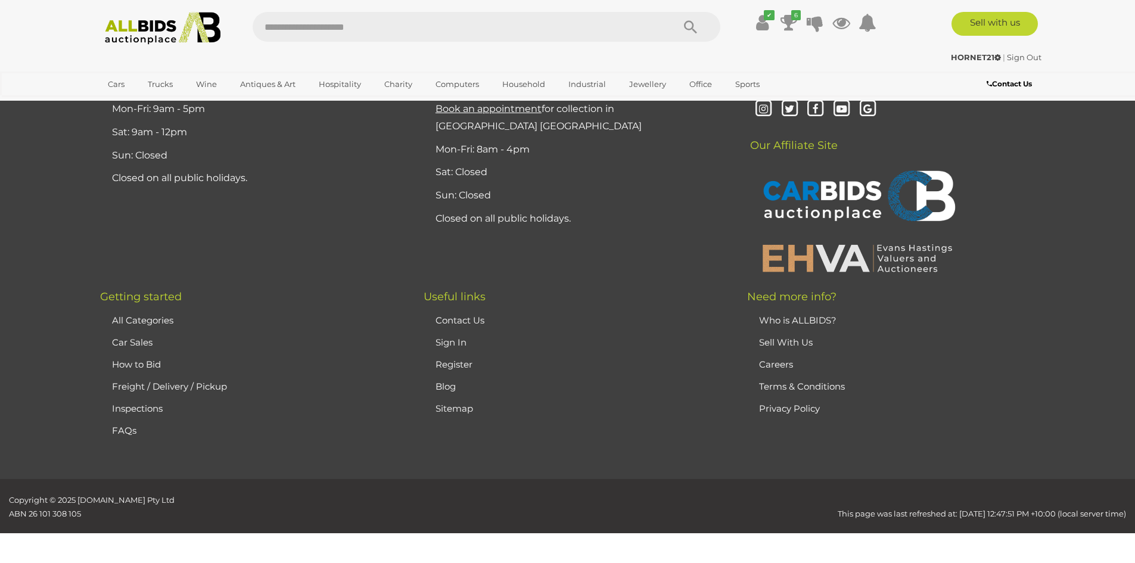
scroll to position [232, 0]
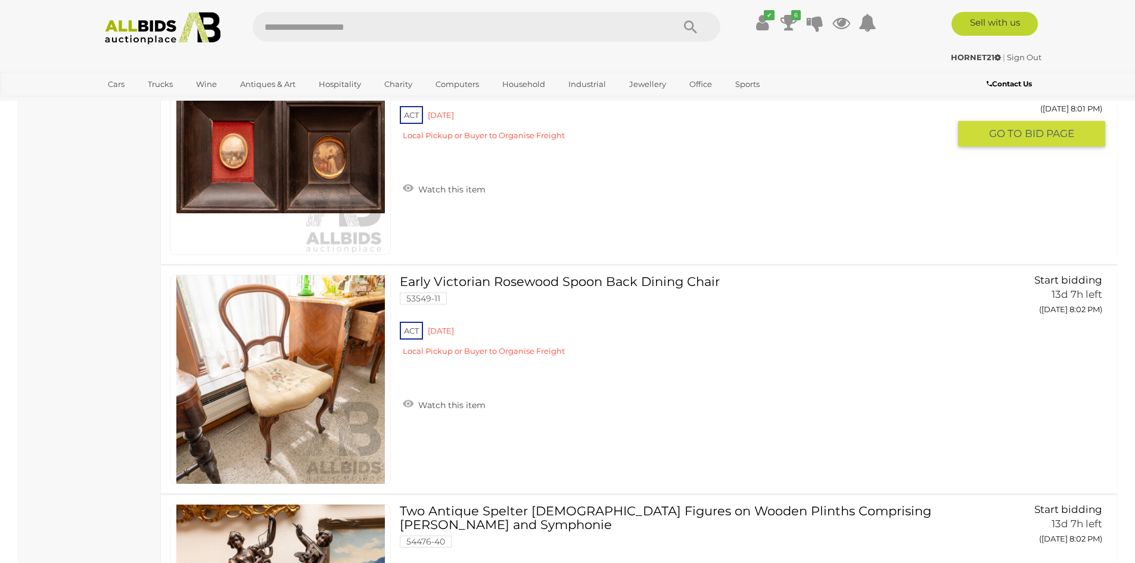
scroll to position [5595, 0]
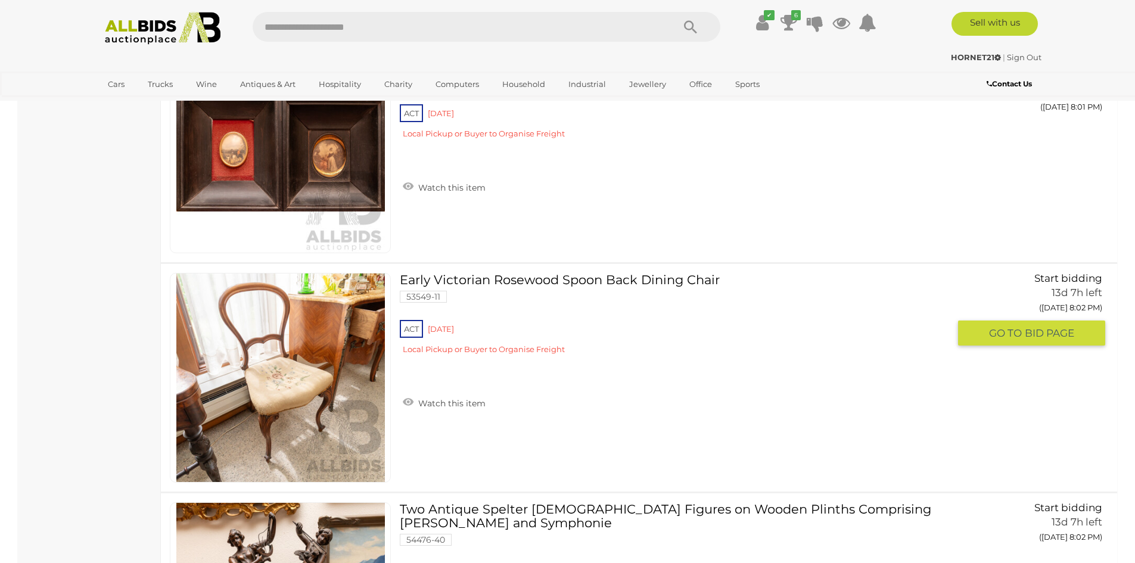
drag, startPoint x: 998, startPoint y: 313, endPoint x: 992, endPoint y: 319, distance: 8.4
click at [996, 315] on link "Start bidding 13d 7h left ([DATE] 8:02 PM) GO TO BID PAGE" at bounding box center [1036, 310] width 138 height 74
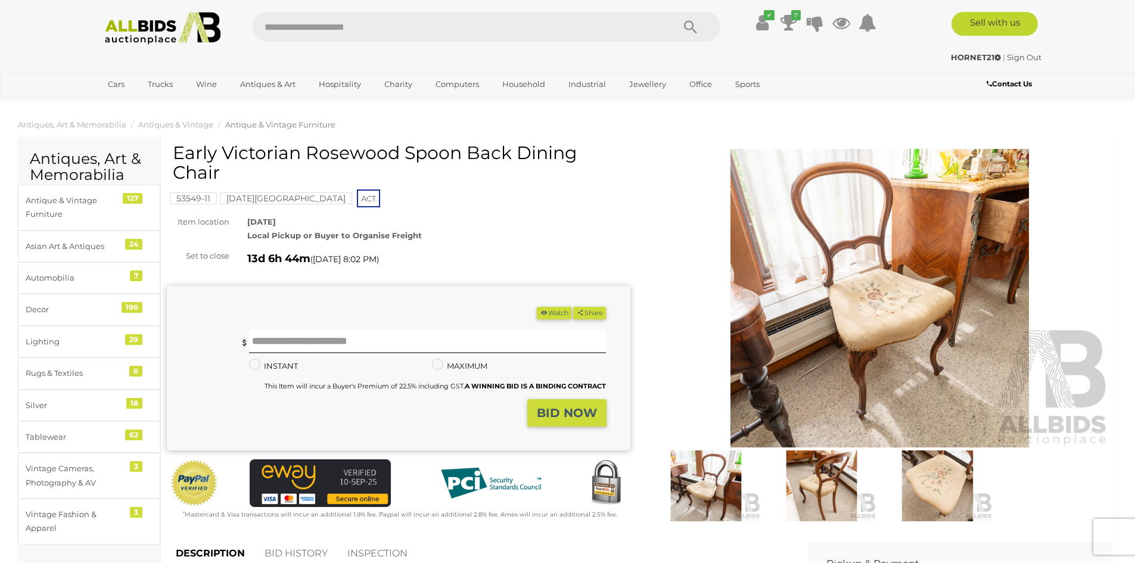
click at [437, 329] on form "(Min $1) Share" at bounding box center [387, 367] width 422 height 120
click at [418, 340] on input "text" at bounding box center [428, 342] width 358 height 24
type input "**"
click at [551, 417] on strong "BID NOW" at bounding box center [567, 413] width 60 height 14
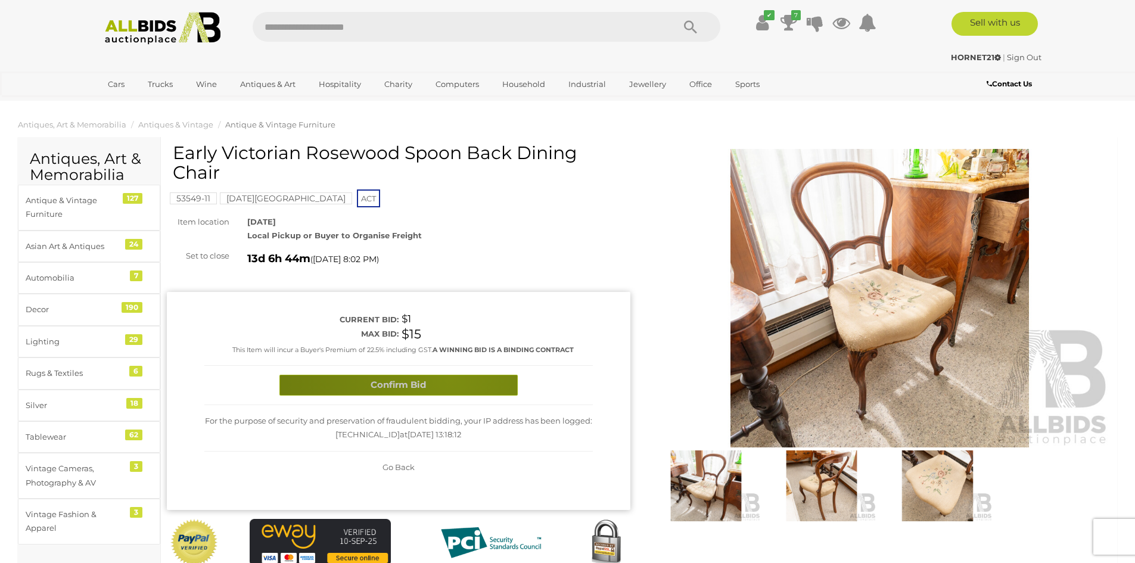
click at [450, 378] on button "Confirm Bid" at bounding box center [398, 385] width 238 height 21
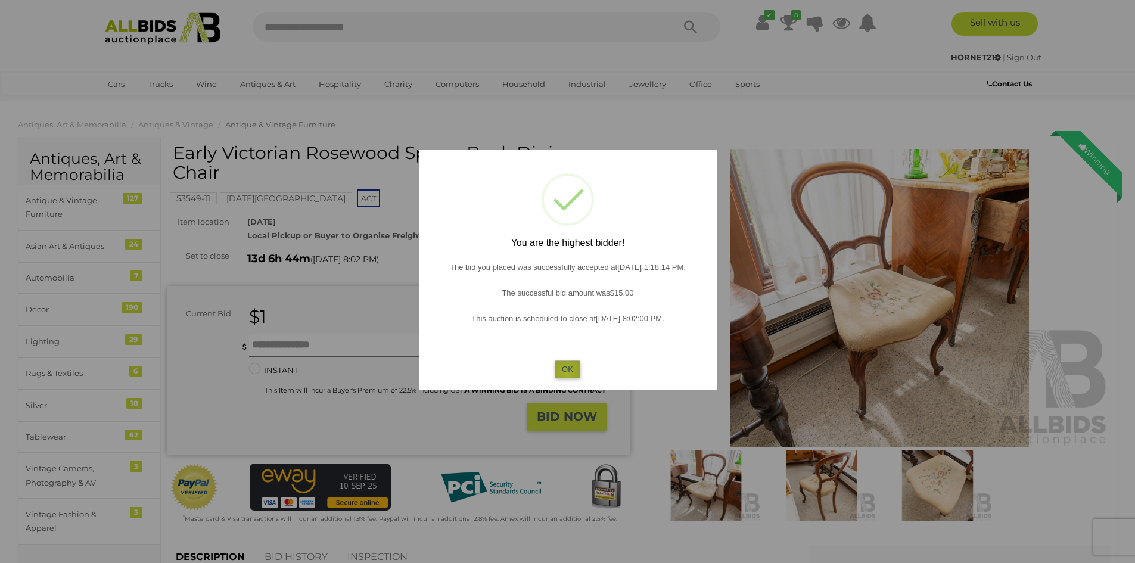
click at [566, 374] on button "OK" at bounding box center [568, 369] width 26 height 17
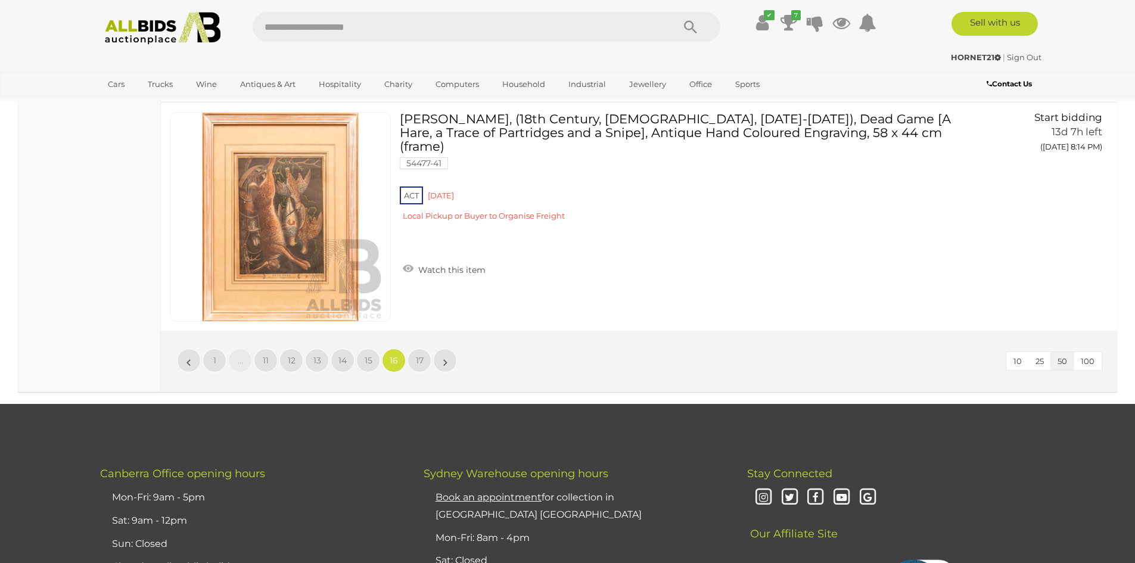
scroll to position [11517, 0]
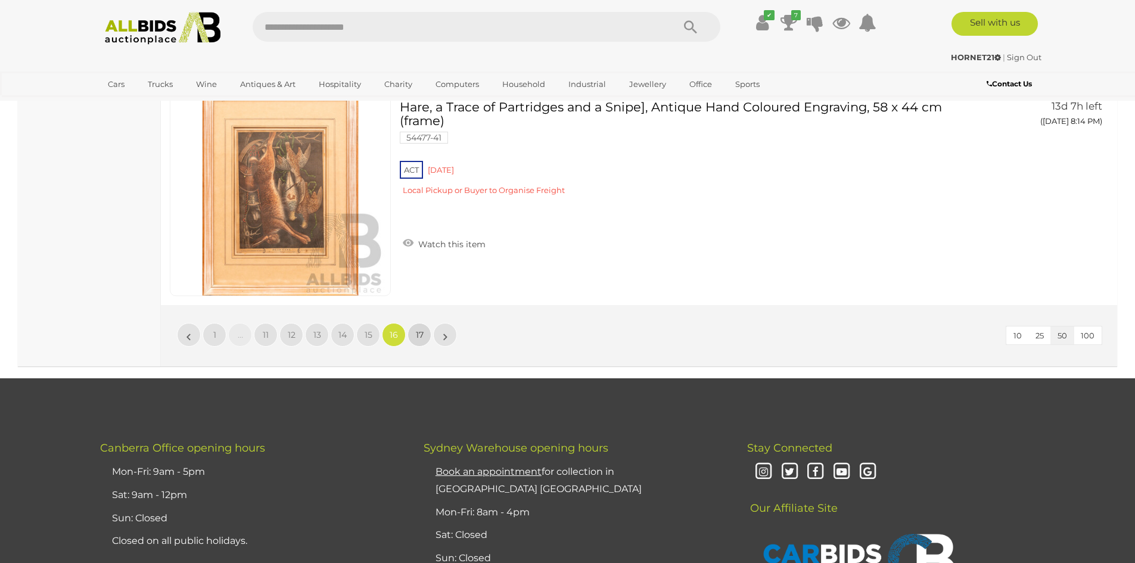
click at [418, 337] on span "17" at bounding box center [420, 335] width 8 height 11
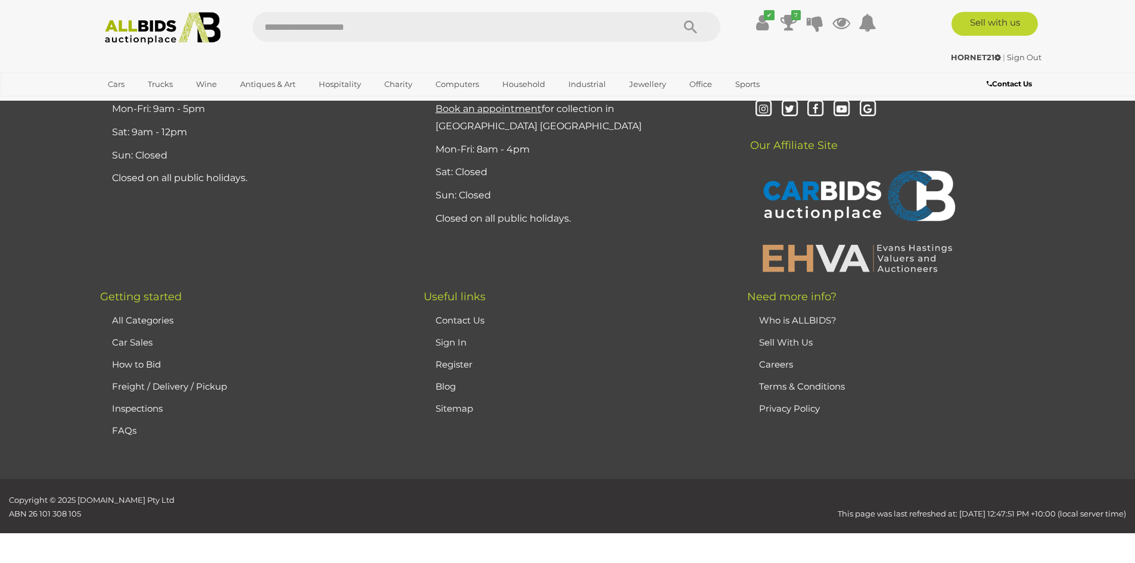
scroll to position [232, 0]
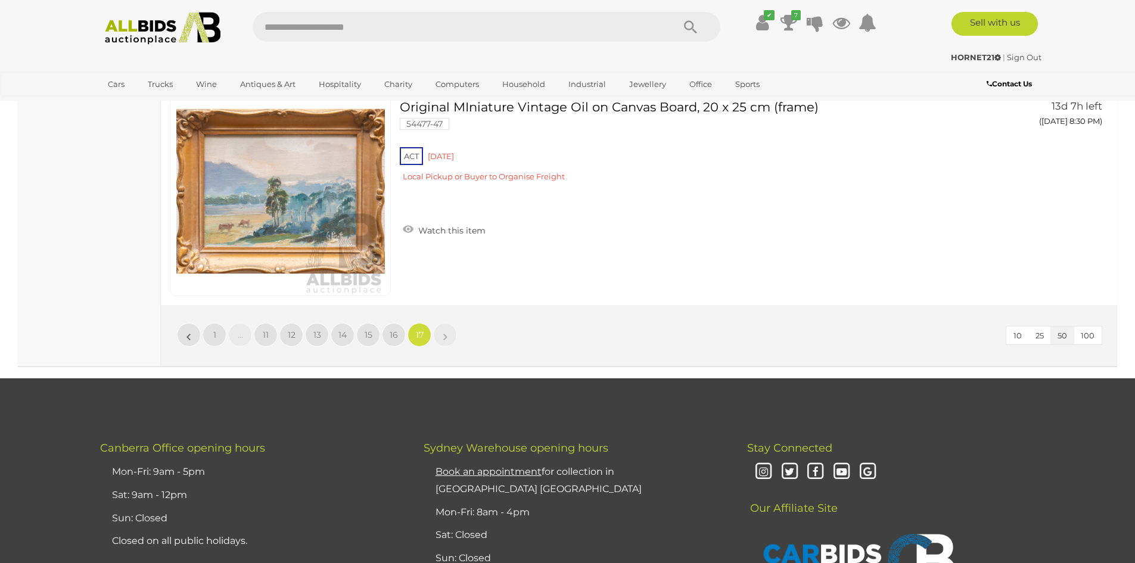
scroll to position [7389, 0]
